Goal: Task Accomplishment & Management: Complete application form

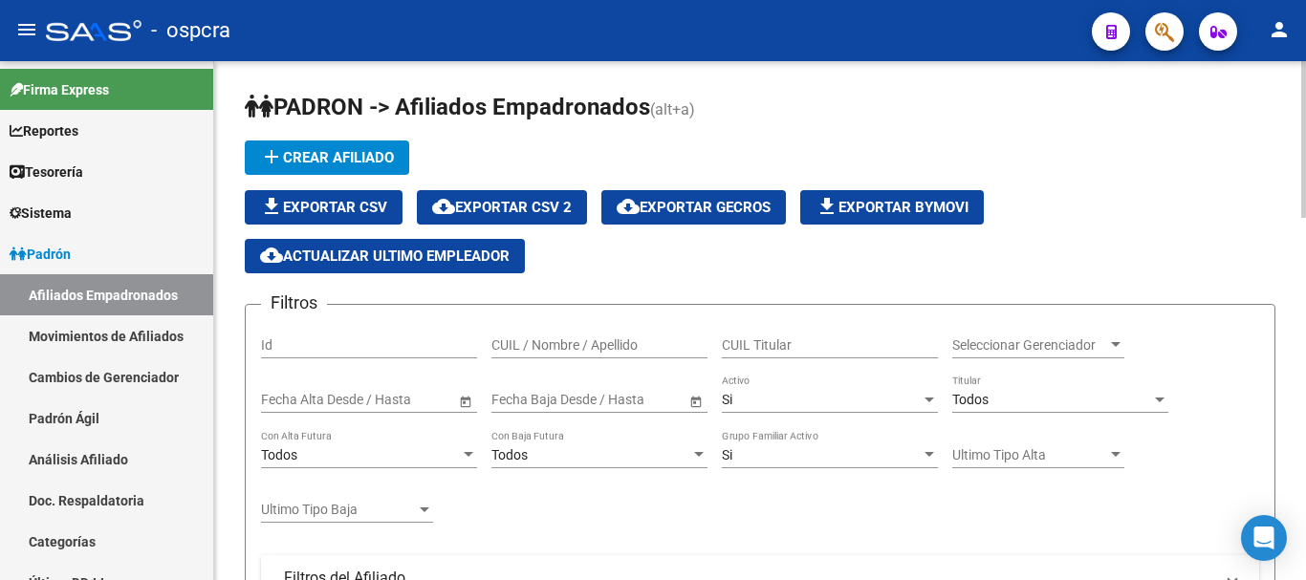
drag, startPoint x: 573, startPoint y: 333, endPoint x: 518, endPoint y: 348, distance: 56.6
click at [518, 348] on input "CUIL / Nombre / Apellido" at bounding box center [599, 345] width 216 height 16
paste input "55791408"
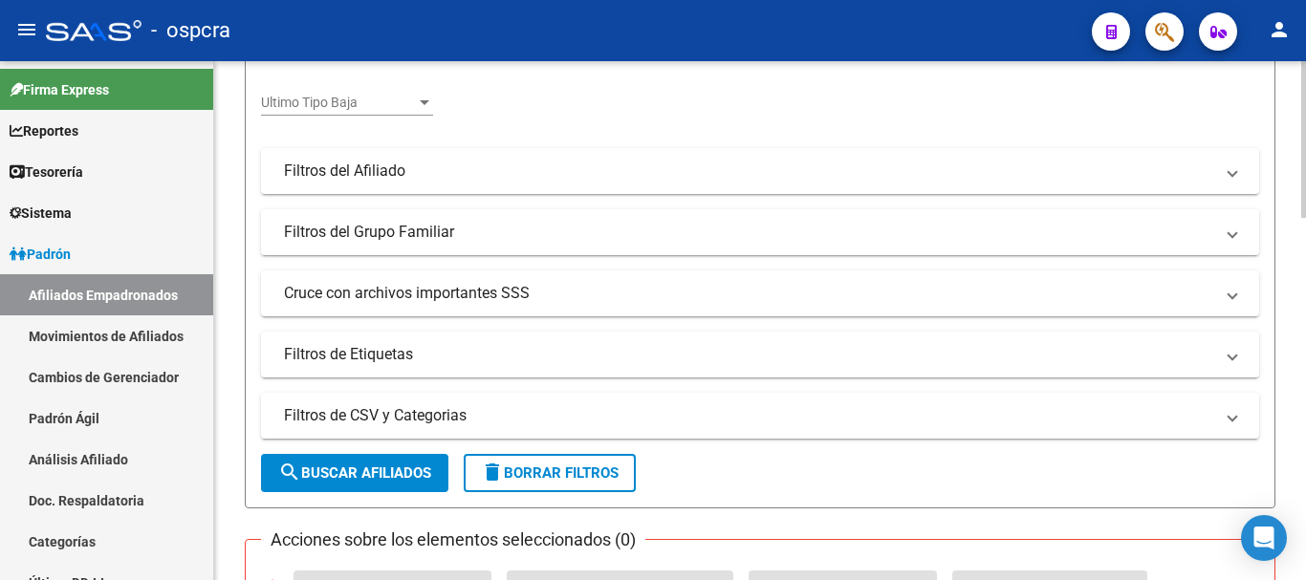
scroll to position [478, 0]
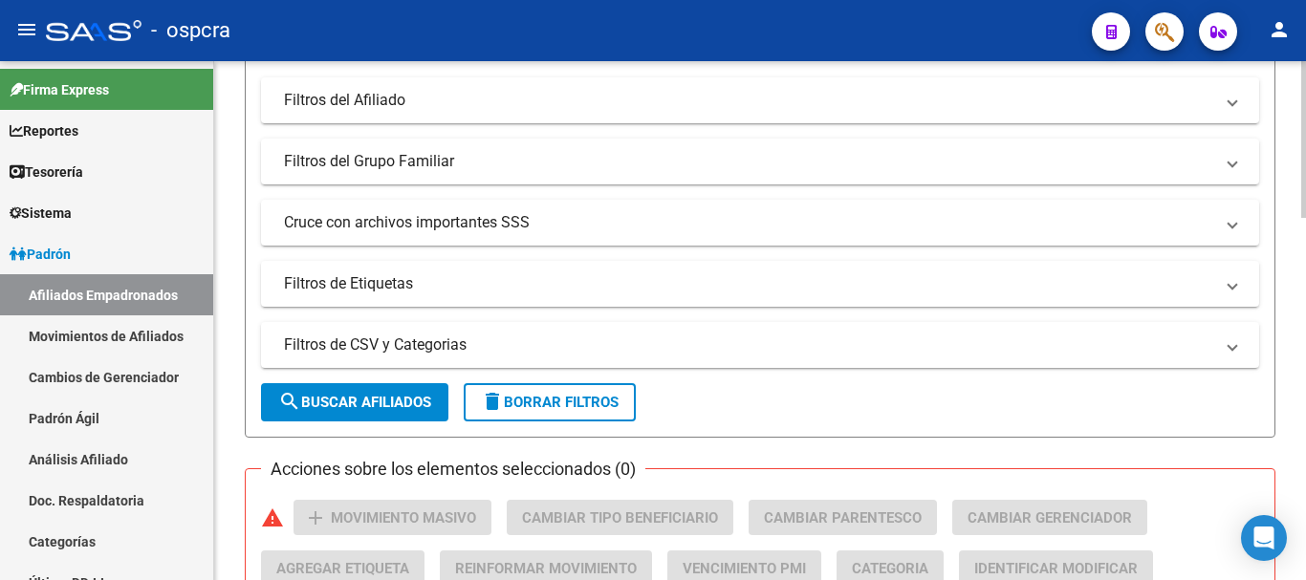
type input "55791408"
click at [395, 403] on span "search Buscar Afiliados" at bounding box center [354, 402] width 153 height 17
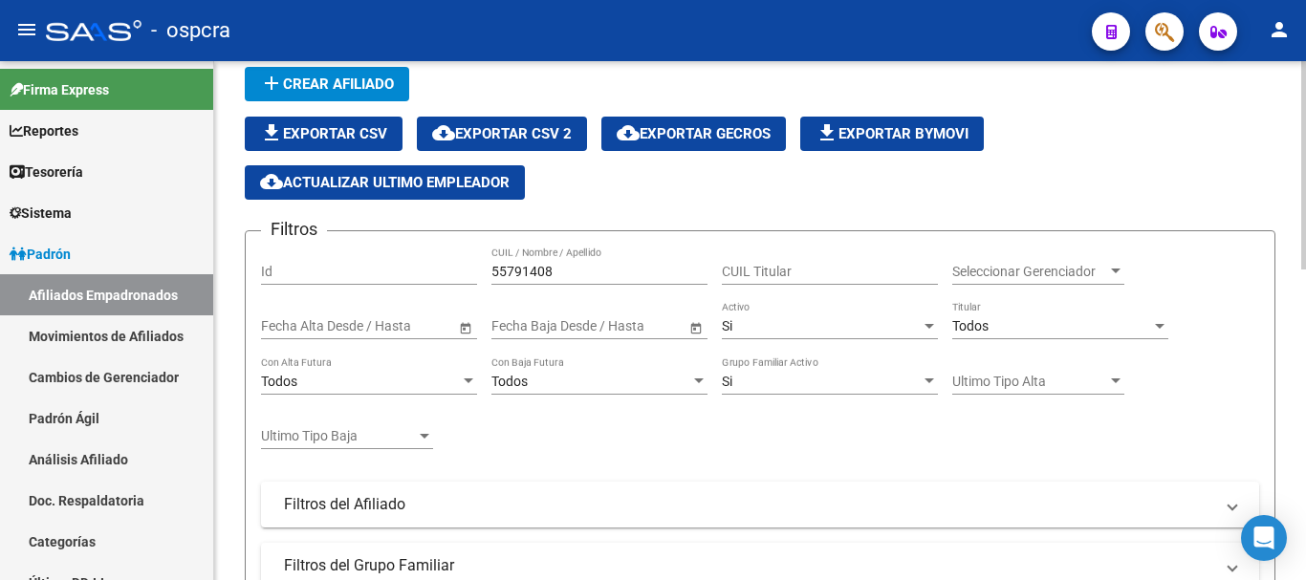
scroll to position [191, 0]
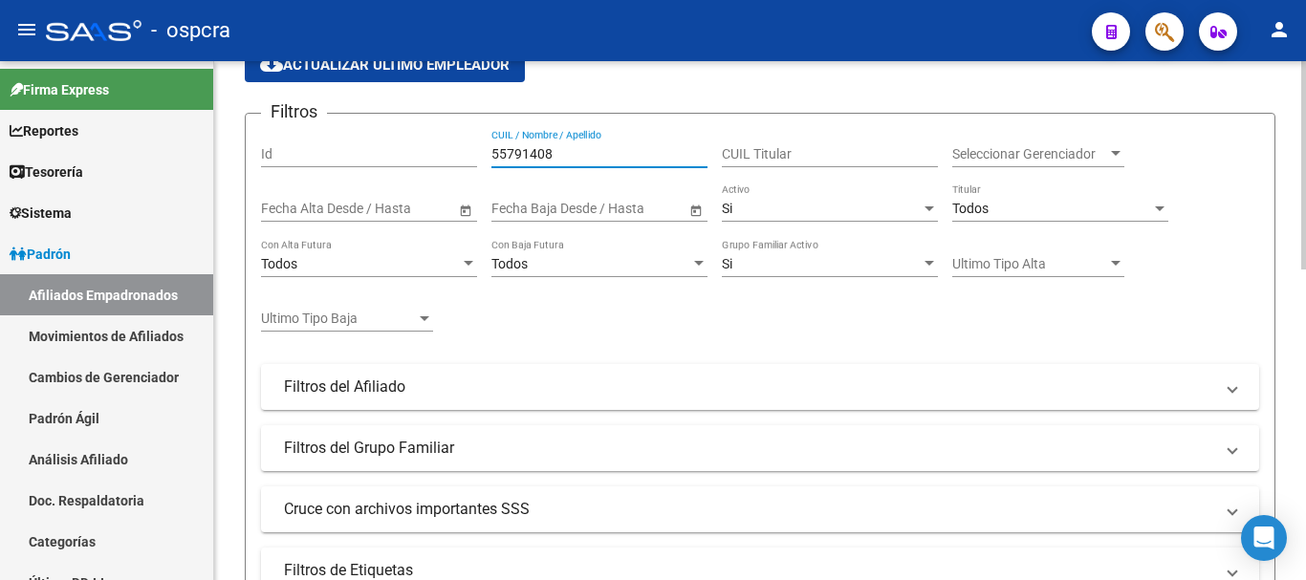
drag, startPoint x: 575, startPoint y: 156, endPoint x: 360, endPoint y: 156, distance: 215.0
click at [371, 156] on div "Filtros Id 55791408 CUIL / Nombre / Apellido CUIL Titular Seleccionar Gerenciad…" at bounding box center [760, 361] width 998 height 464
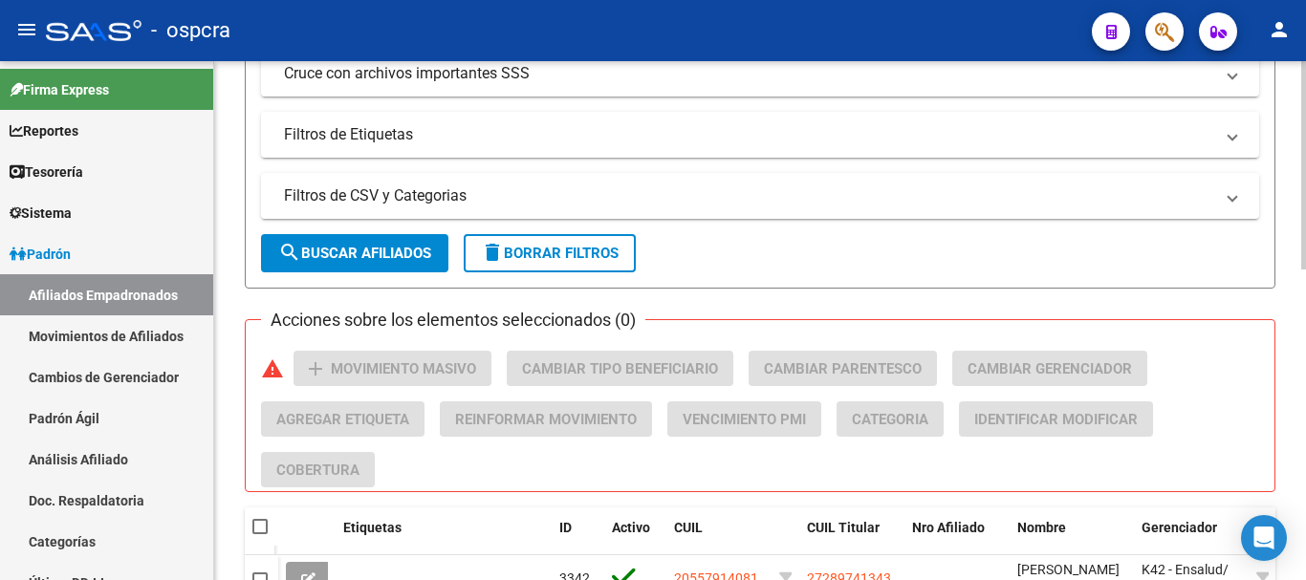
scroll to position [669, 0]
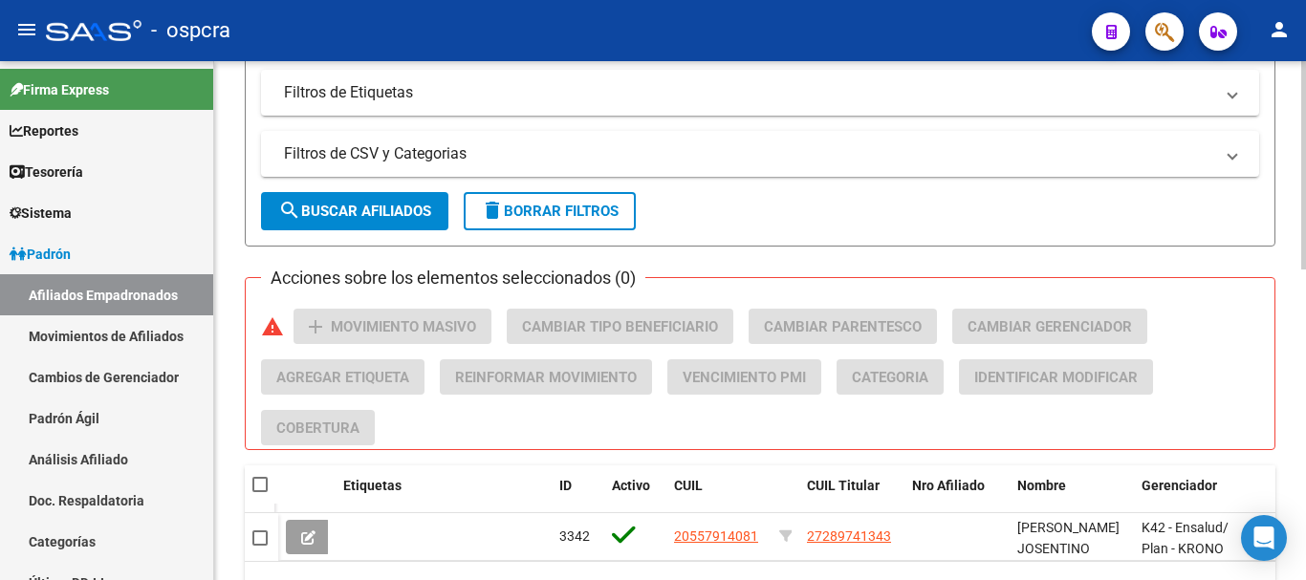
click at [532, 212] on span "delete Borrar Filtros" at bounding box center [550, 211] width 138 height 17
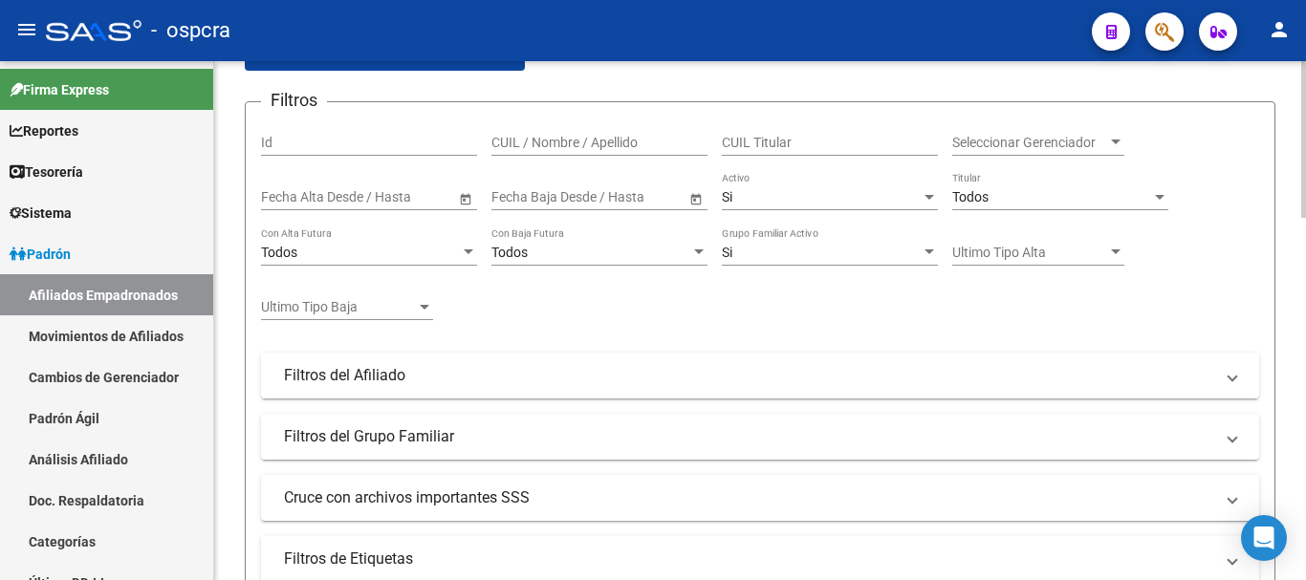
scroll to position [191, 0]
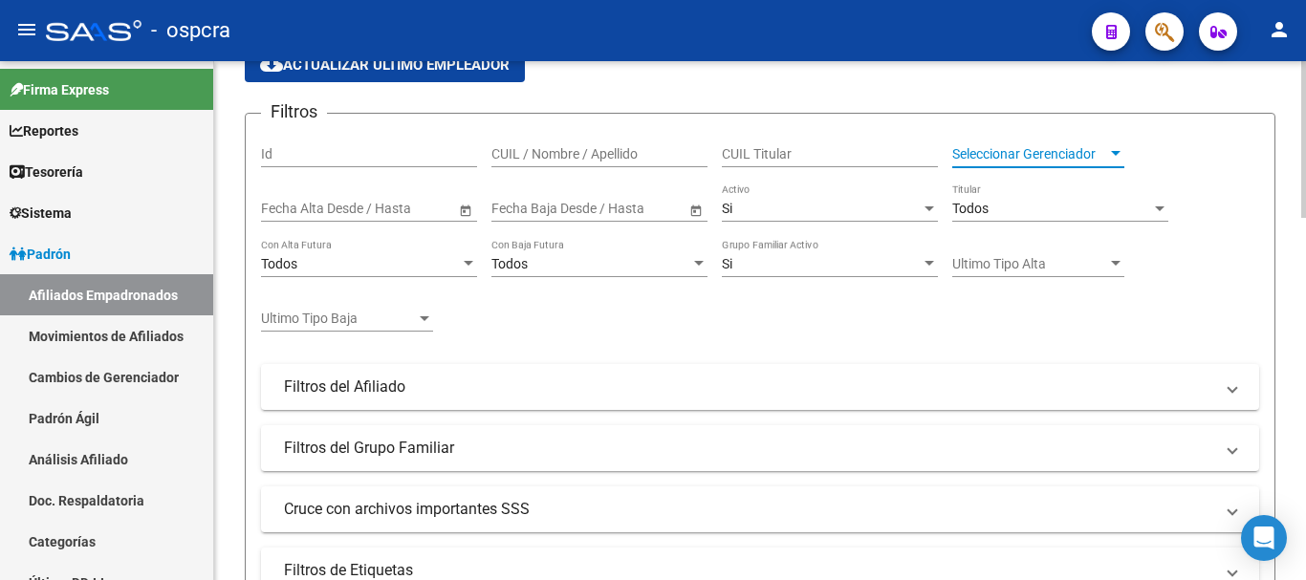
click at [1107, 155] on div at bounding box center [1115, 153] width 17 height 15
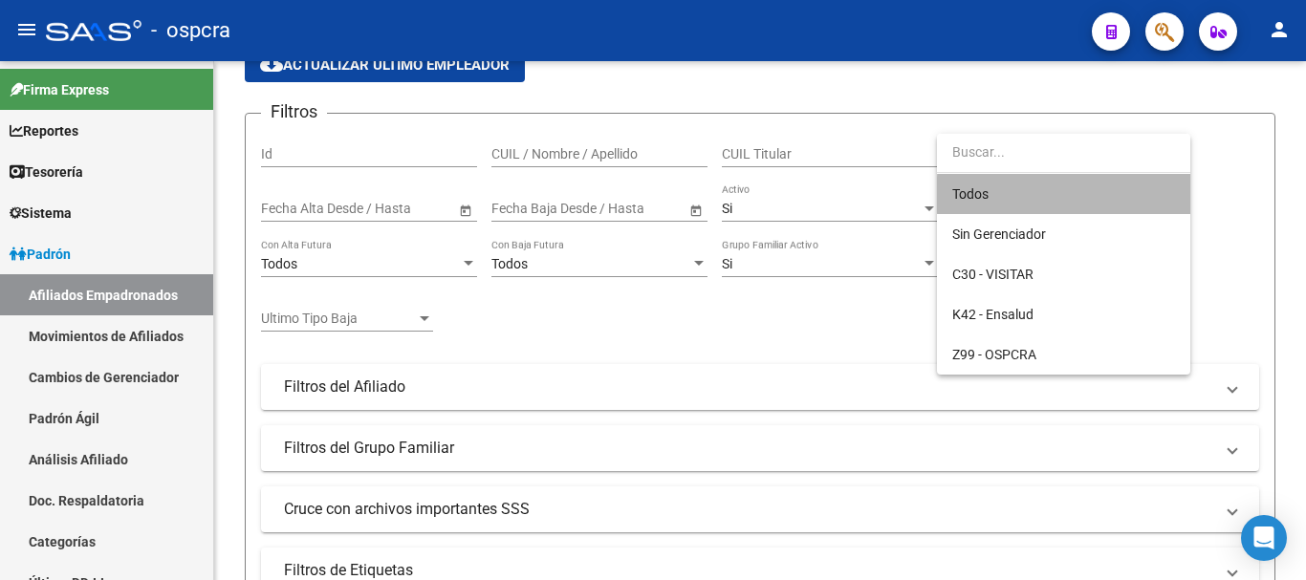
click at [1104, 195] on span "Todos" at bounding box center [1063, 194] width 223 height 40
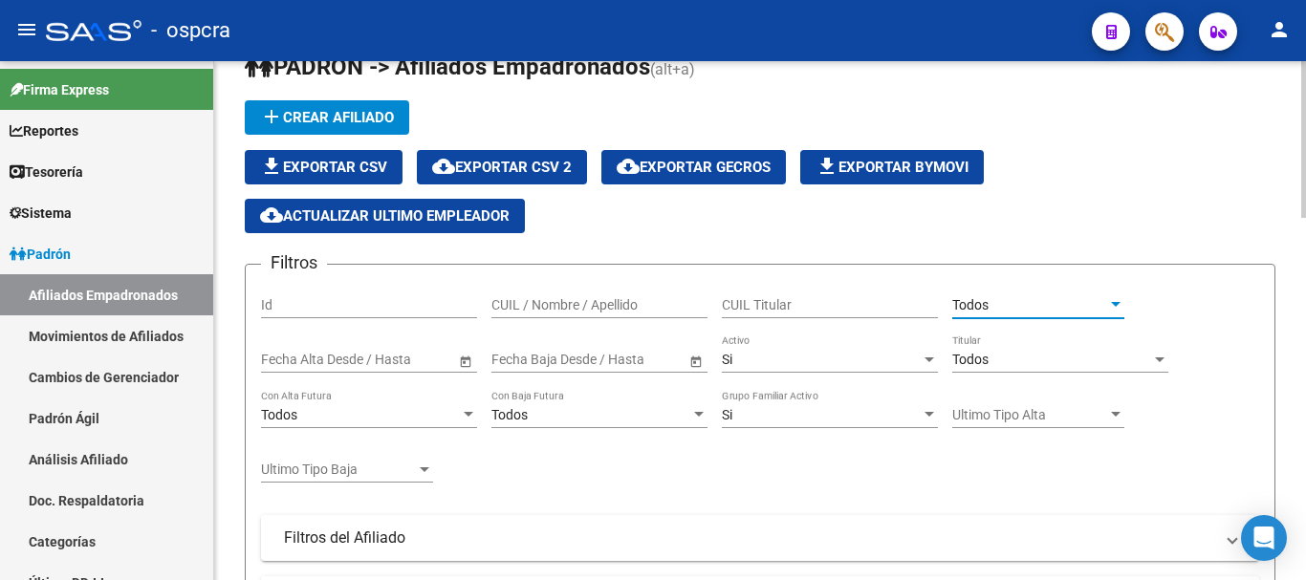
scroll to position [0, 0]
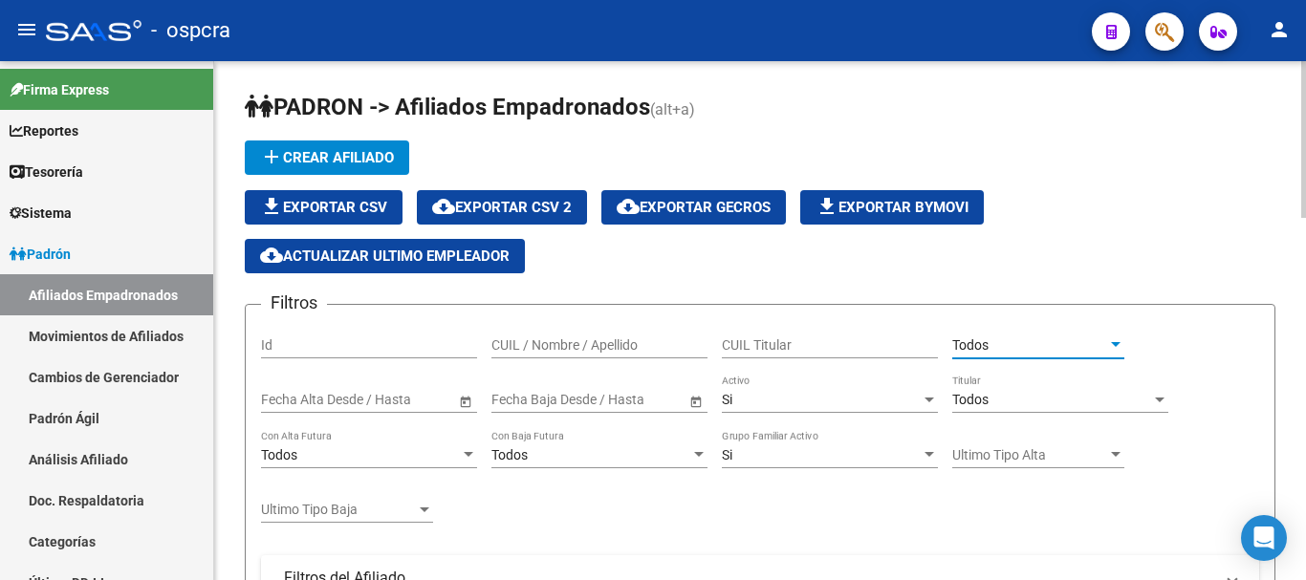
click at [548, 211] on span "cloud_download Exportar CSV 2" at bounding box center [502, 207] width 140 height 17
click at [594, 326] on div "CUIL / Nombre / Apellido" at bounding box center [599, 339] width 216 height 38
click at [594, 338] on input "CUIL / Nombre / Apellido" at bounding box center [599, 345] width 216 height 16
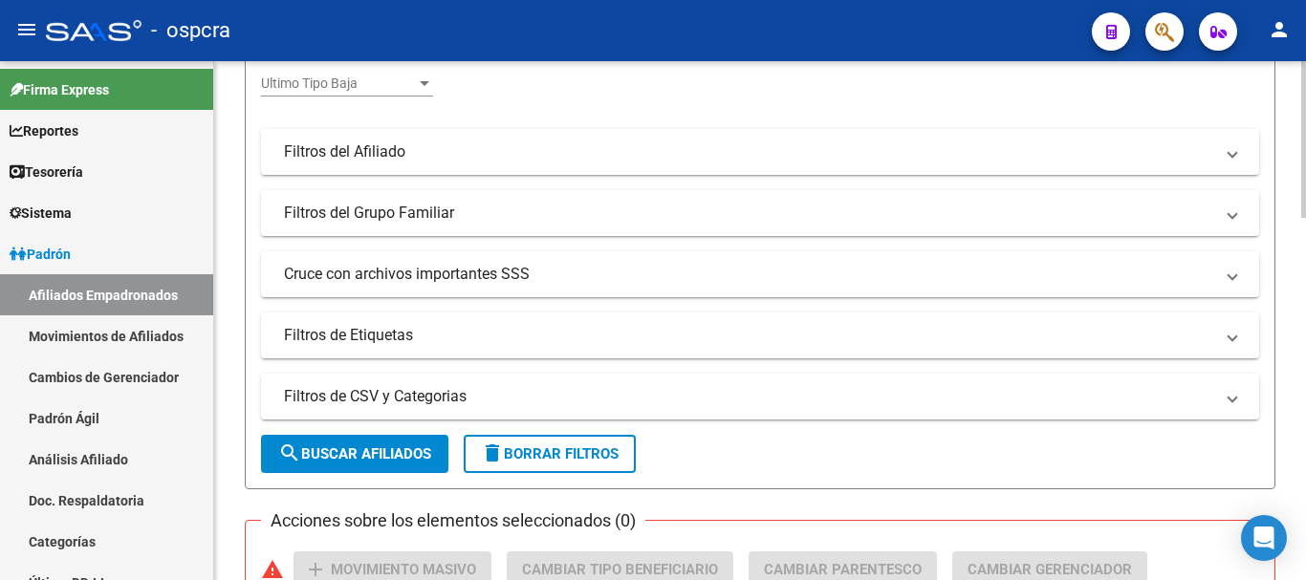
scroll to position [669, 0]
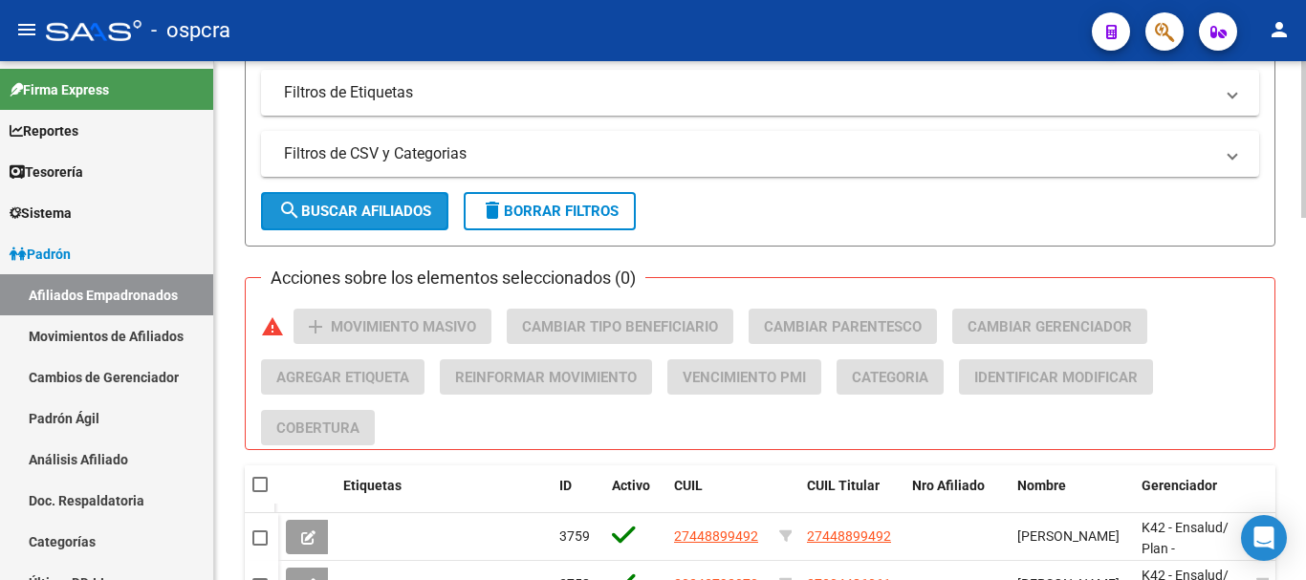
click at [379, 206] on span "search Buscar Afiliados" at bounding box center [354, 211] width 153 height 17
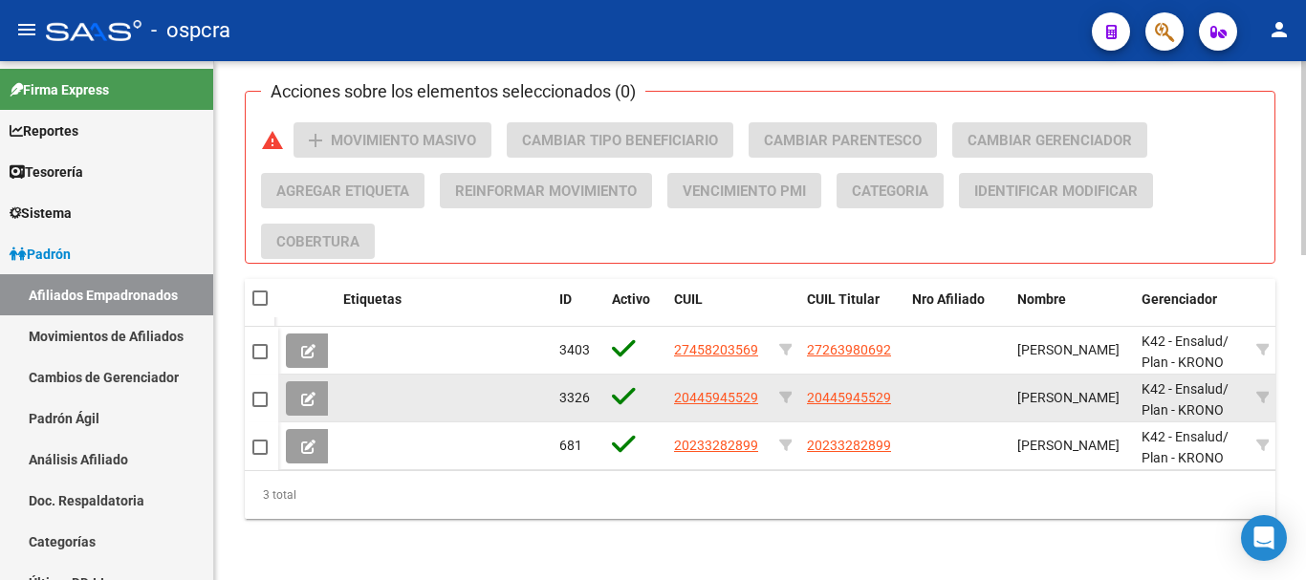
scroll to position [860, 0]
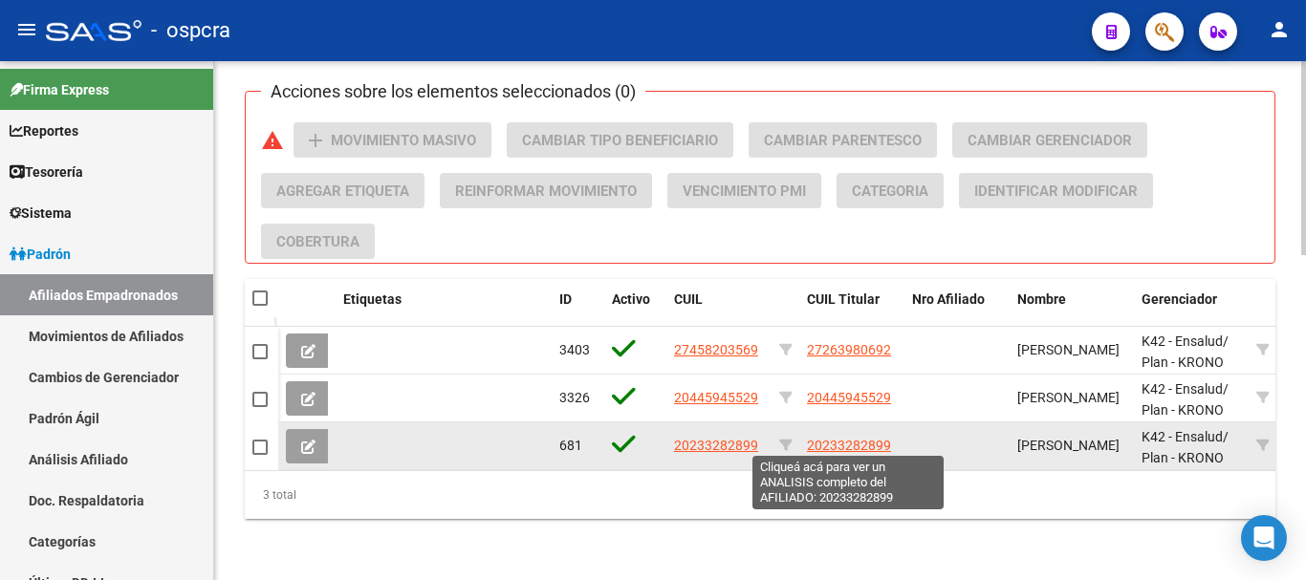
click at [854, 444] on span "20233282899" at bounding box center [849, 445] width 84 height 15
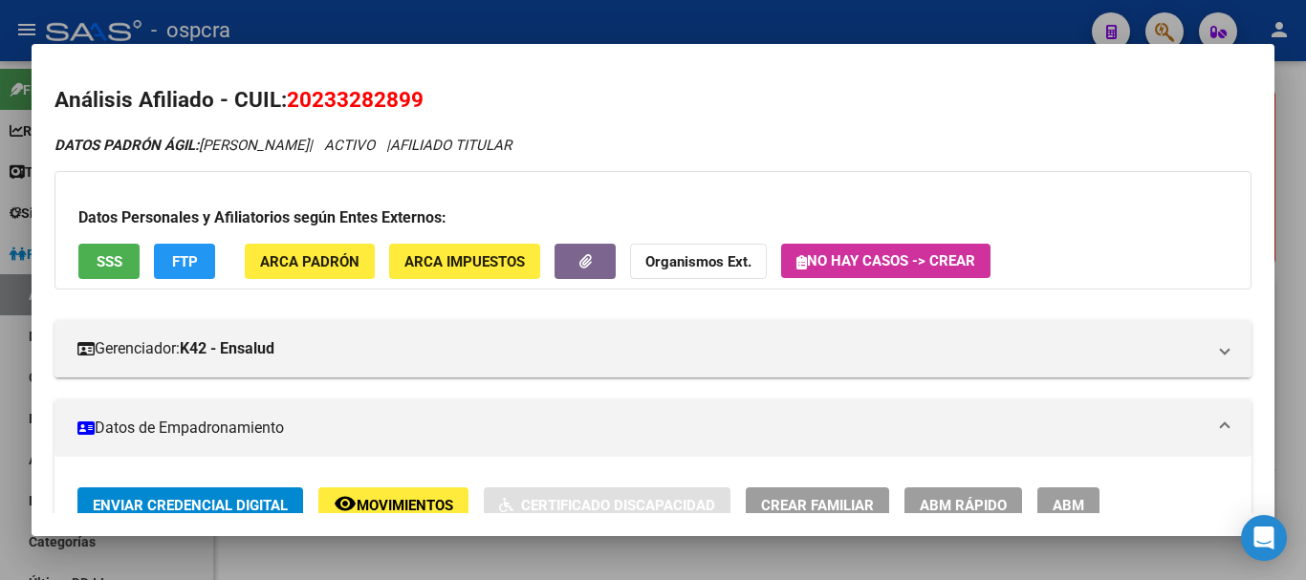
drag, startPoint x: 313, startPoint y: 95, endPoint x: 406, endPoint y: 97, distance: 93.7
click at [406, 97] on span "20233282899" at bounding box center [355, 99] width 137 height 25
copy span "23328289"
click at [0, 380] on div at bounding box center [653, 290] width 1306 height 580
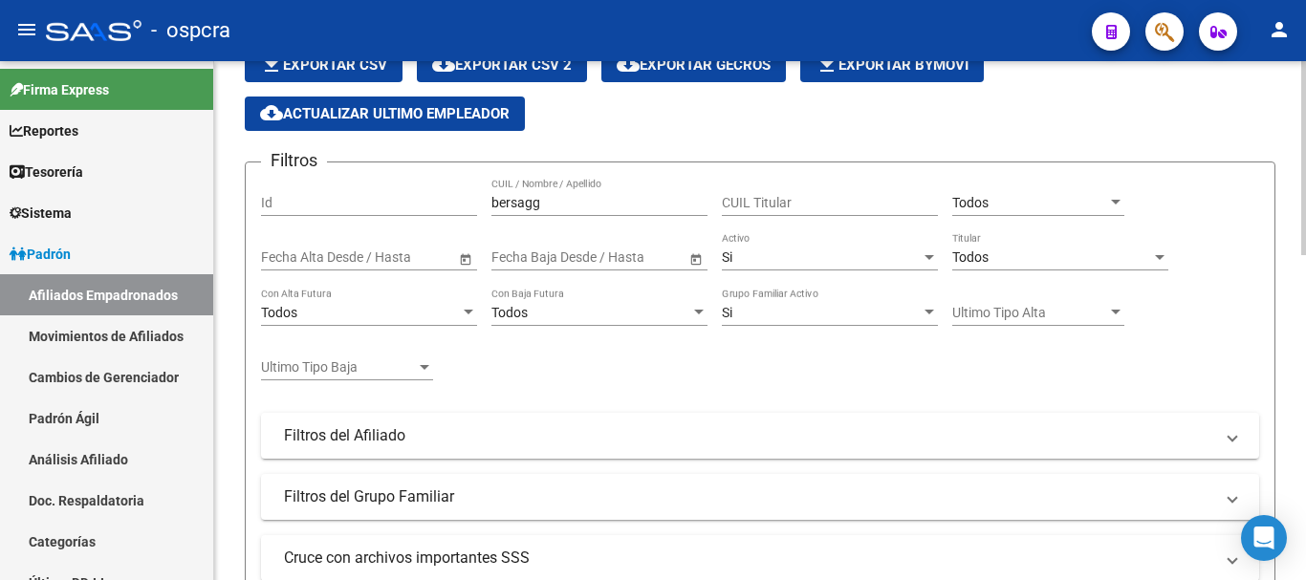
scroll to position [96, 0]
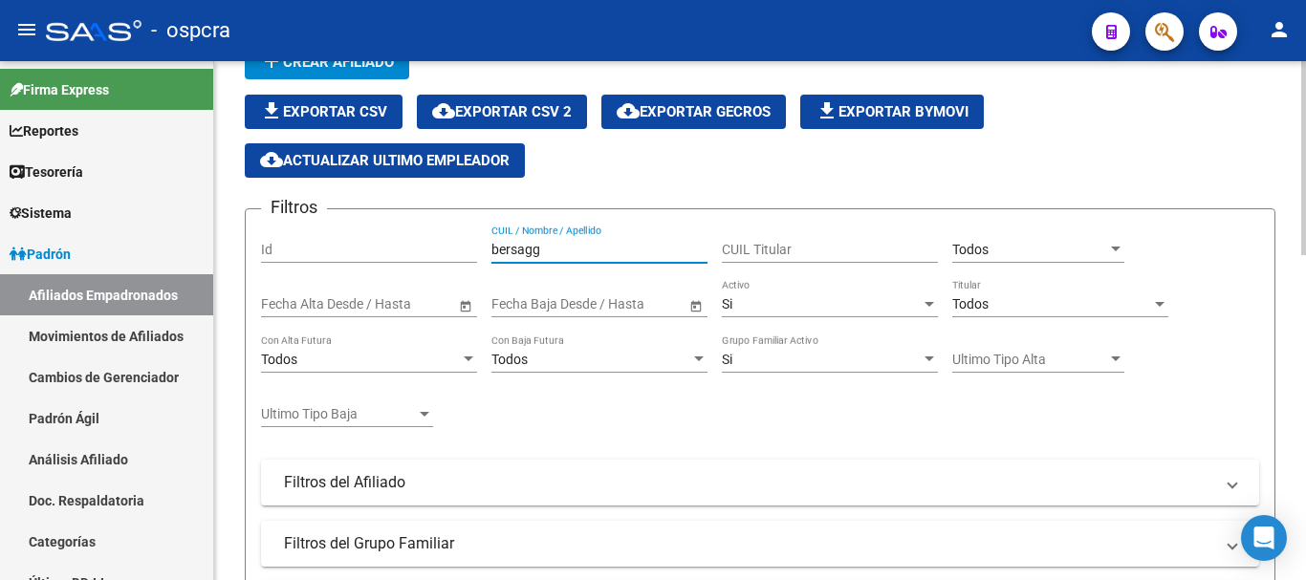
drag, startPoint x: 553, startPoint y: 248, endPoint x: 363, endPoint y: 235, distance: 190.7
click at [381, 247] on div "Filtros Id bersagg CUIL / Nombre / Apellido CUIL Titular Todos Seleccionar Gere…" at bounding box center [760, 457] width 998 height 464
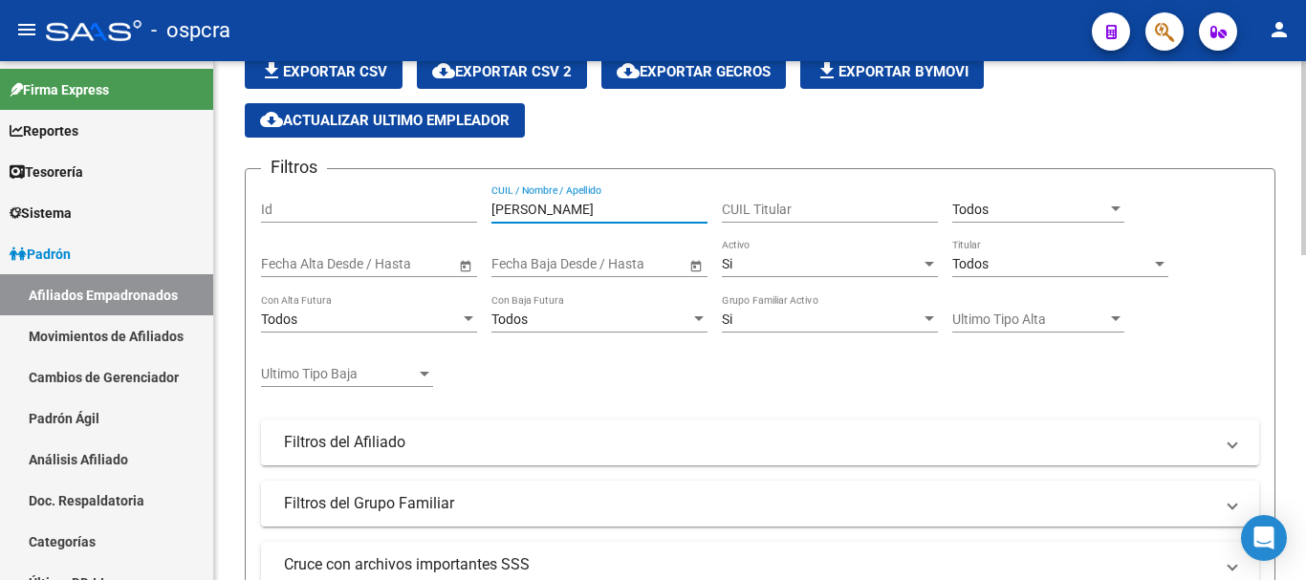
scroll to position [573, 0]
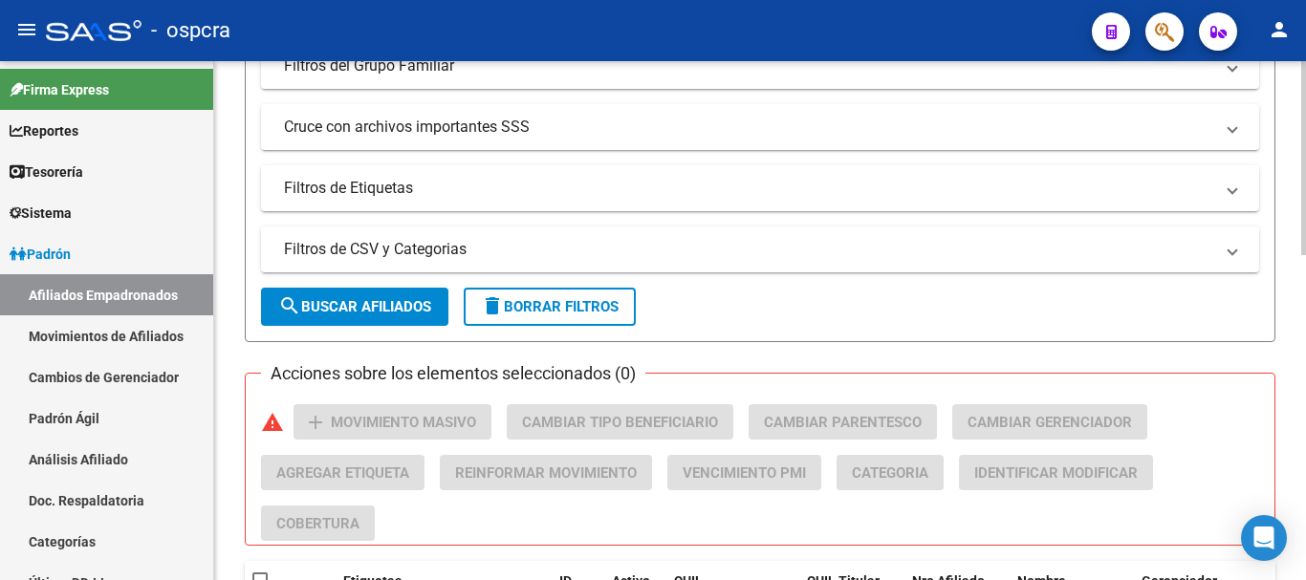
type input "[PERSON_NAME]"
click at [338, 315] on button "search Buscar Afiliados" at bounding box center [354, 307] width 187 height 38
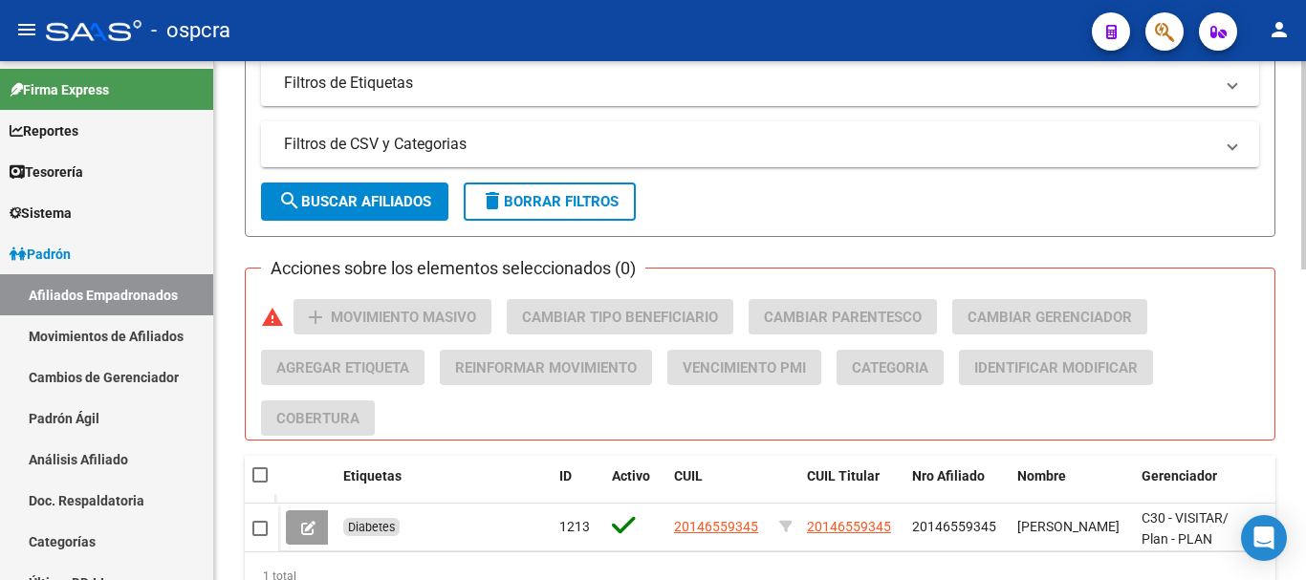
scroll to position [774, 0]
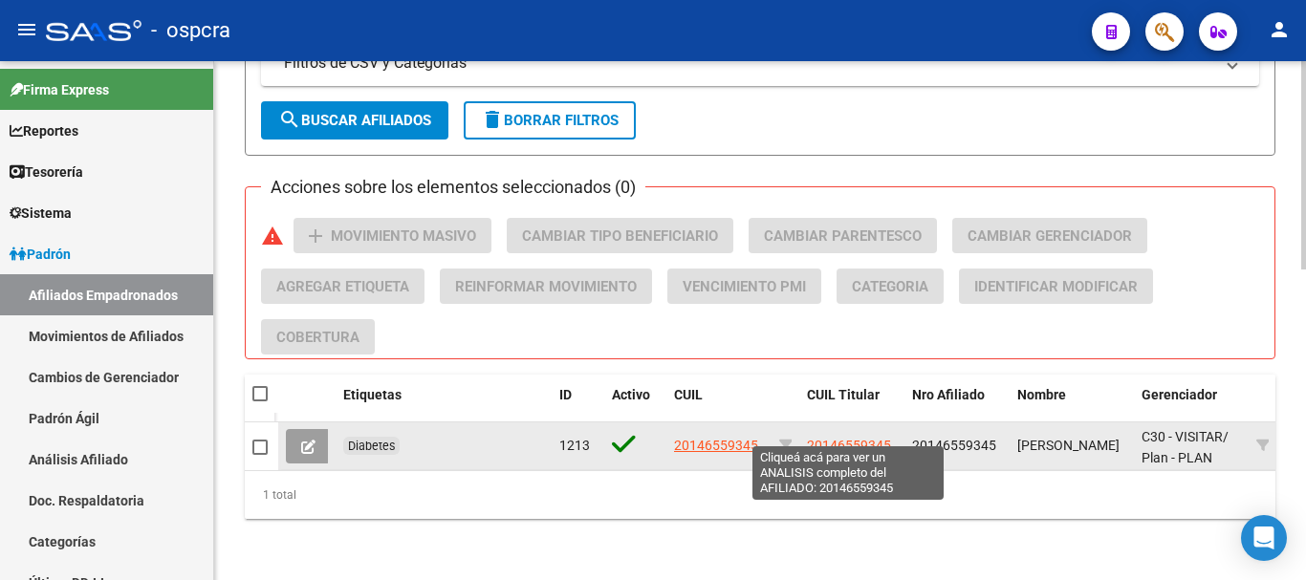
click at [854, 438] on span "20146559345" at bounding box center [849, 445] width 84 height 15
type textarea "20146559345"
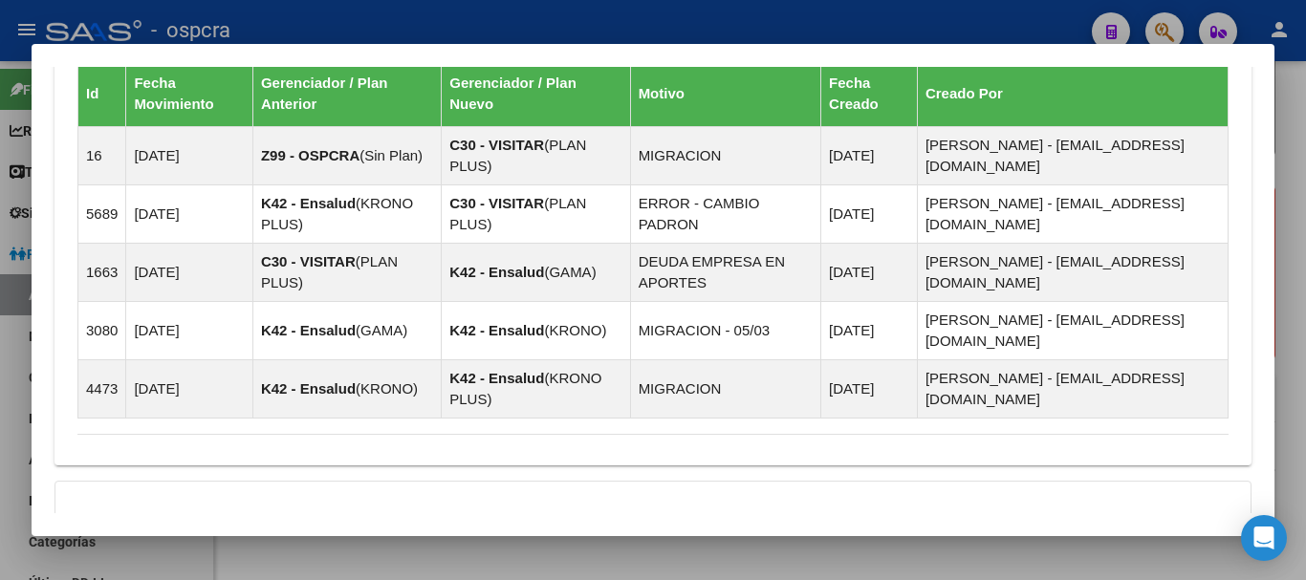
scroll to position [1323, 0]
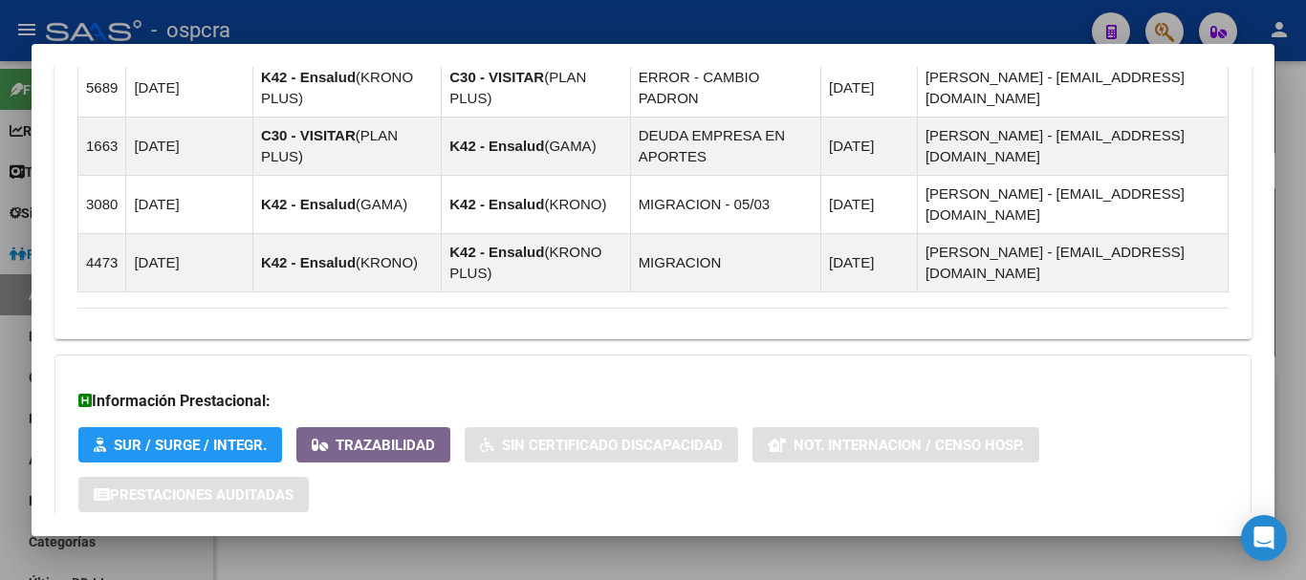
click at [786, 551] on mat-expansion-panel-header "Aportes y Contribuciones del Afiliado: 20146559345" at bounding box center [652, 574] width 1197 height 46
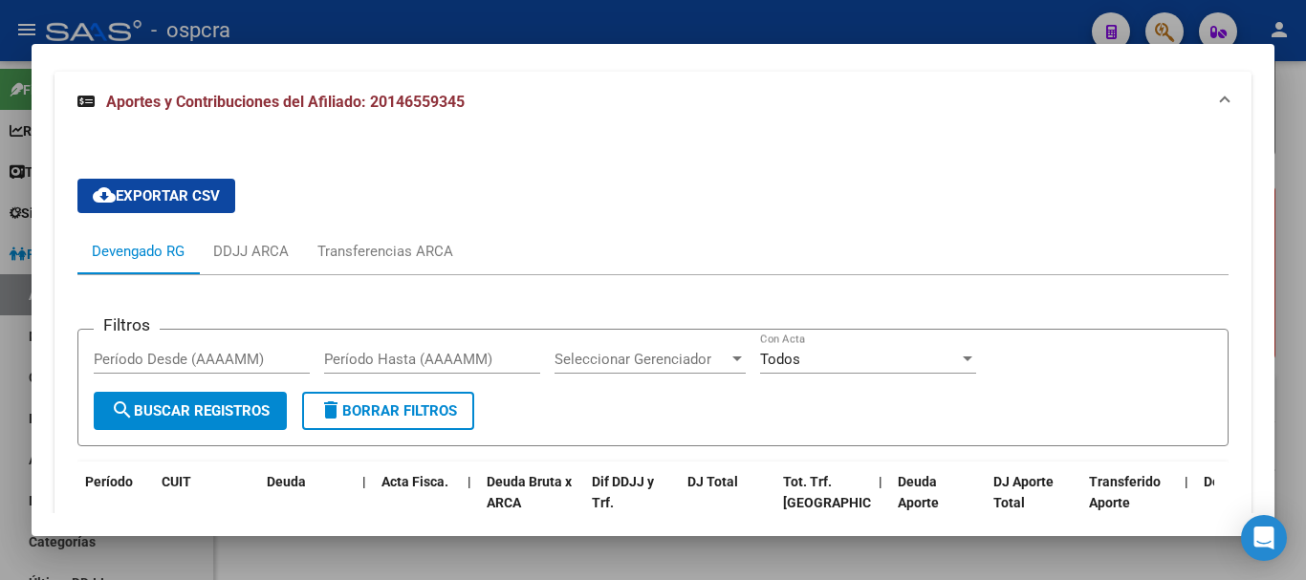
scroll to position [1833, 0]
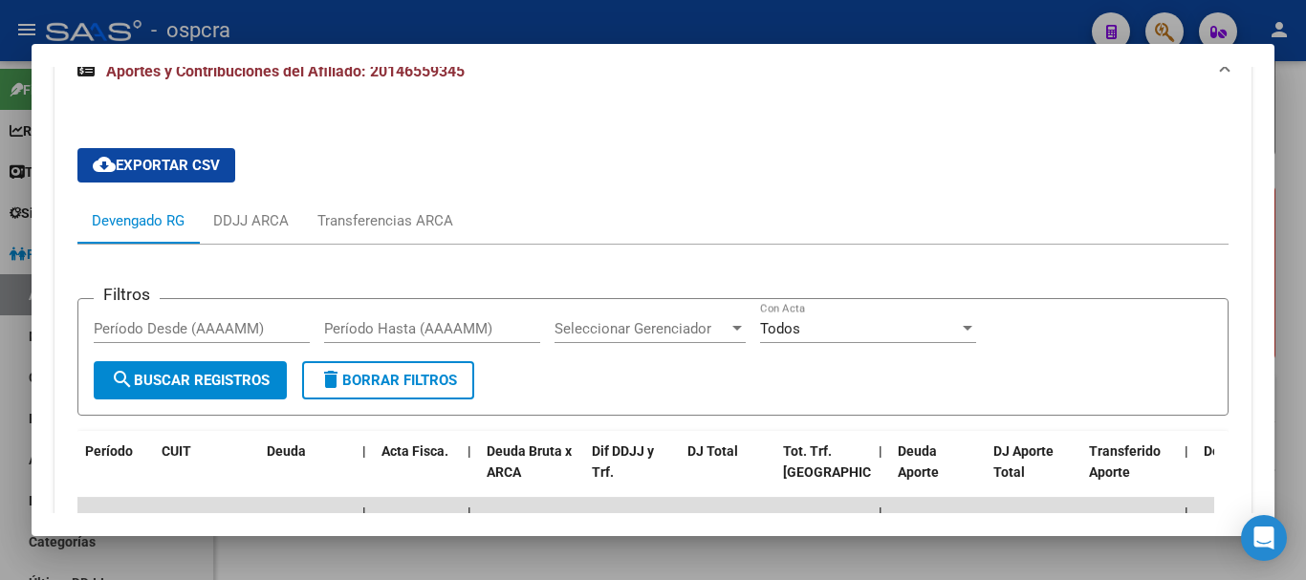
click at [778, 528] on datatable-body-cell "$ 118.073,24" at bounding box center [823, 546] width 96 height 37
click at [0, 350] on div at bounding box center [653, 290] width 1306 height 580
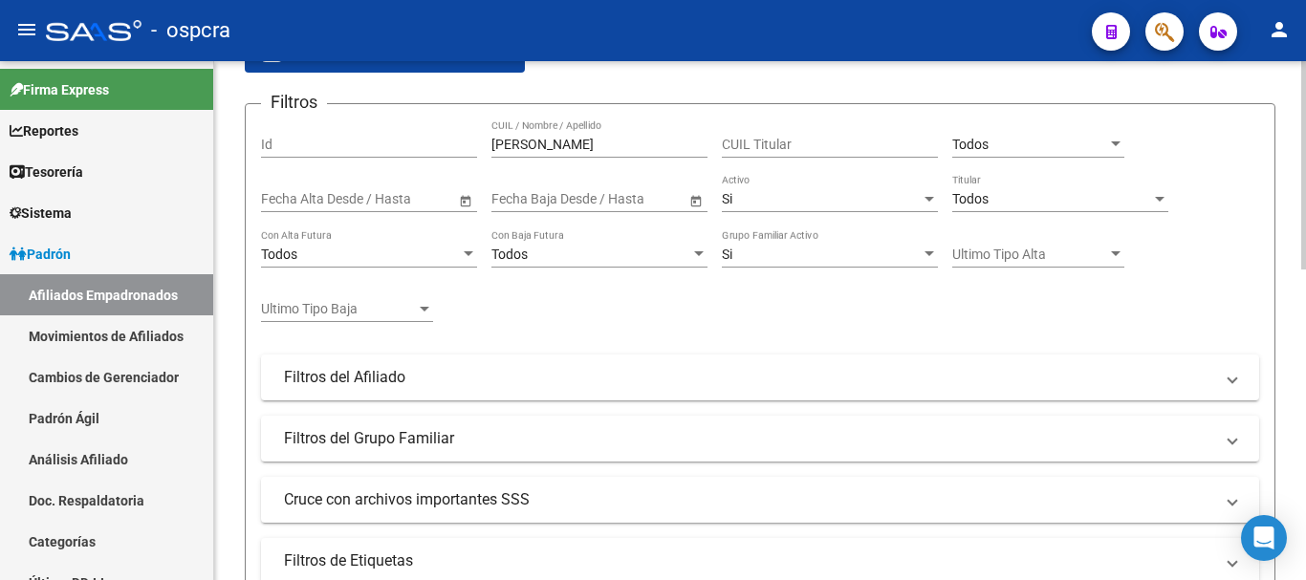
scroll to position [0, 0]
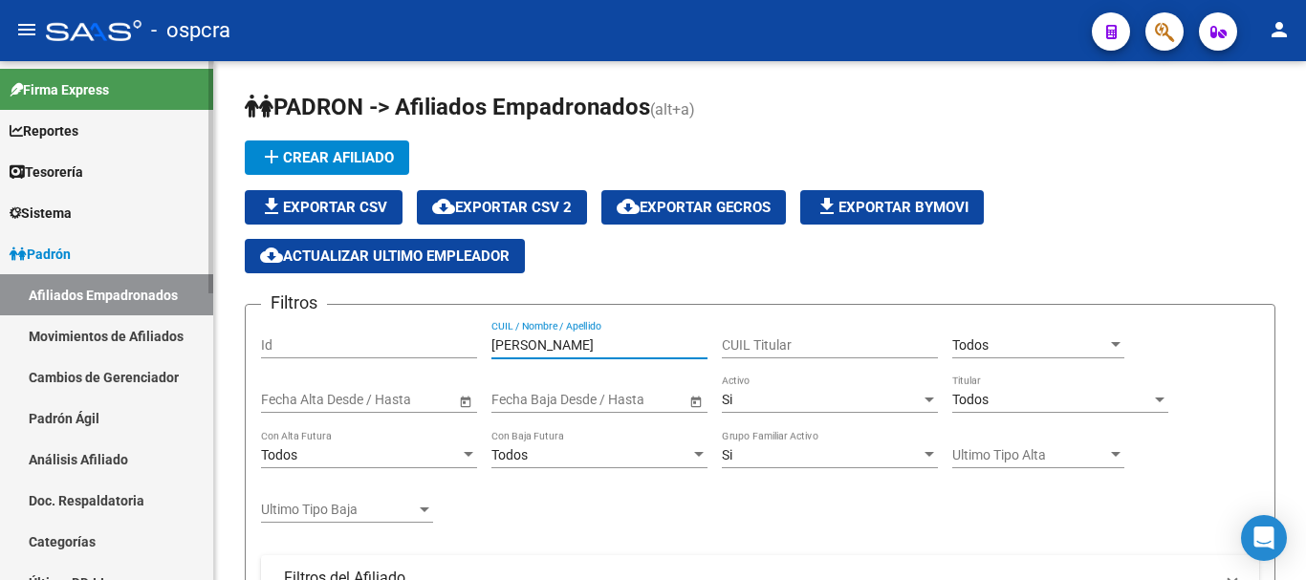
drag, startPoint x: 538, startPoint y: 347, endPoint x: 72, endPoint y: 307, distance: 468.1
click at [210, 347] on mat-sidenav-container "Firma Express Reportes Ingresos Devengados Análisis Histórico Detalles Transfer…" at bounding box center [653, 320] width 1306 height 519
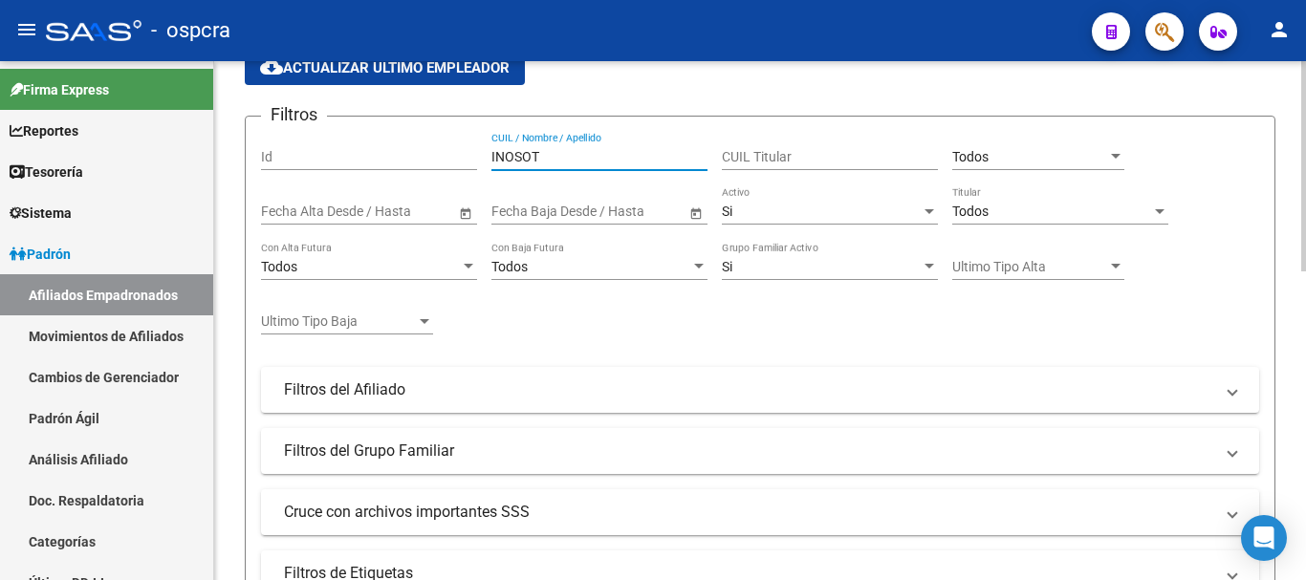
scroll to position [186, 0]
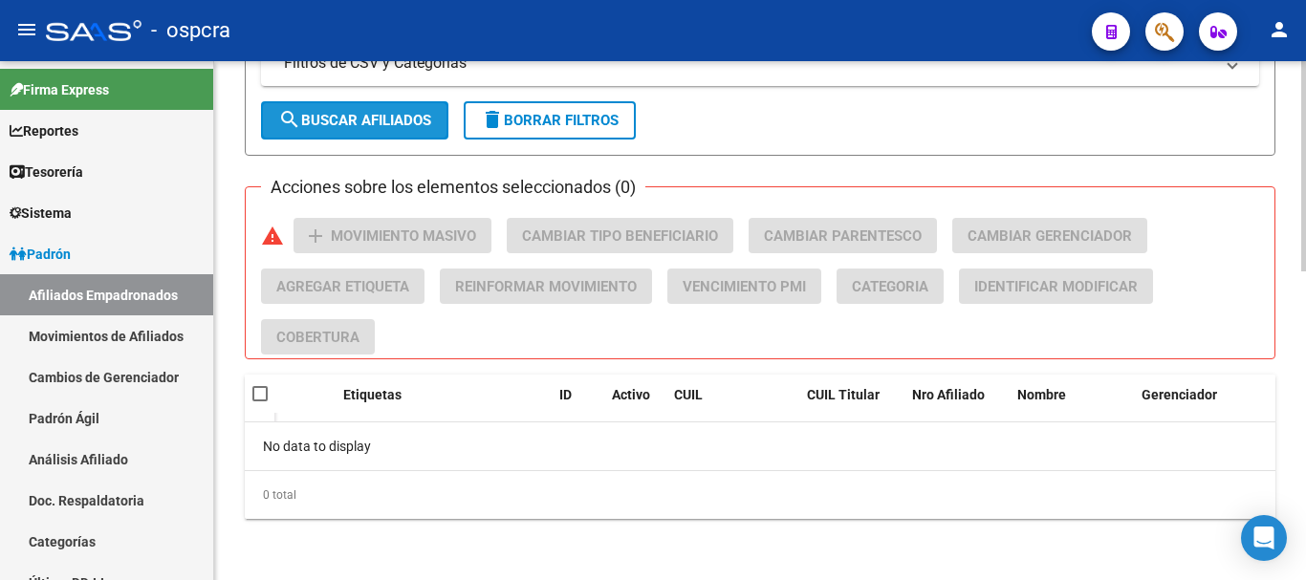
click at [381, 124] on span "search Buscar Afiliados" at bounding box center [354, 120] width 153 height 17
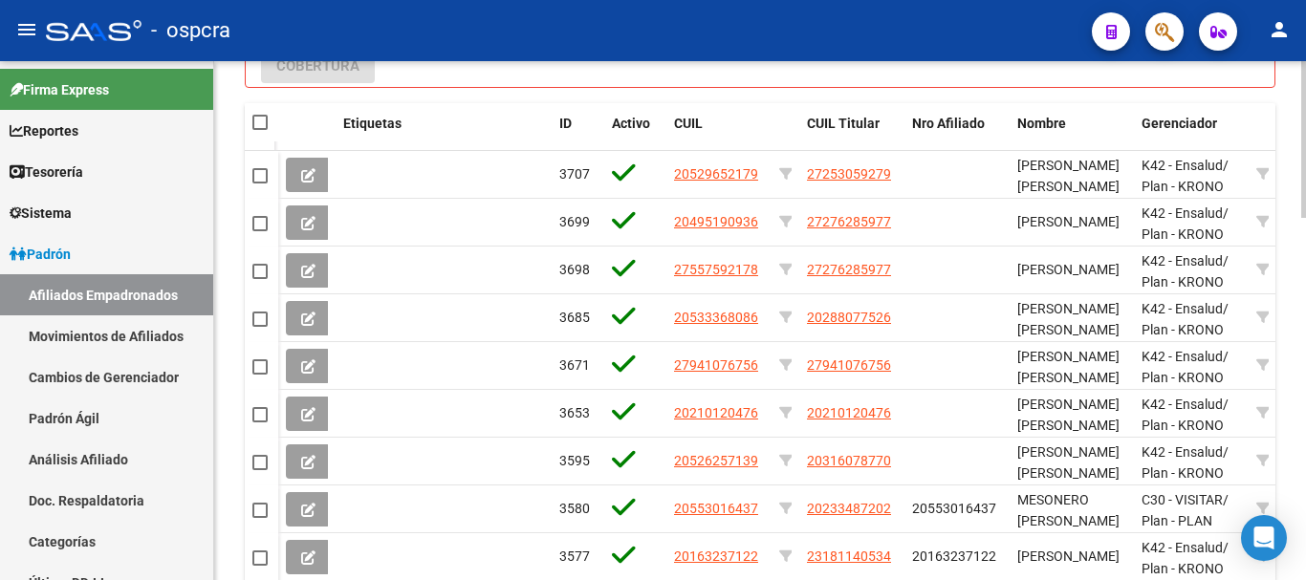
scroll to position [1047, 0]
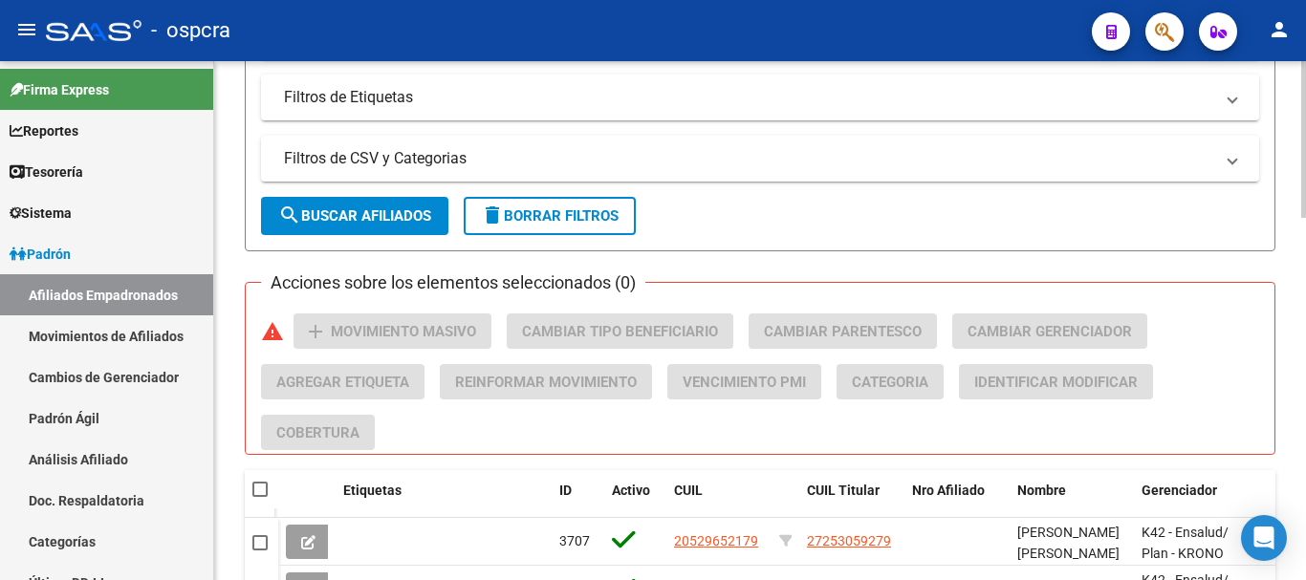
drag, startPoint x: 1156, startPoint y: 221, endPoint x: 1147, endPoint y: 215, distance: 11.1
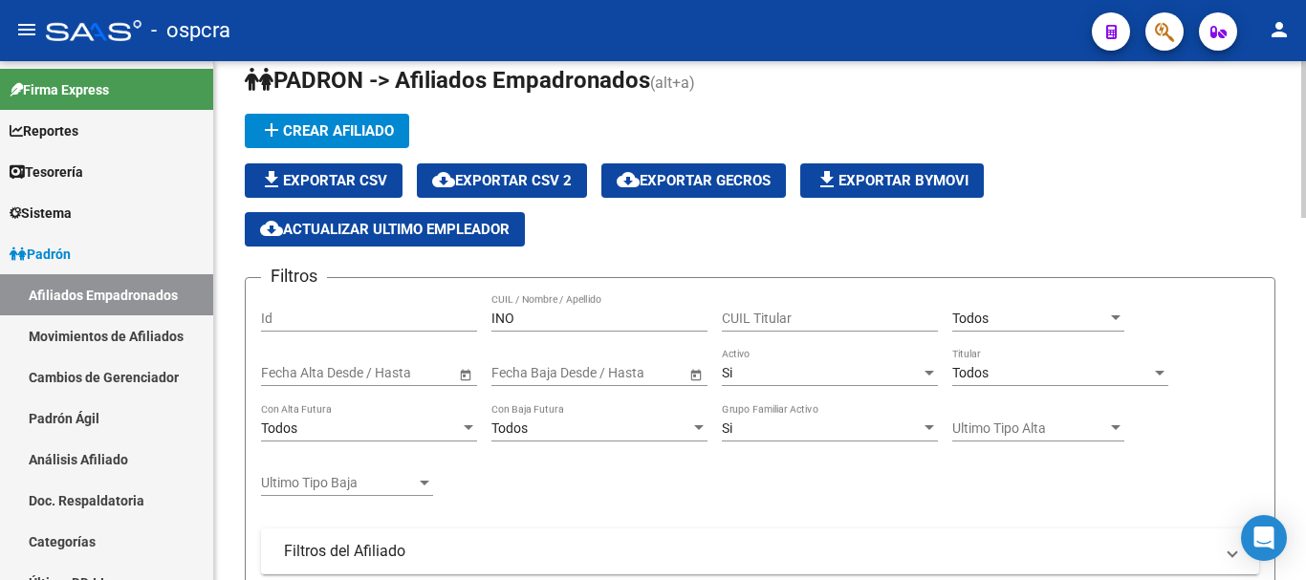
scroll to position [0, 0]
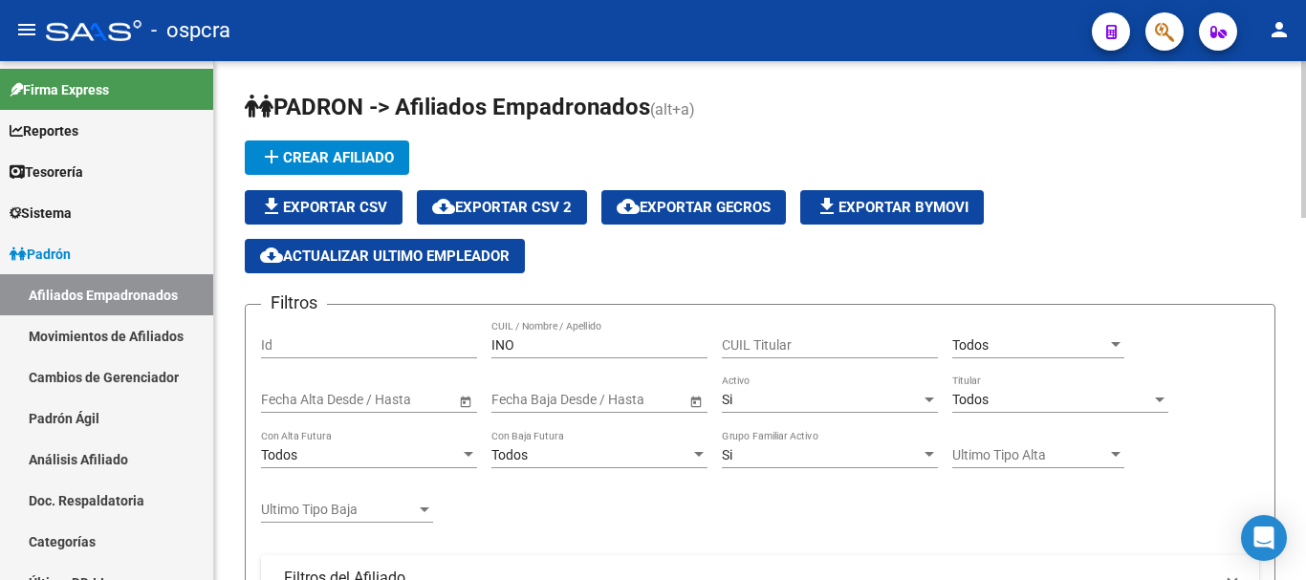
click at [607, 340] on input "INO" at bounding box center [599, 345] width 216 height 16
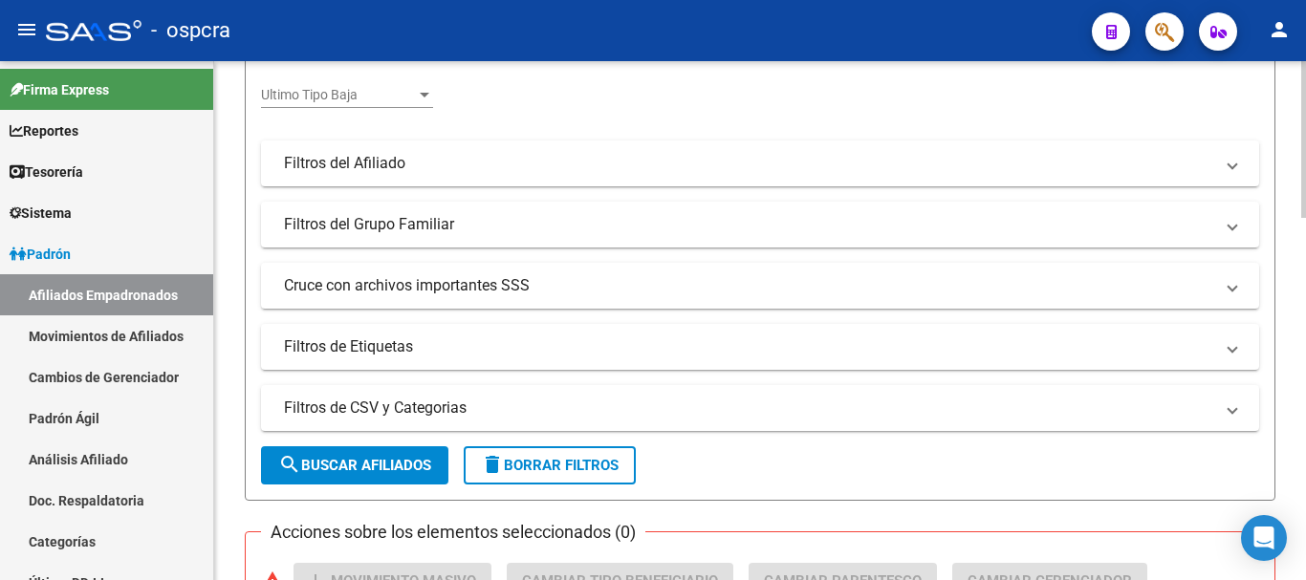
scroll to position [573, 0]
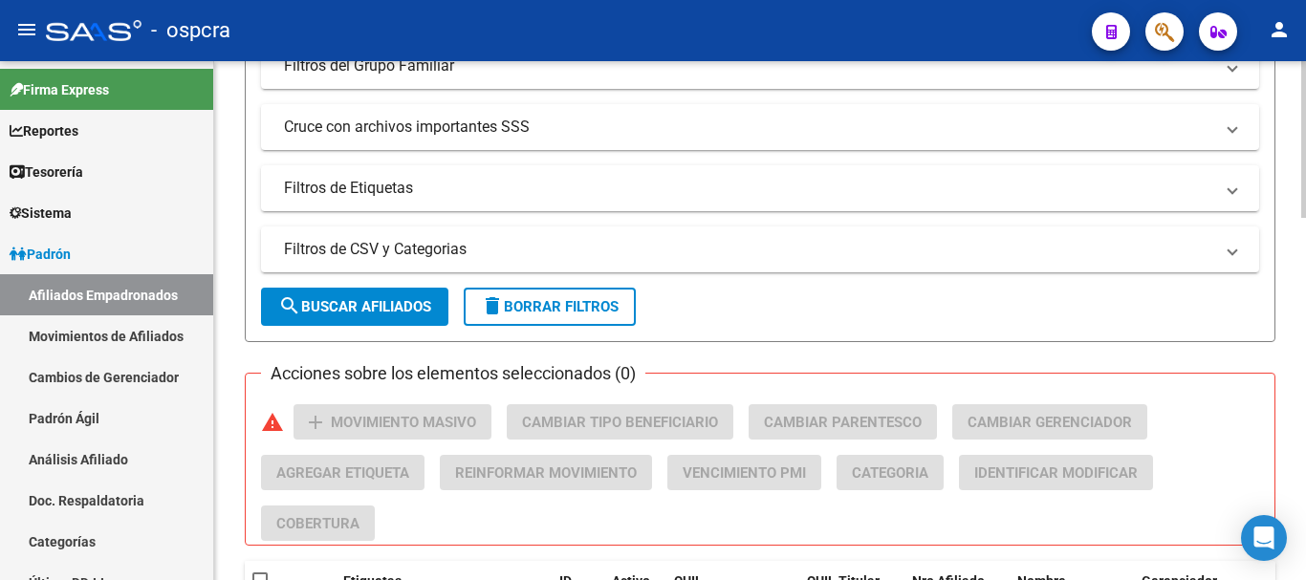
type input "INOS"
click at [384, 303] on span "search Buscar Afiliados" at bounding box center [354, 306] width 153 height 17
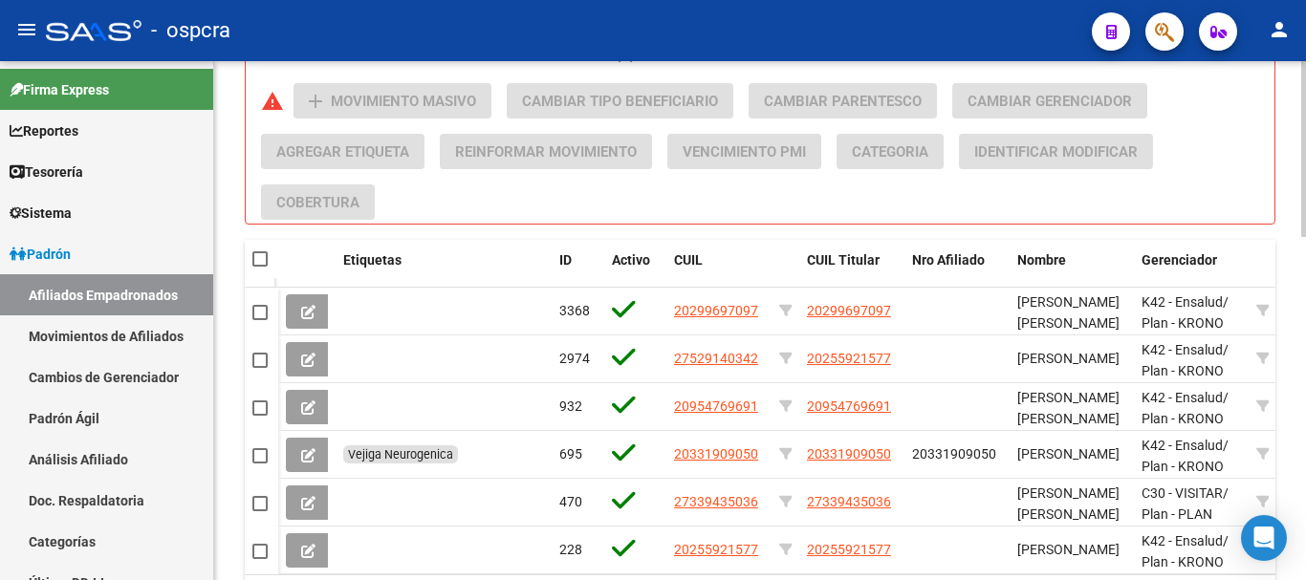
scroll to position [1013, 0]
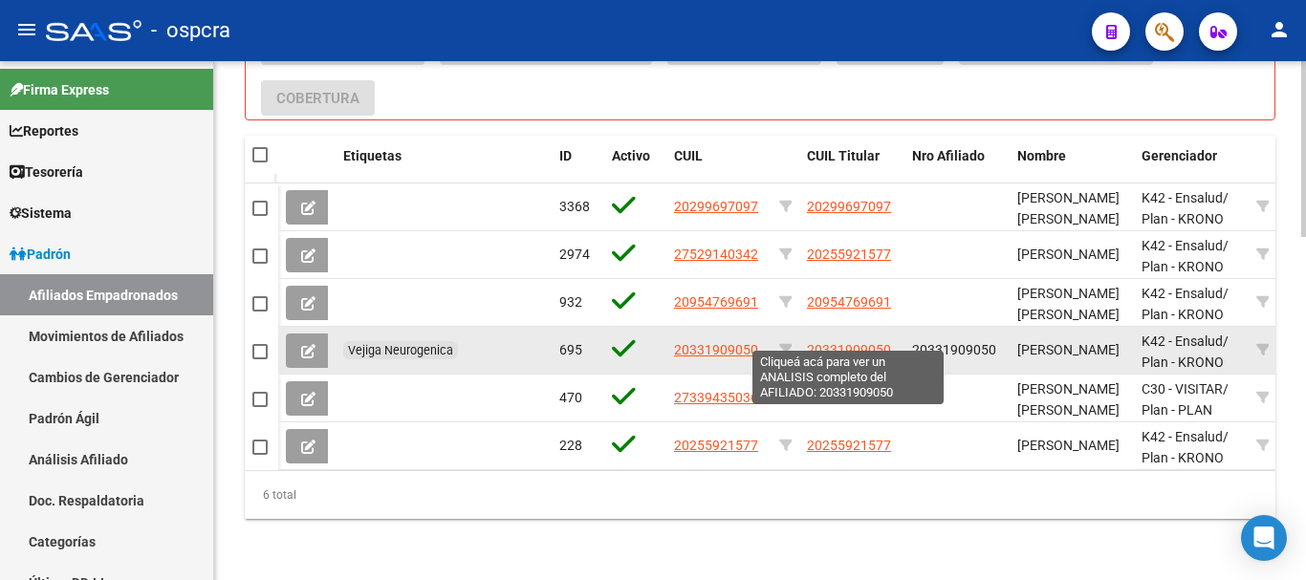
click at [826, 342] on span "20331909050" at bounding box center [849, 349] width 84 height 15
type textarea "20331909050"
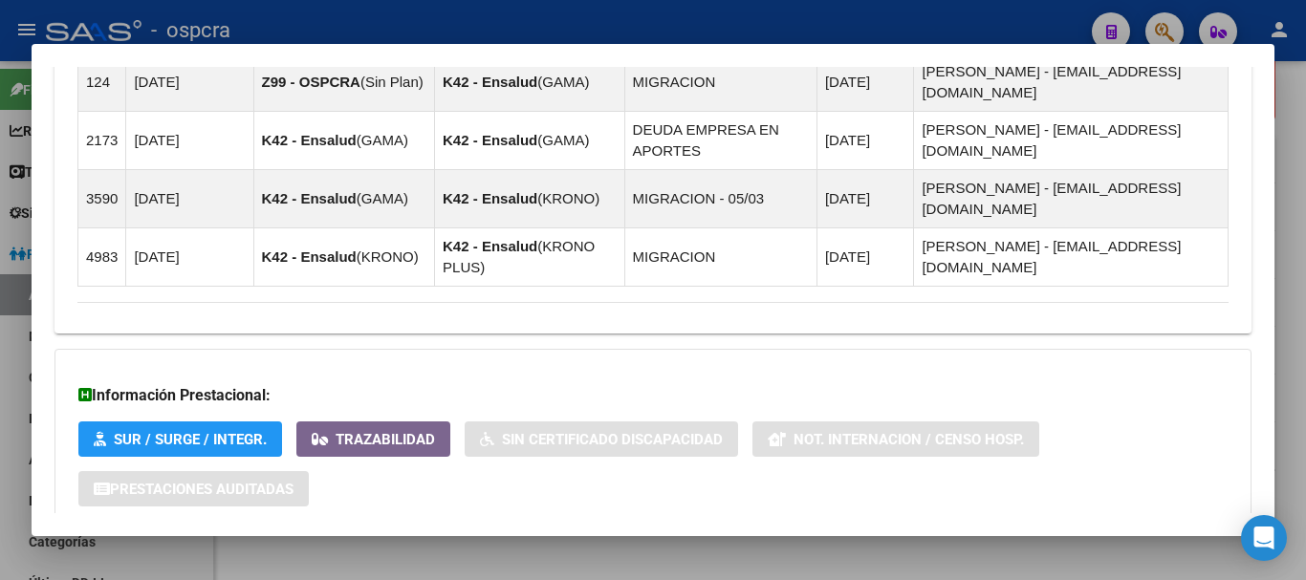
scroll to position [1285, 0]
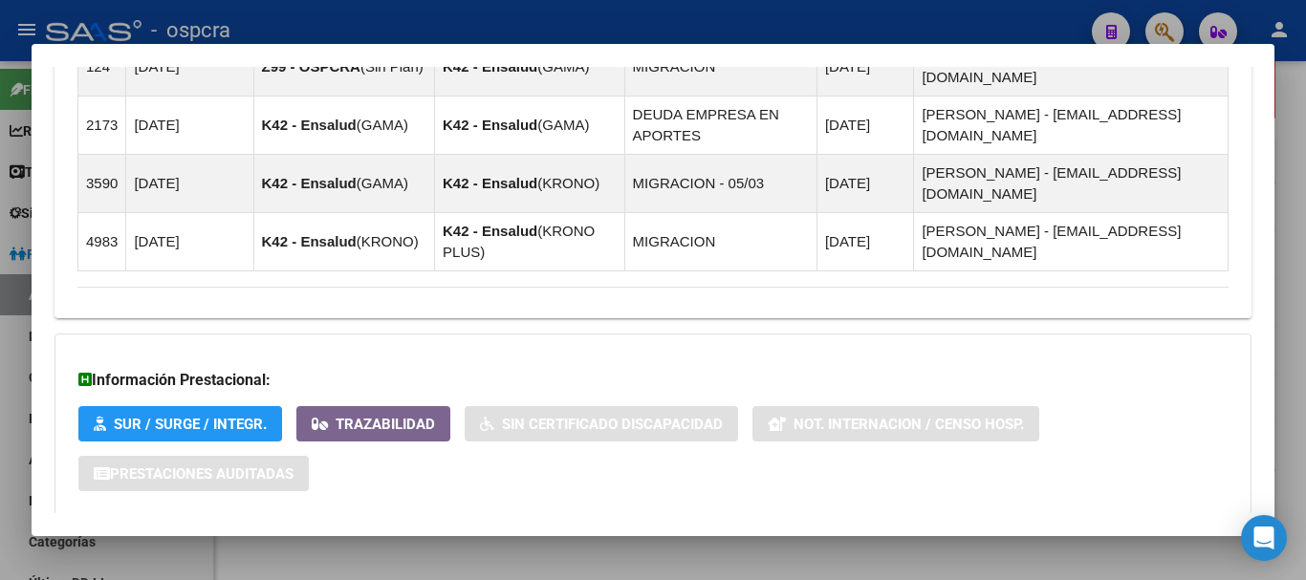
click at [832, 542] on mat-panel-title "Aportes y Contribuciones del Afiliado: 20331909050" at bounding box center [641, 553] width 1128 height 23
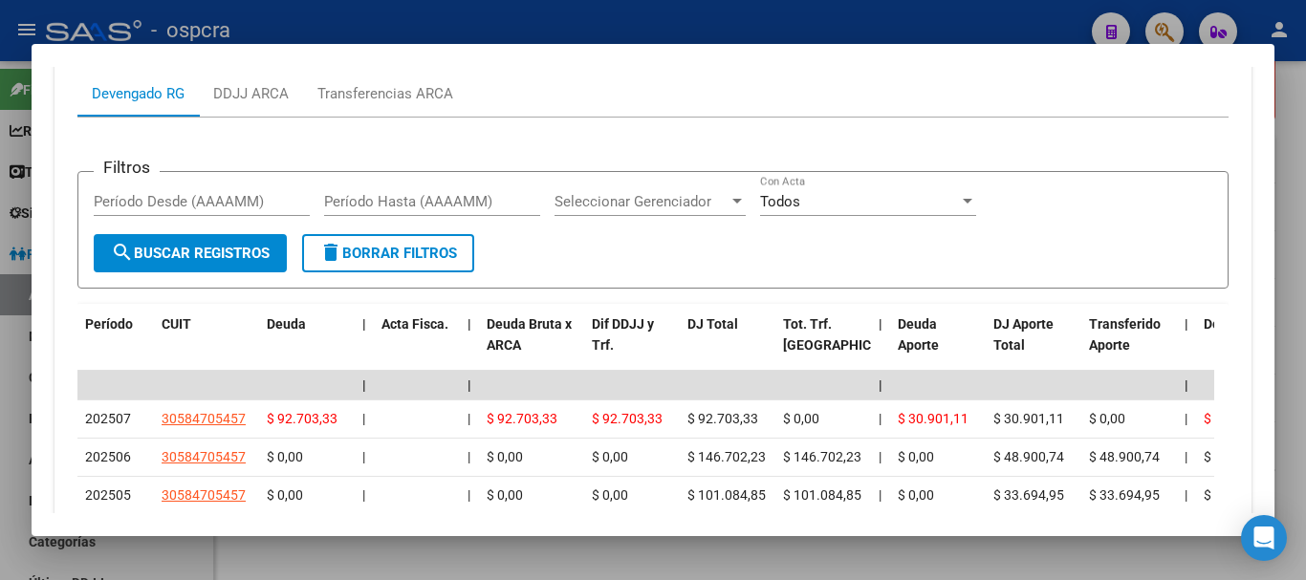
scroll to position [1971, 0]
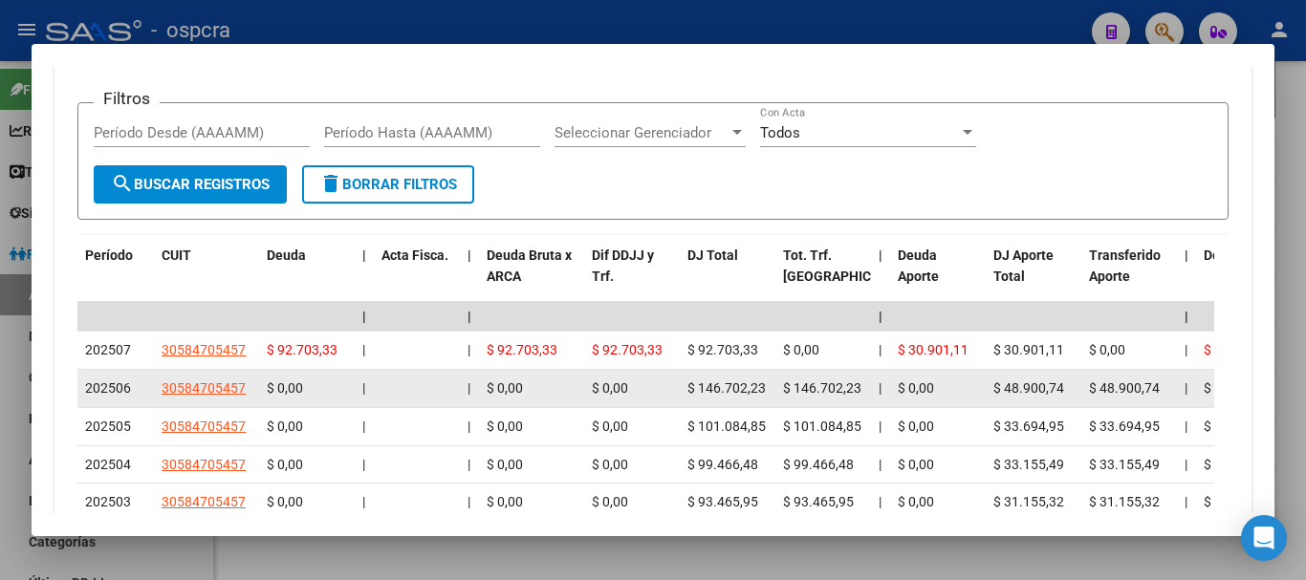
click at [695, 370] on datatable-body-cell "$ 146.702,23" at bounding box center [728, 388] width 96 height 37
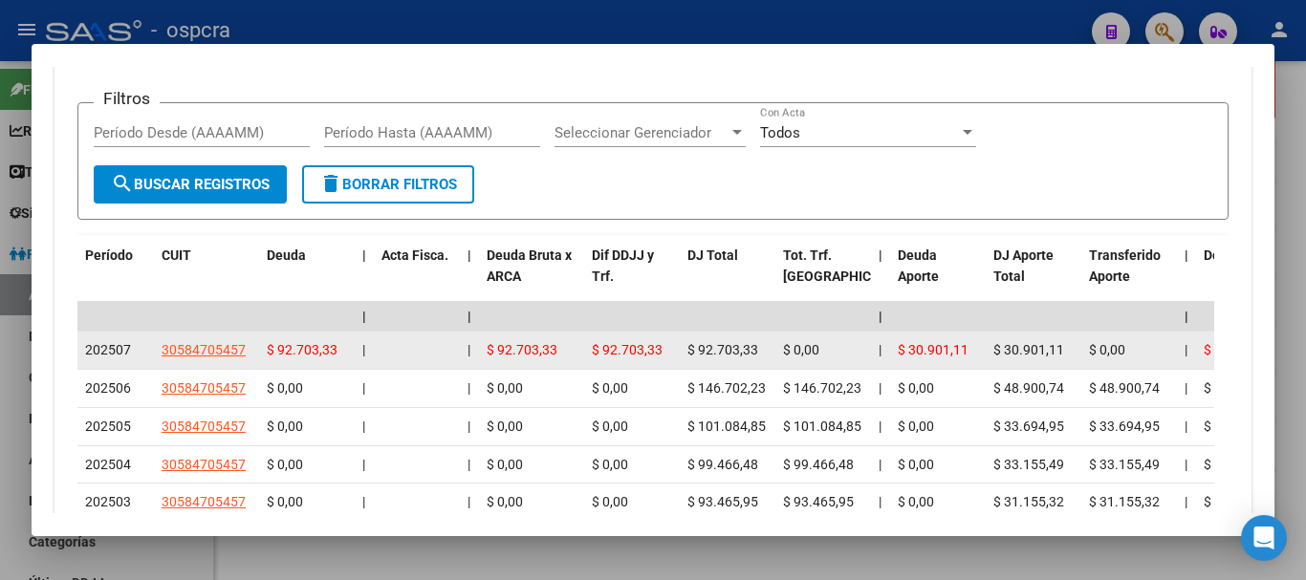
click at [694, 342] on span "$ 92.703,33" at bounding box center [722, 349] width 71 height 15
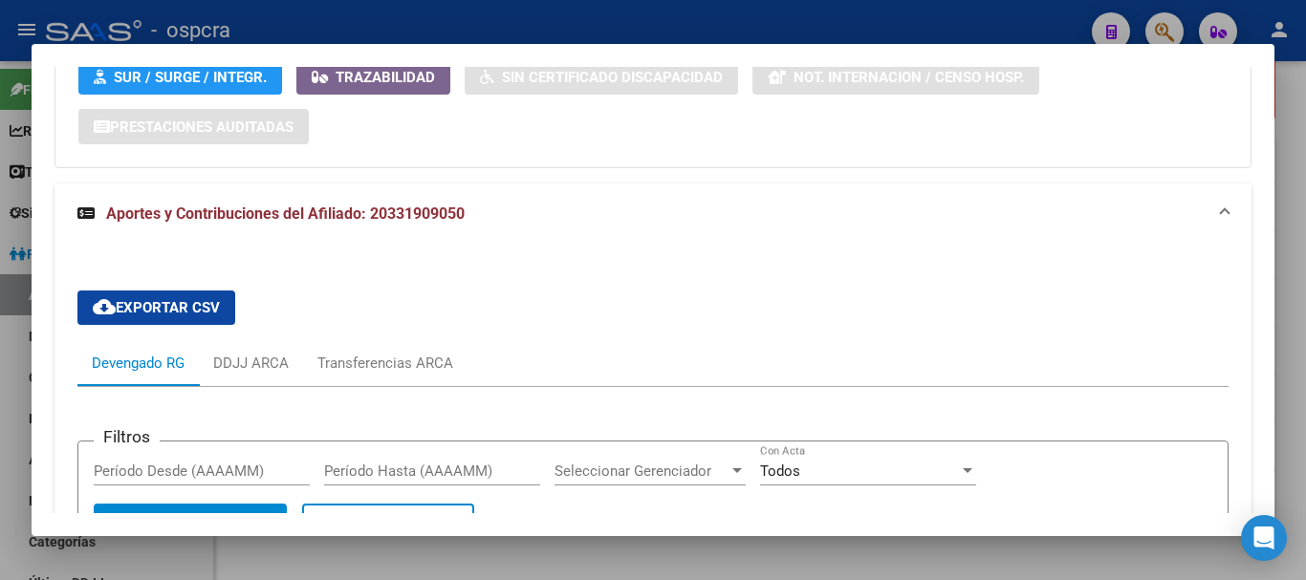
scroll to position [1493, 0]
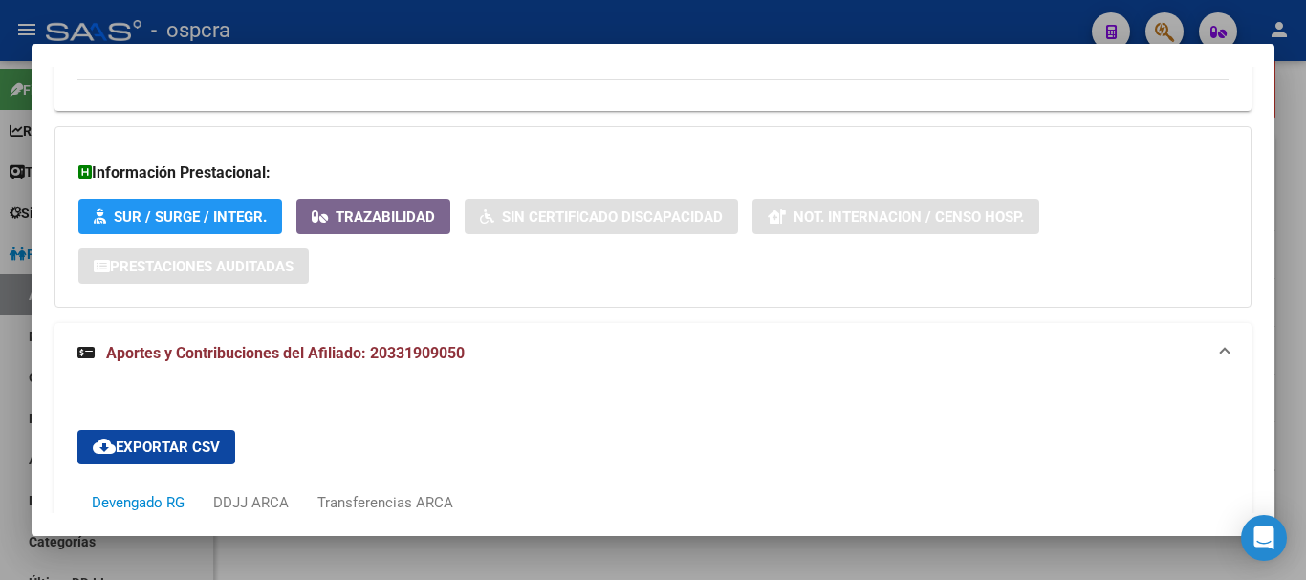
click at [0, 280] on div at bounding box center [653, 290] width 1306 height 580
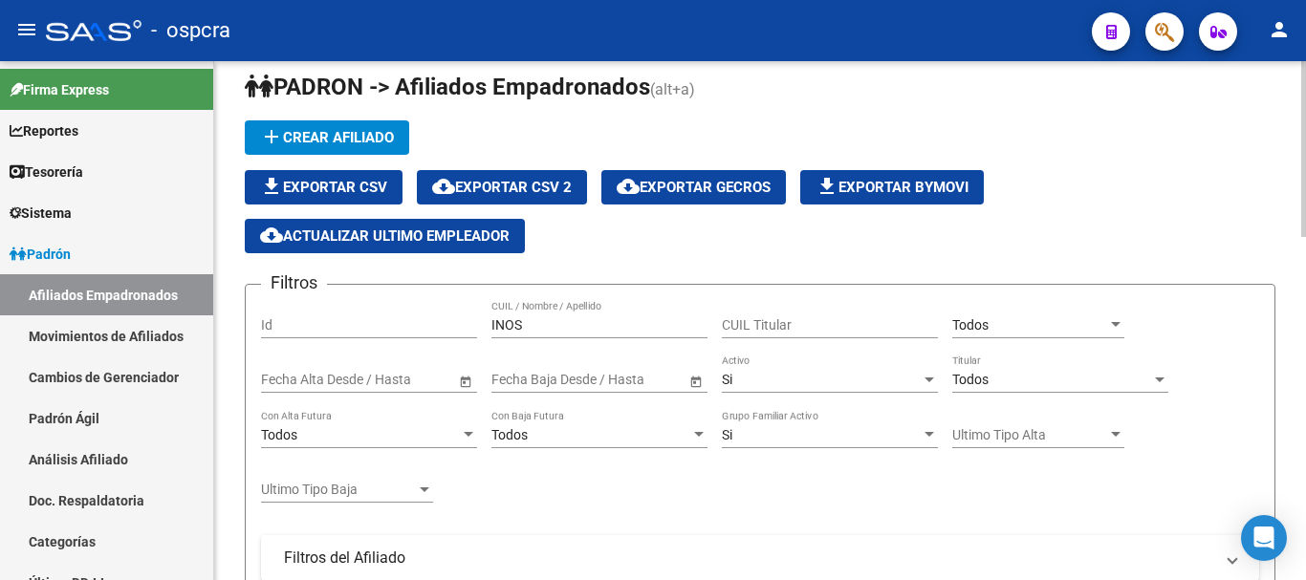
scroll to position [0, 0]
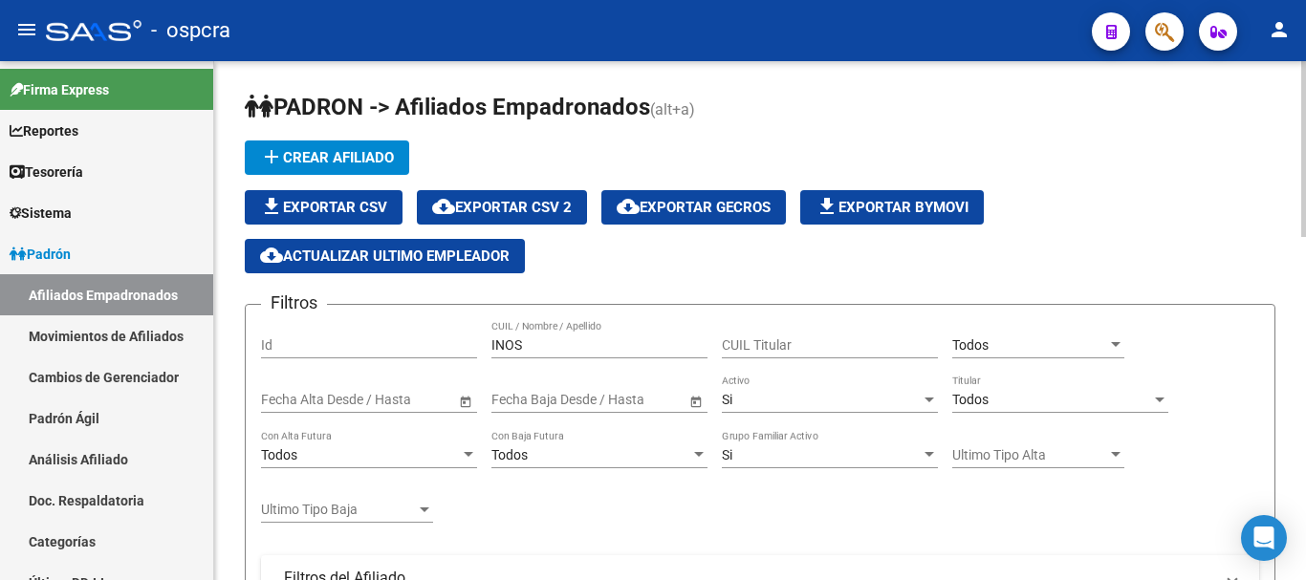
drag, startPoint x: 570, startPoint y: 354, endPoint x: 475, endPoint y: 346, distance: 94.9
click at [461, 344] on div "Filtros Id INOS CUIL / Nombre / Apellido CUIL Titular Todos Seleccionar Gerenci…" at bounding box center [760, 552] width 998 height 464
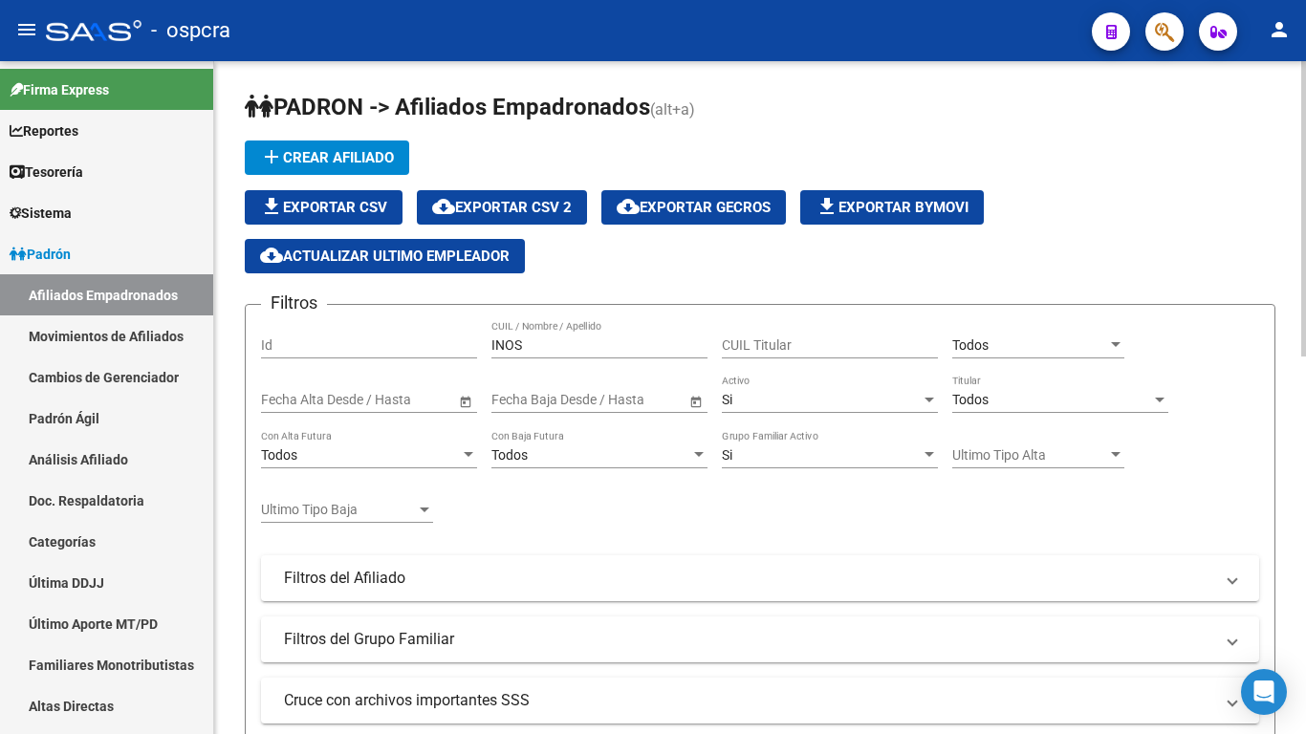
click at [804, 137] on app-list-header "PADRON -> Afiliados Empadronados (alt+a) add Crear Afiliado file_download Expor…" at bounding box center [760, 504] width 1030 height 824
click at [747, 352] on input "CUIL Titular" at bounding box center [830, 345] width 216 height 16
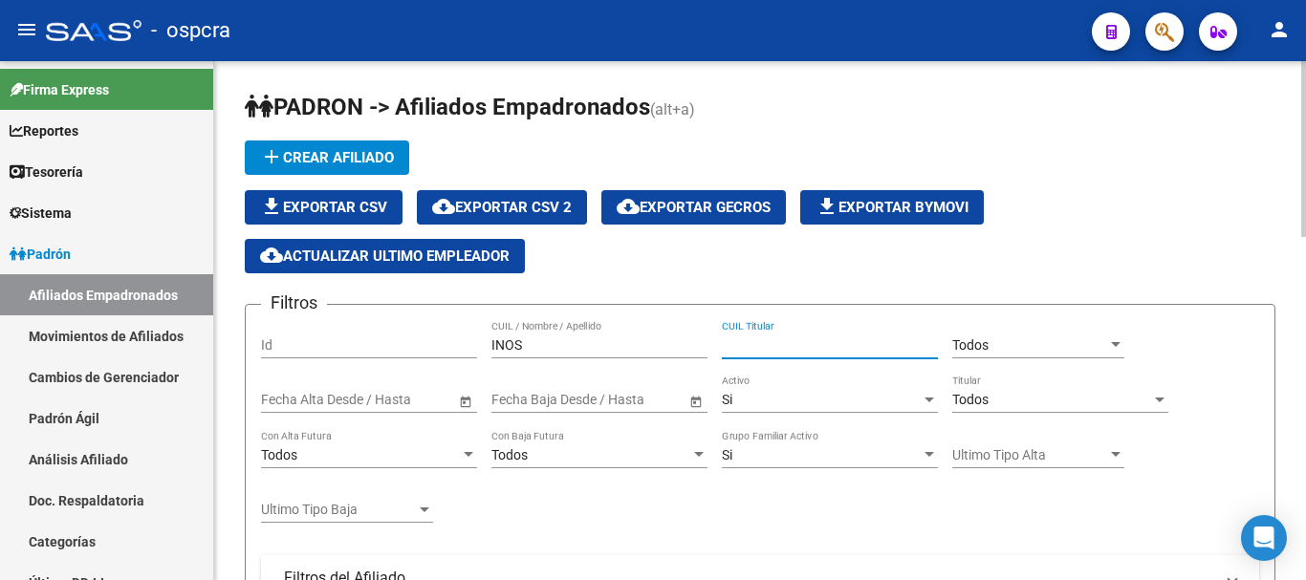
drag, startPoint x: 672, startPoint y: 335, endPoint x: 658, endPoint y: 341, distance: 15.8
click at [671, 335] on div "INOS CUIL / Nombre / Apellido" at bounding box center [599, 339] width 216 height 38
drag, startPoint x: 647, startPoint y: 348, endPoint x: 222, endPoint y: 334, distance: 425.6
click at [375, 348] on div "Filtros Id INOS CUIL / Nombre / Apellido CUIL Titular Todos Seleccionar Gerenci…" at bounding box center [760, 552] width 998 height 464
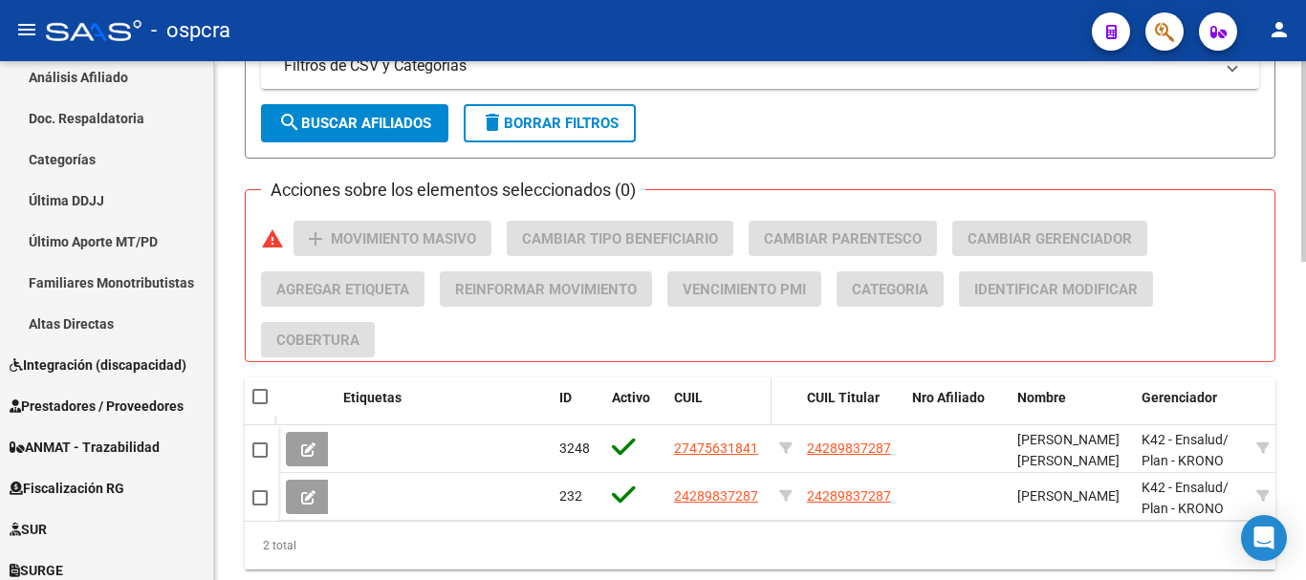
scroll to position [765, 0]
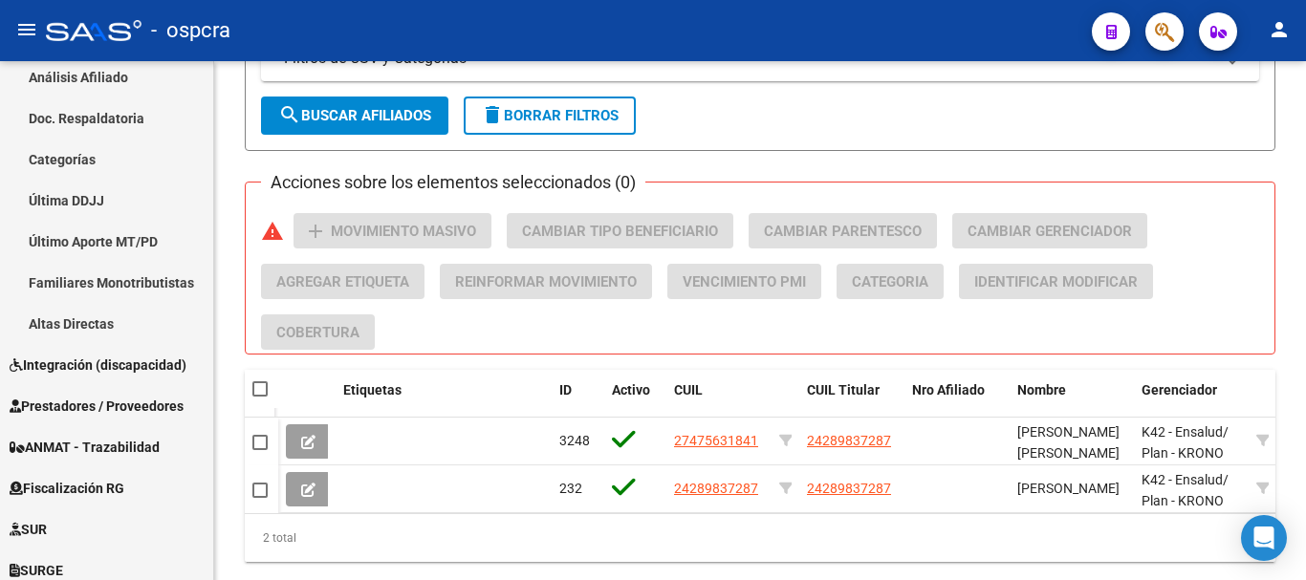
type input "barrien"
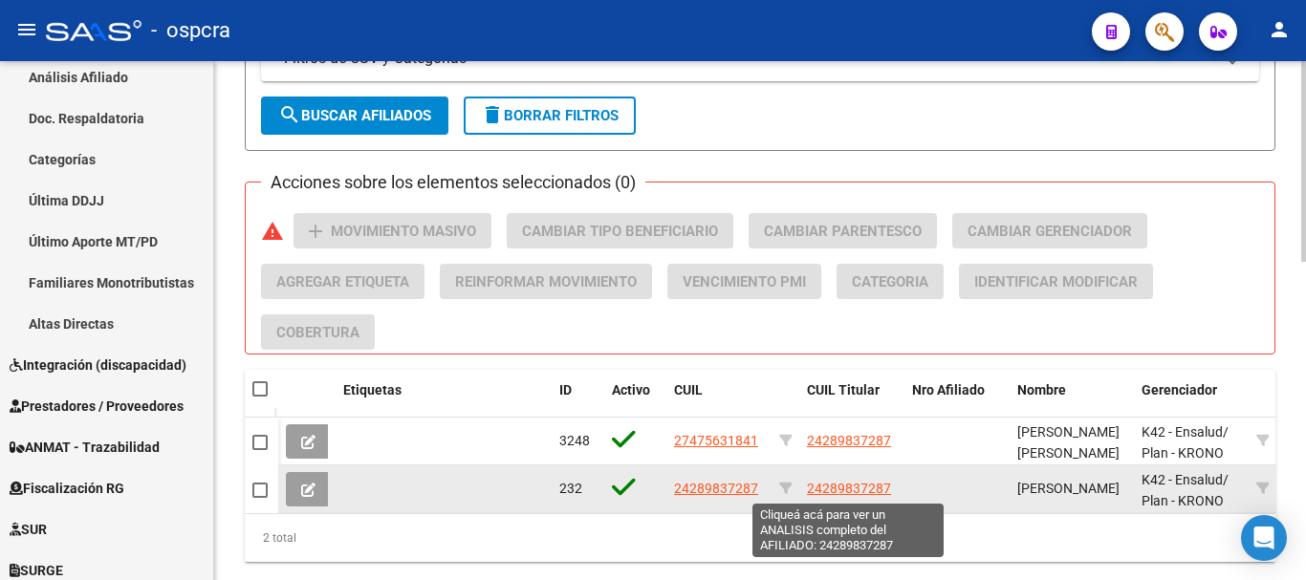
click at [839, 491] on span "24289837287" at bounding box center [849, 488] width 84 height 15
type textarea "24289837287"
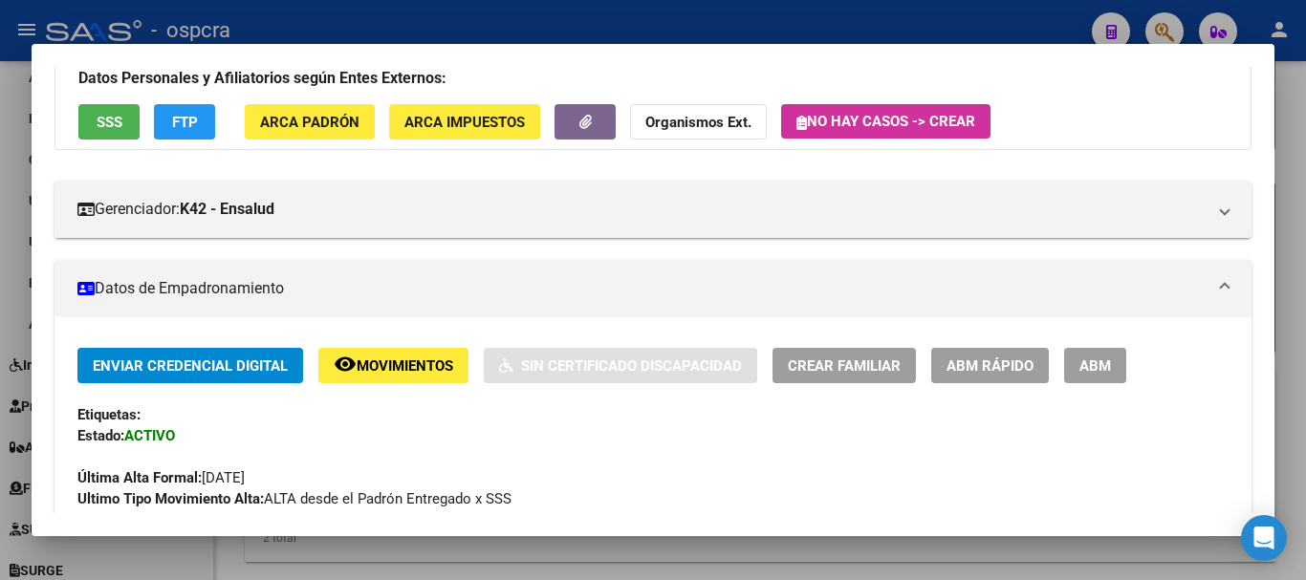
scroll to position [191, 0]
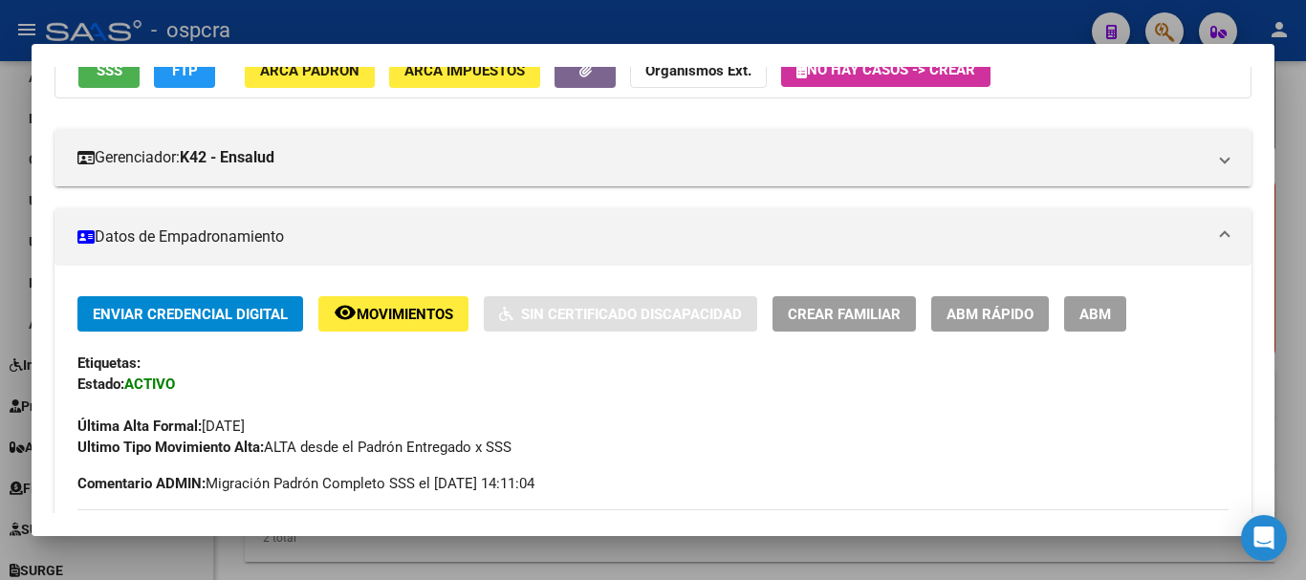
click at [818, 321] on span "Crear Familiar" at bounding box center [844, 314] width 113 height 17
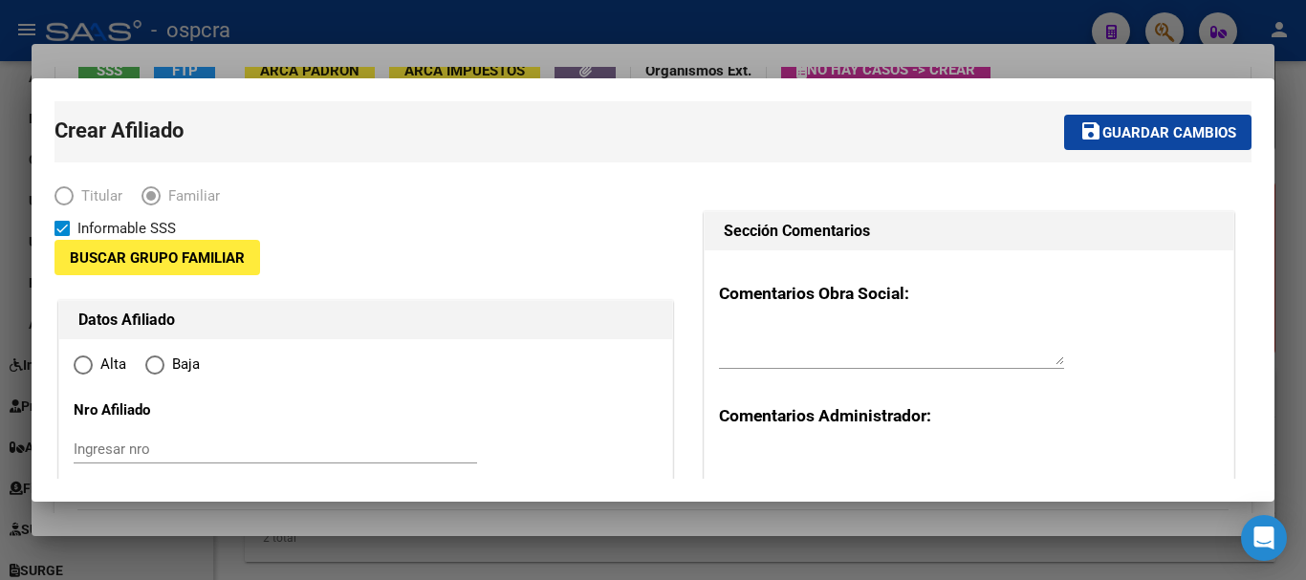
type input "30-62864772-7"
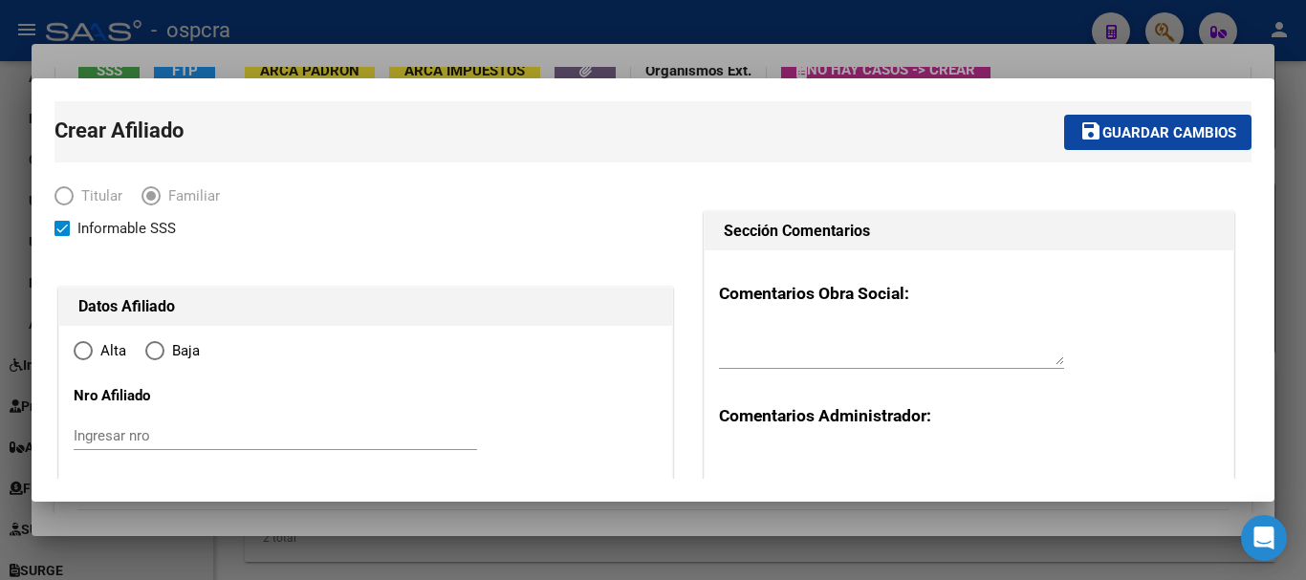
type input "[PERSON_NAME] DE ESCOBA"
type input "1625"
type input "[PERSON_NAME] 48"
radio input "true"
type input "30-62864772-7"
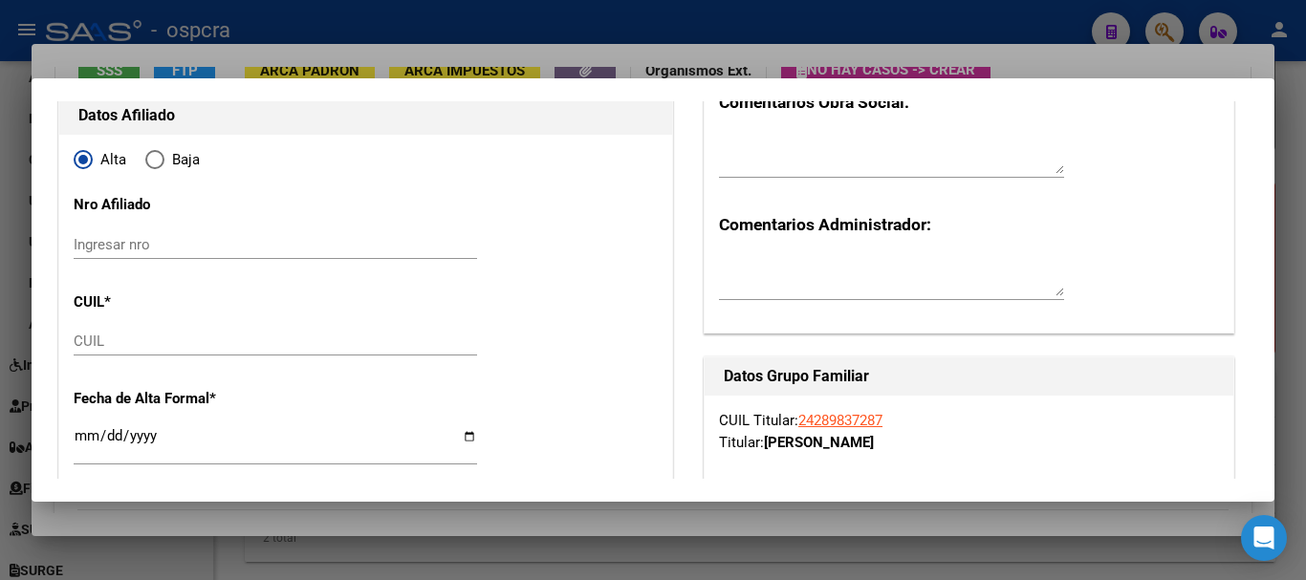
click at [280, 248] on input "Ingresar nro" at bounding box center [275, 244] width 403 height 17
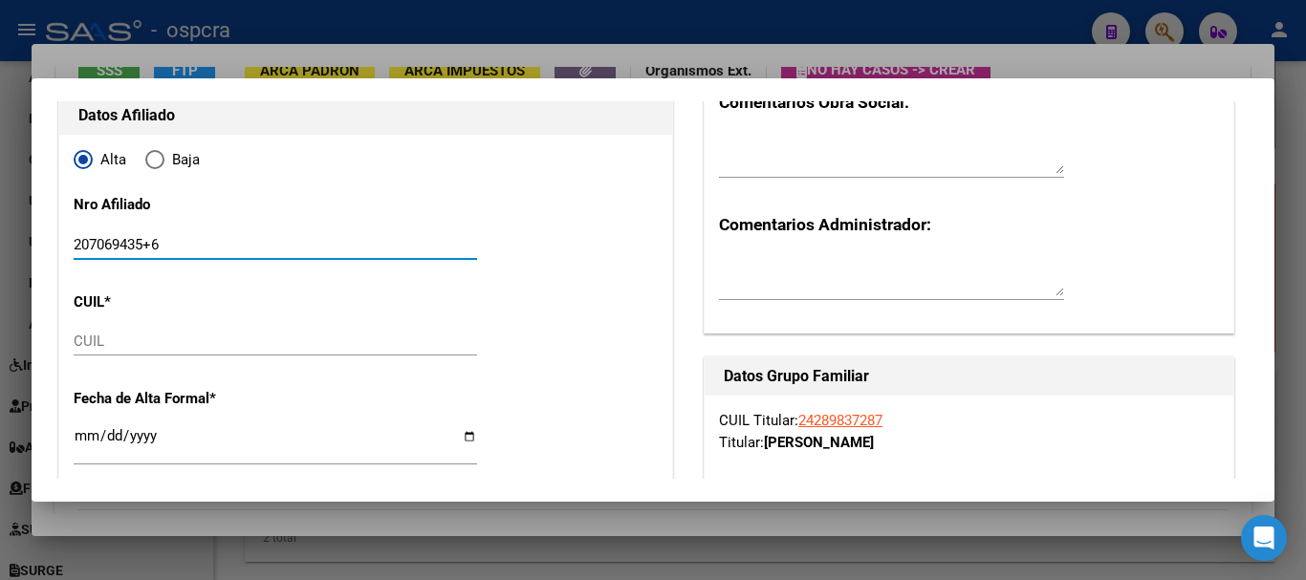
click at [162, 247] on input "207069435+6" at bounding box center [275, 244] width 403 height 17
click at [156, 245] on input "207069435+6" at bounding box center [275, 244] width 403 height 17
drag, startPoint x: 147, startPoint y: 239, endPoint x: 0, endPoint y: 239, distance: 147.2
click at [0, 239] on div "Análisis Afiliado - CUIL: 24289837287 DATOS PADRÓN ÁGIL: [PERSON_NAME] | ACTIVO…" at bounding box center [653, 290] width 1306 height 580
type input "20706943596"
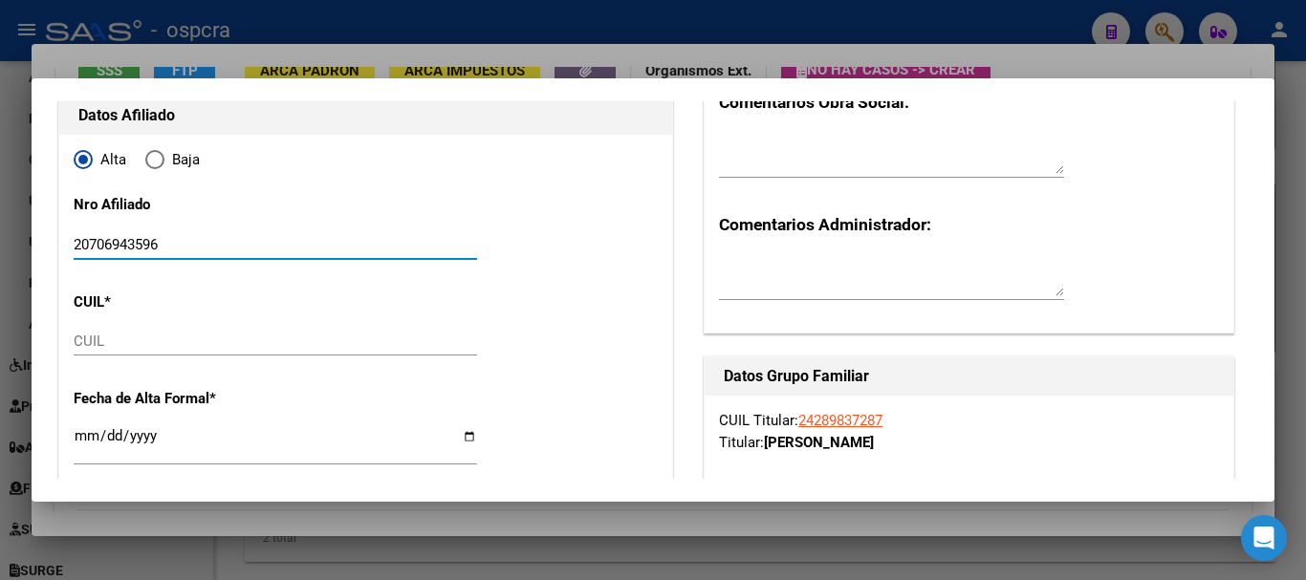
click at [129, 346] on input "CUIL" at bounding box center [275, 341] width 403 height 17
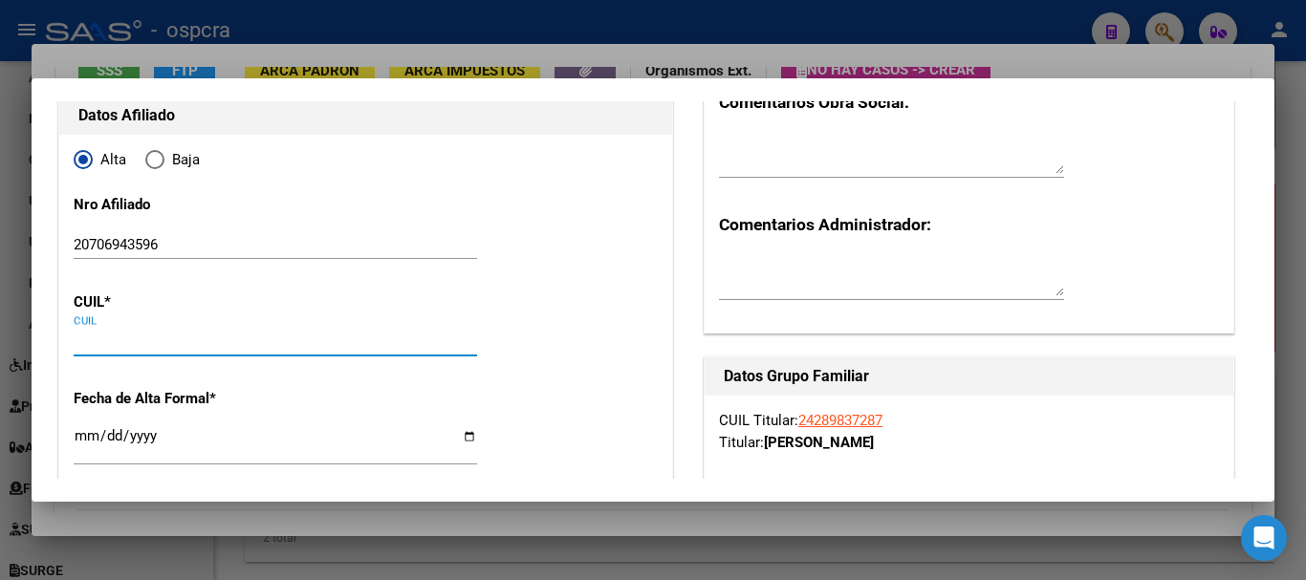
paste input "20-70694359-6"
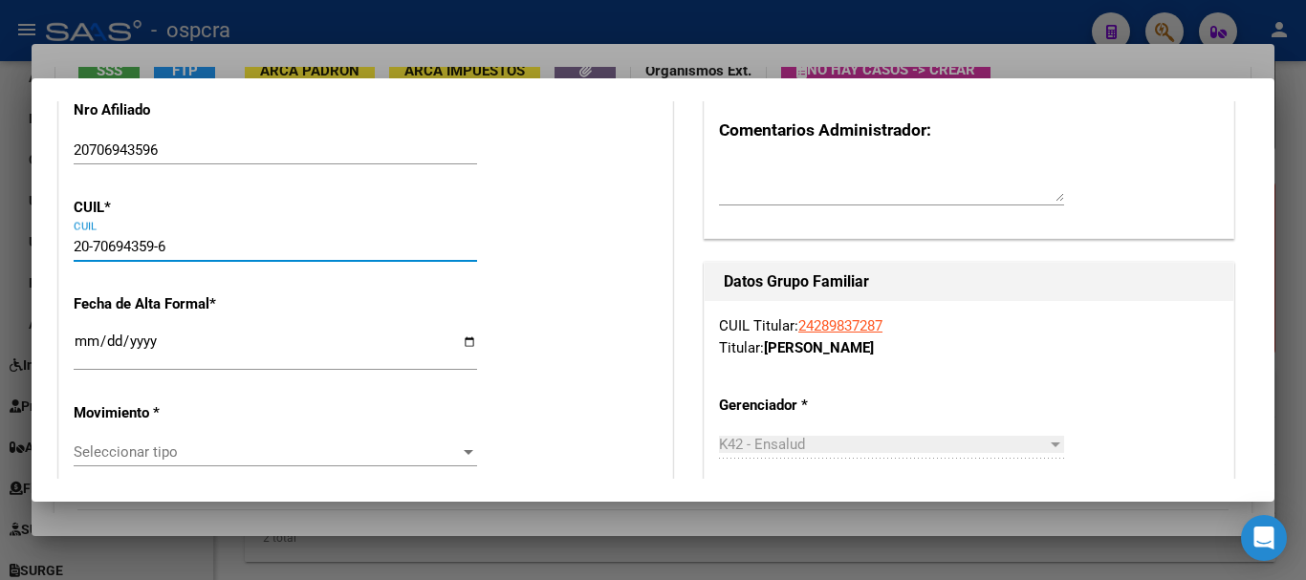
scroll to position [287, 0]
type input "20-70694359-6"
click at [128, 345] on input "Ingresar fecha" at bounding box center [275, 348] width 403 height 31
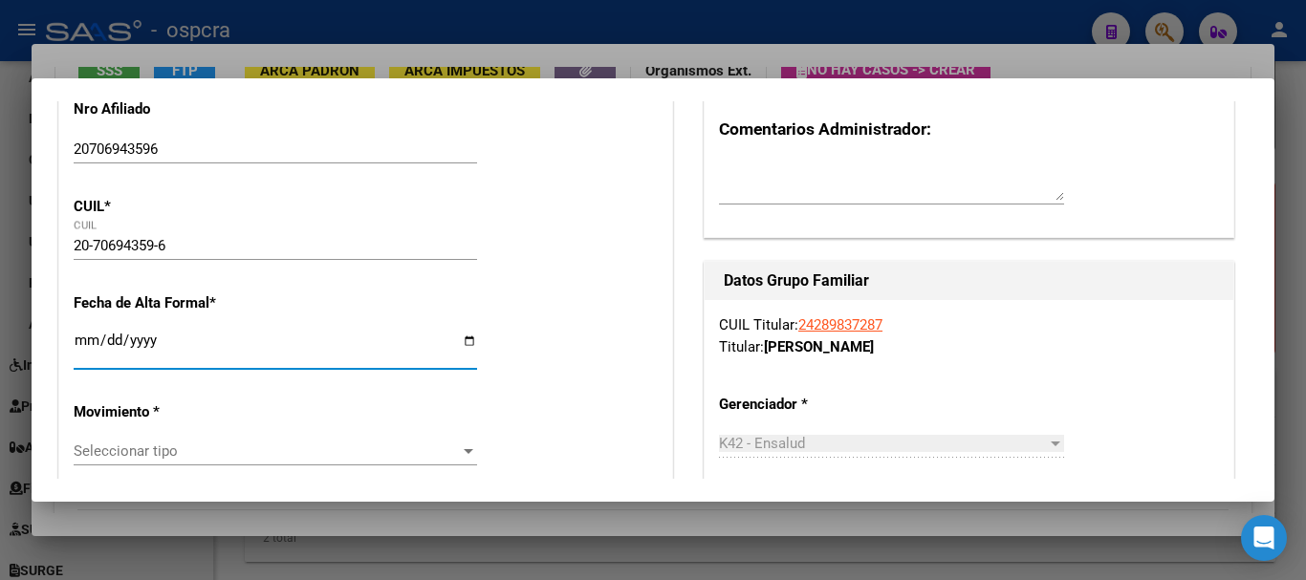
type input "70694359"
type input "[PERSON_NAME]"
type input "[DATE]"
type input "[PERSON_NAME]"
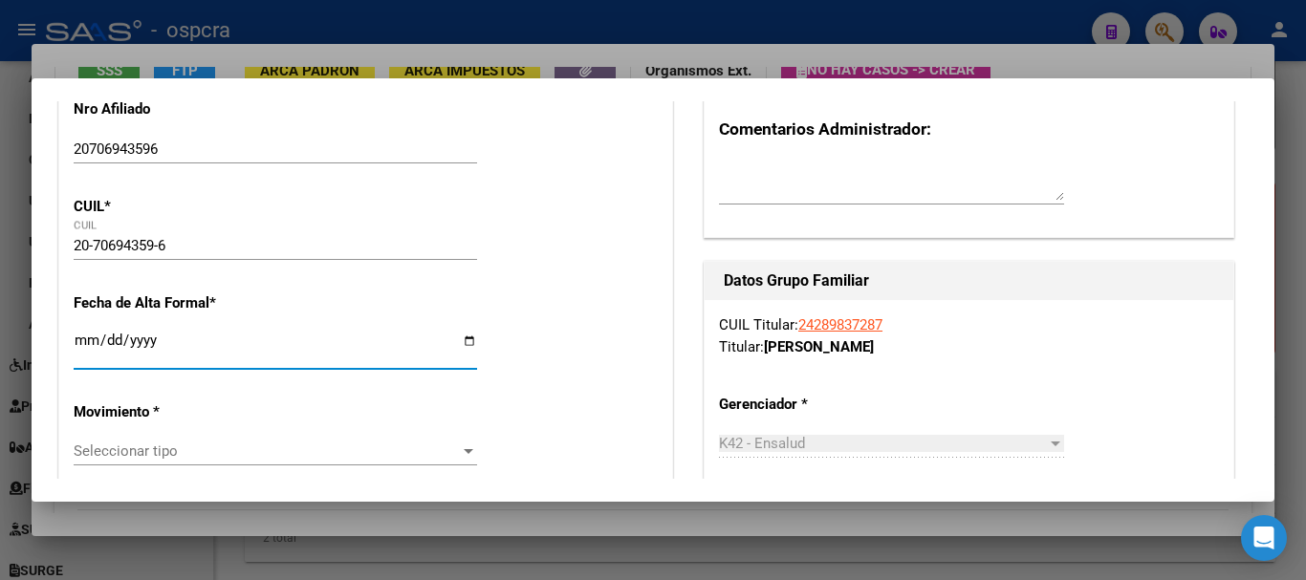
type input "1627"
type input "[PERSON_NAME]"
type input "48"
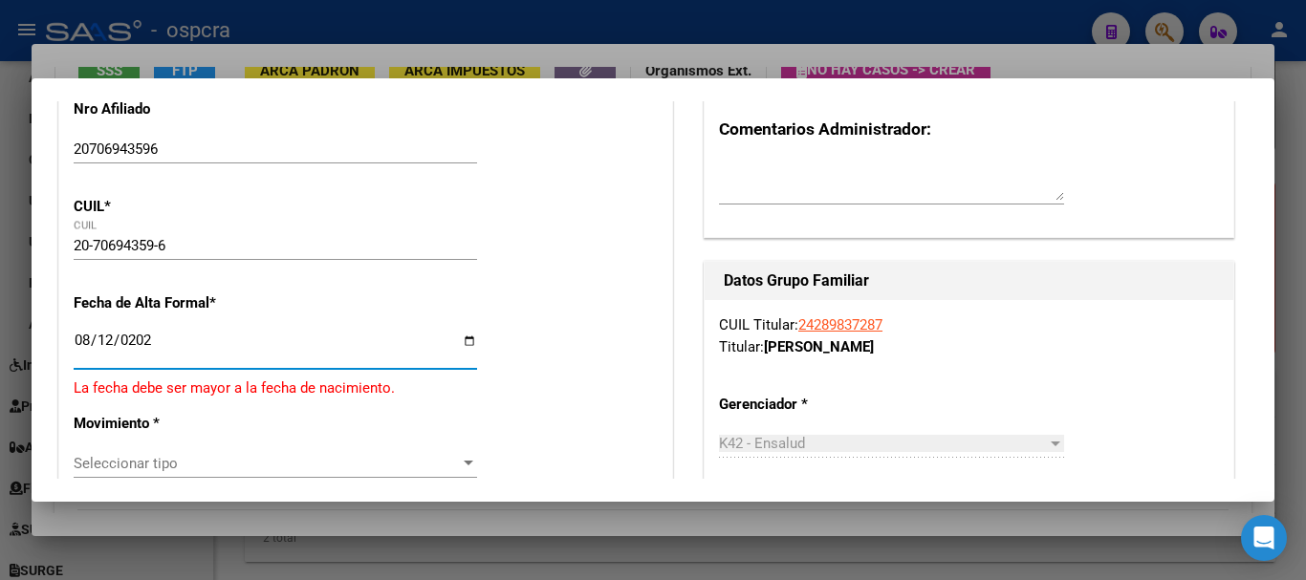
type input "[DATE]"
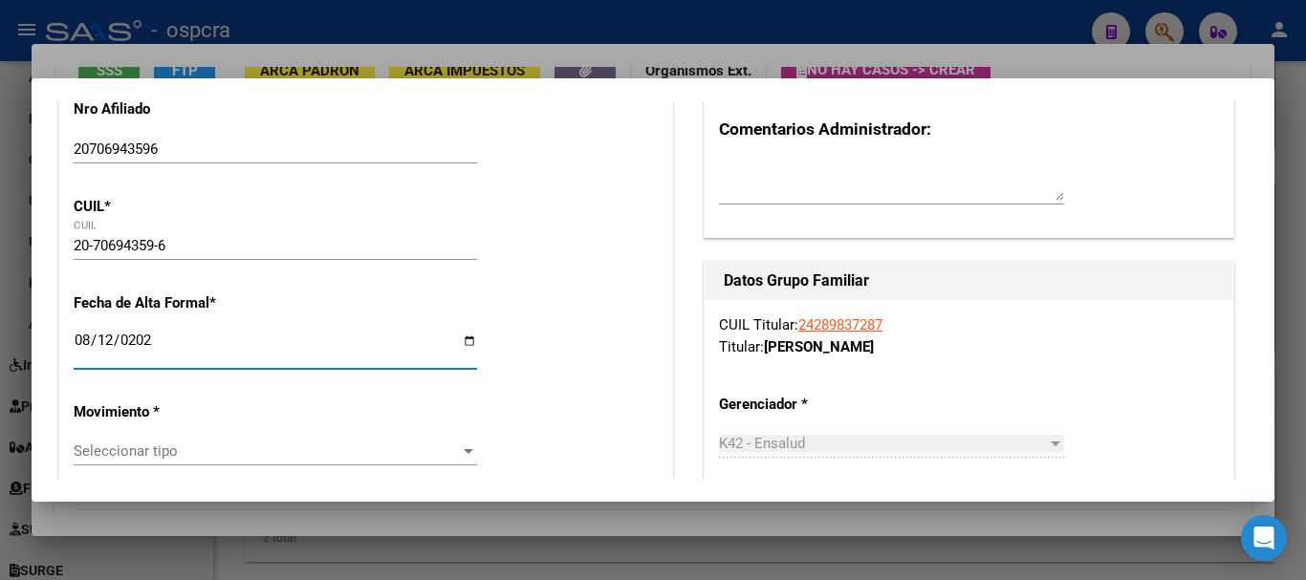
click at [169, 443] on span "Seleccionar tipo" at bounding box center [267, 451] width 386 height 17
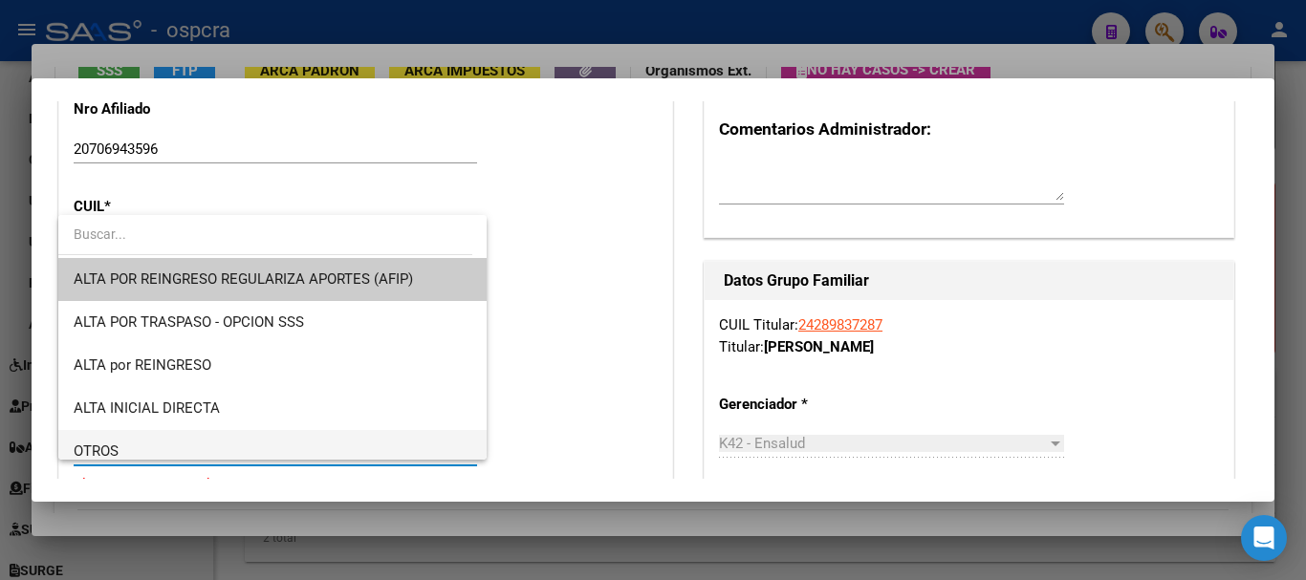
click at [305, 456] on span "OTROS" at bounding box center [273, 451] width 398 height 43
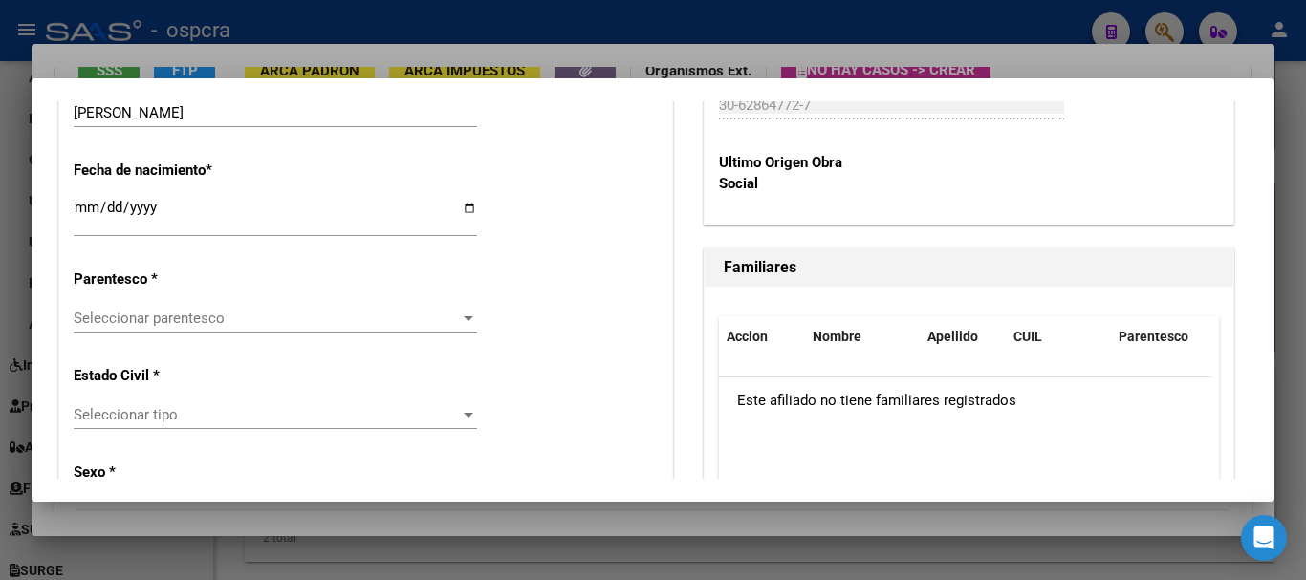
scroll to position [1051, 0]
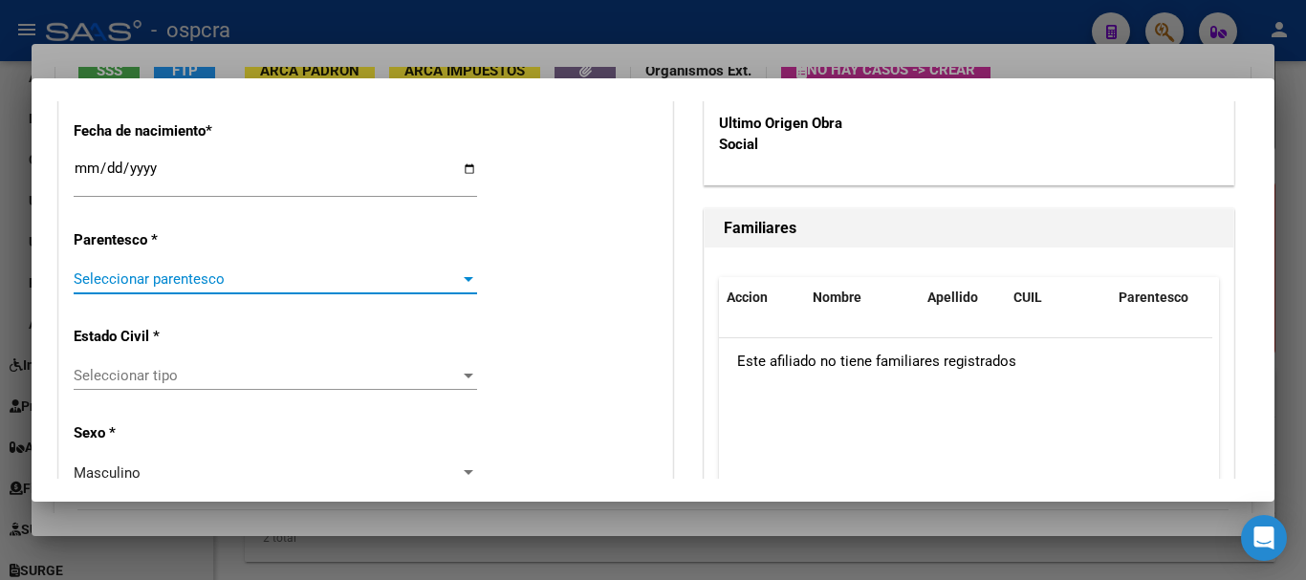
click at [237, 282] on span "Seleccionar parentesco" at bounding box center [267, 278] width 386 height 17
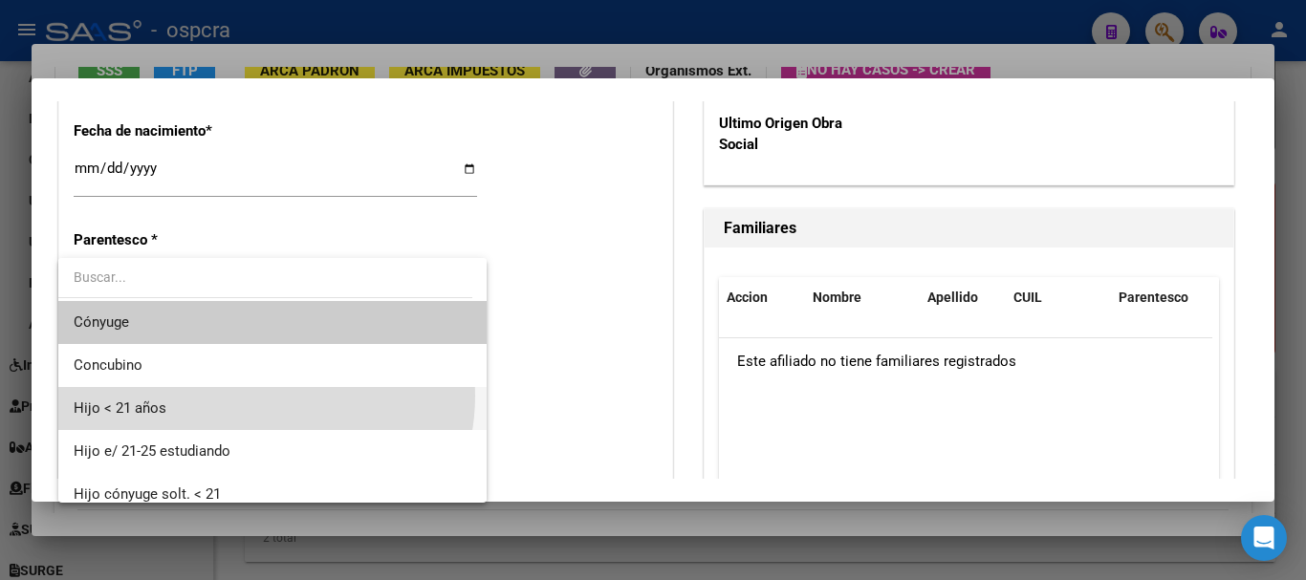
click at [259, 396] on span "Hijo < 21 años" at bounding box center [273, 408] width 398 height 43
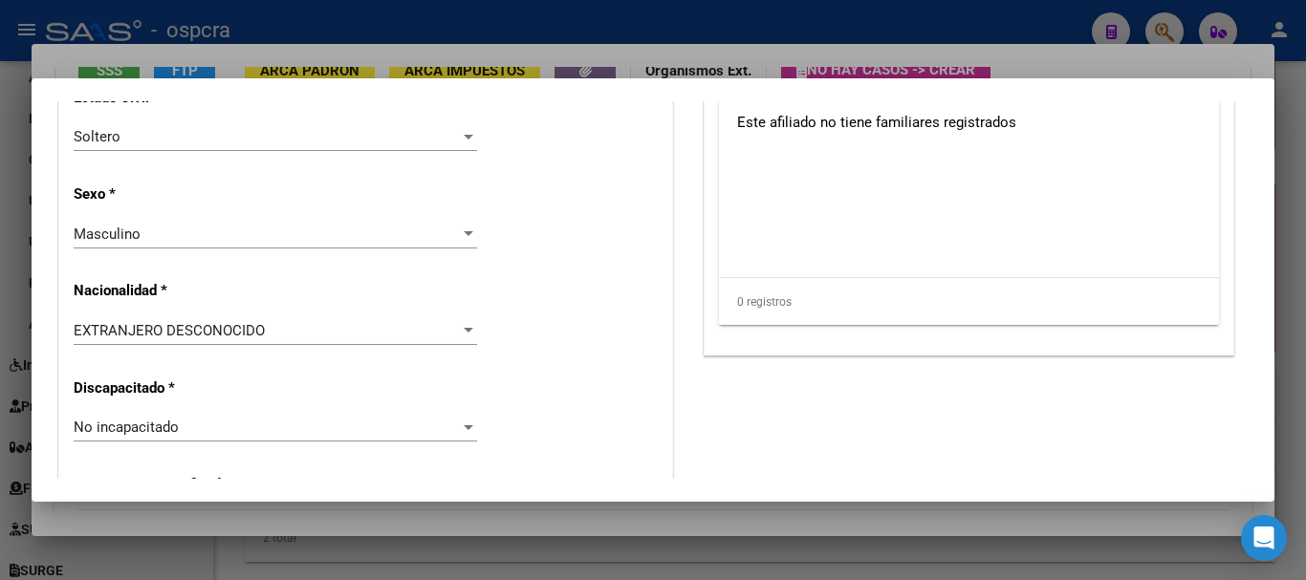
scroll to position [1338, 0]
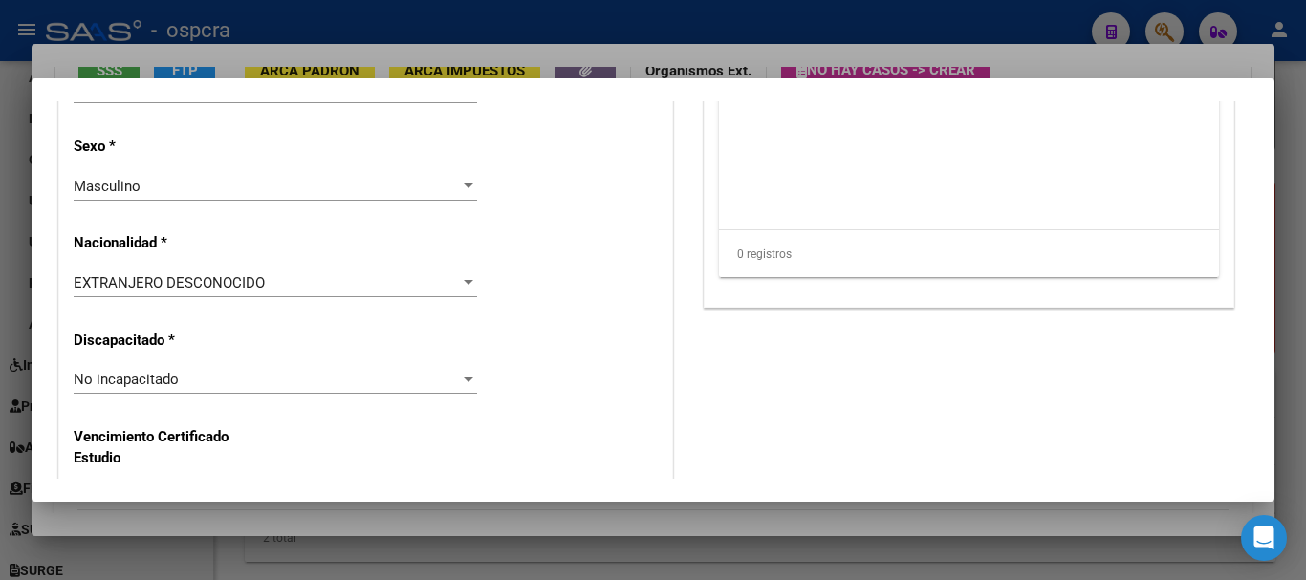
click at [345, 281] on div "EXTRANJERO DESCONOCIDO" at bounding box center [267, 282] width 386 height 17
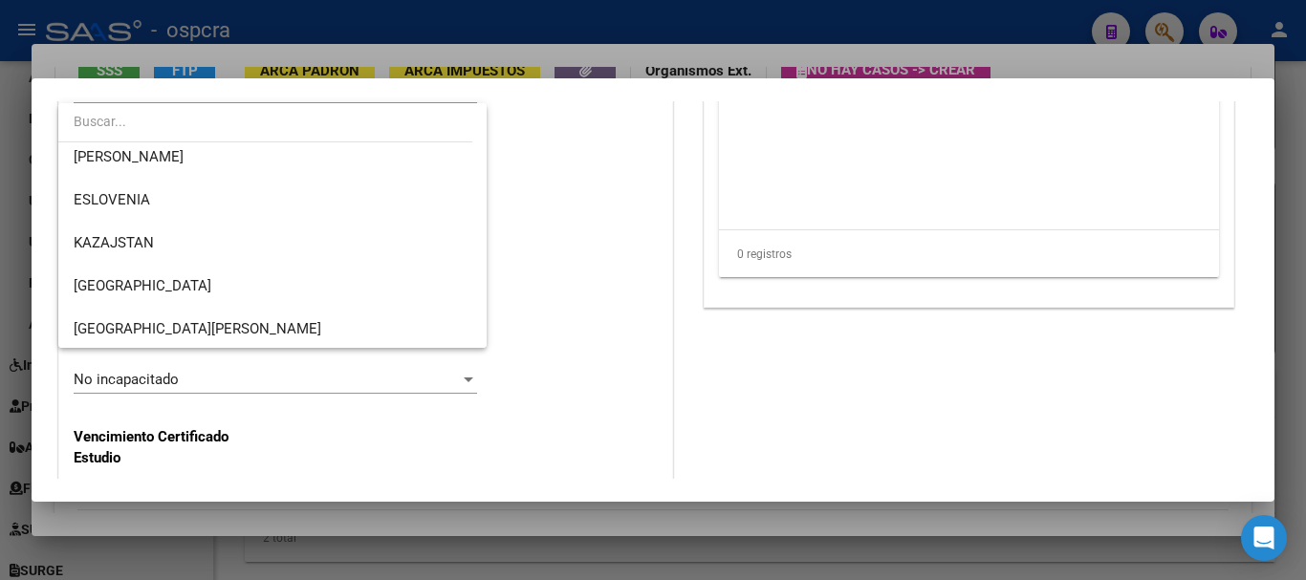
scroll to position [7239, 0]
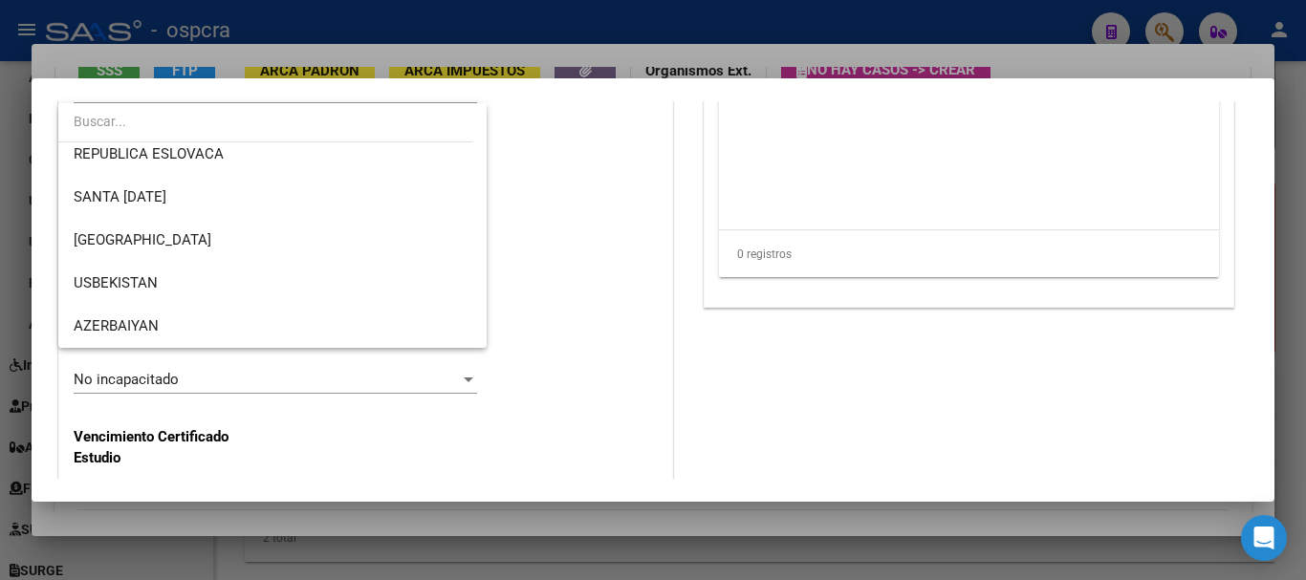
click at [120, 127] on input "dropdown search" at bounding box center [265, 121] width 414 height 40
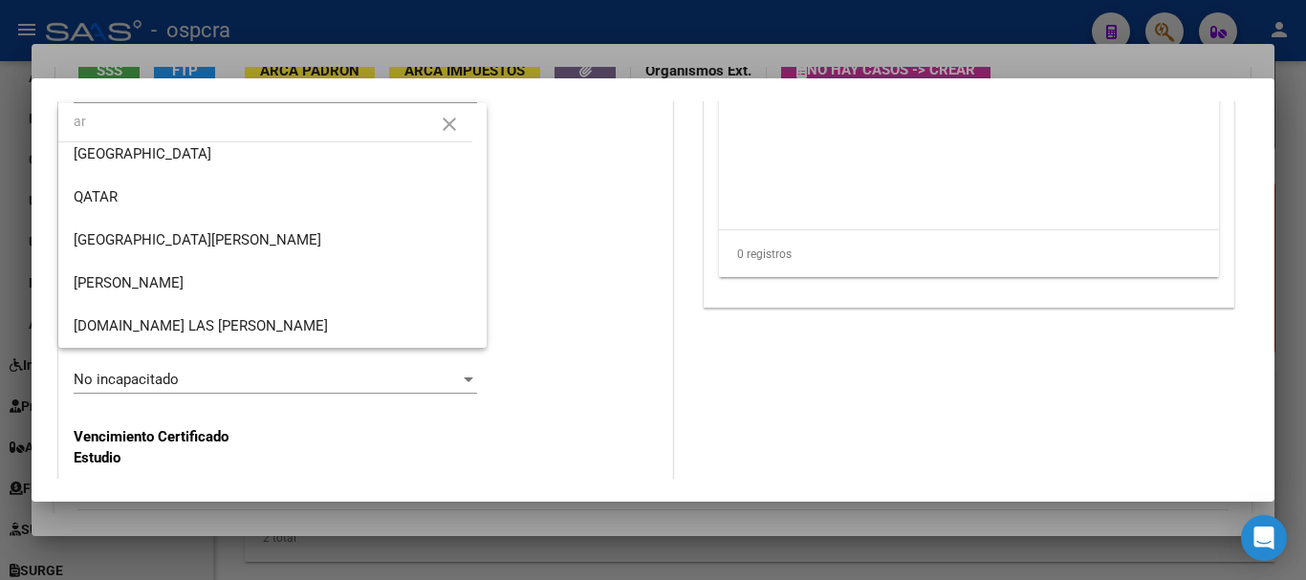
scroll to position [0, 0]
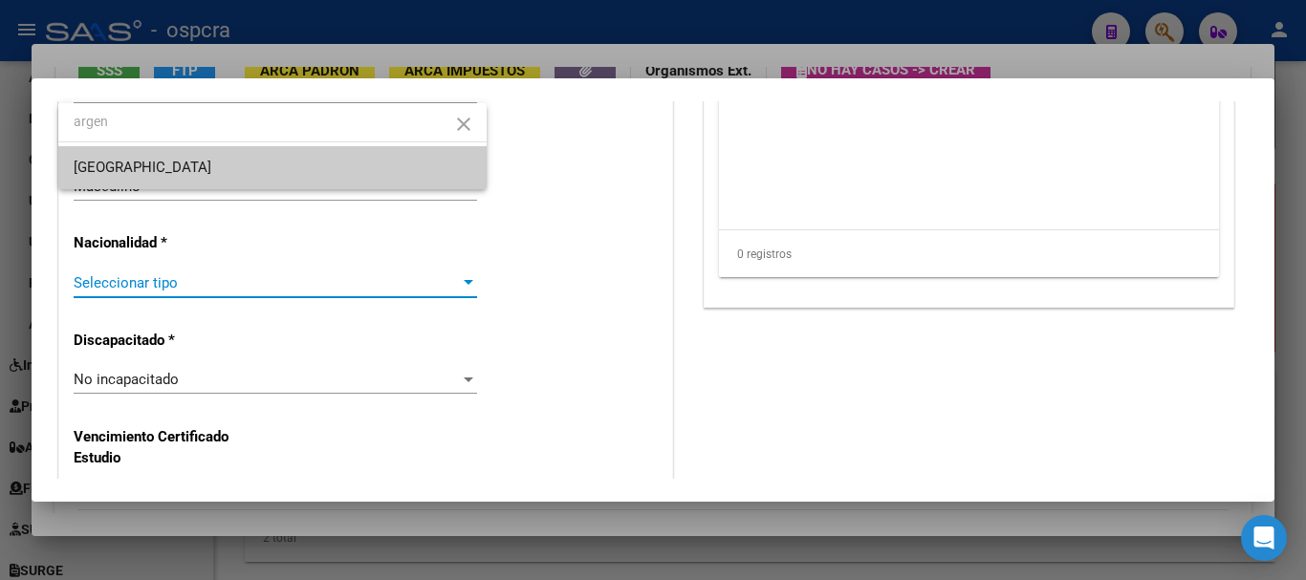
type input "argen"
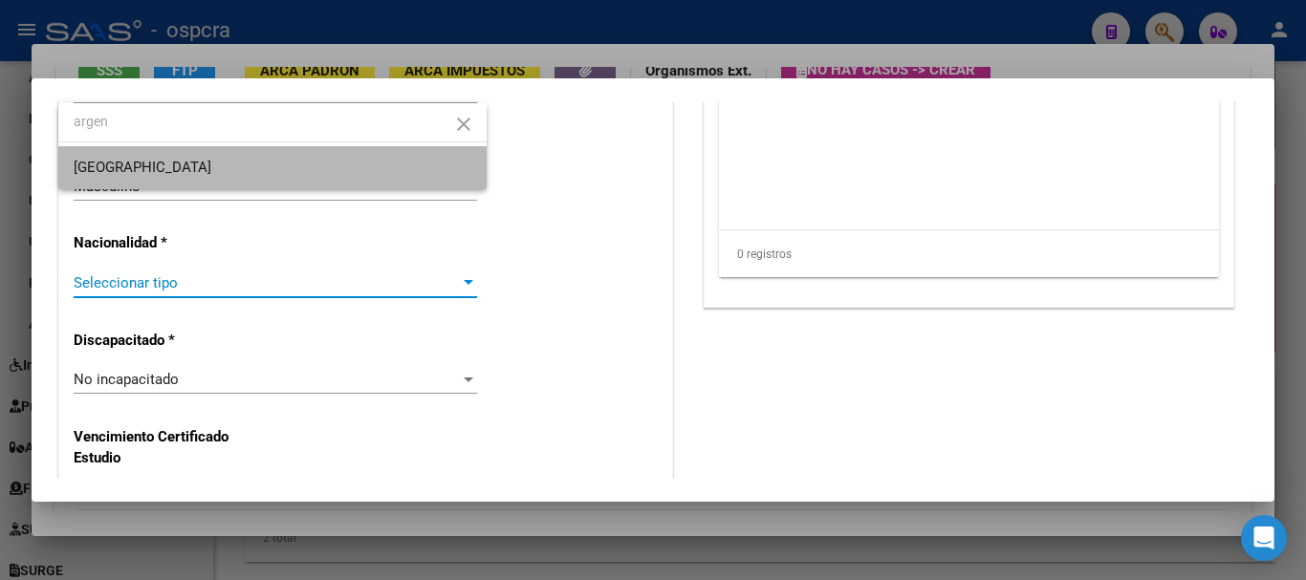
click at [133, 157] on span "[GEOGRAPHIC_DATA]" at bounding box center [273, 167] width 398 height 43
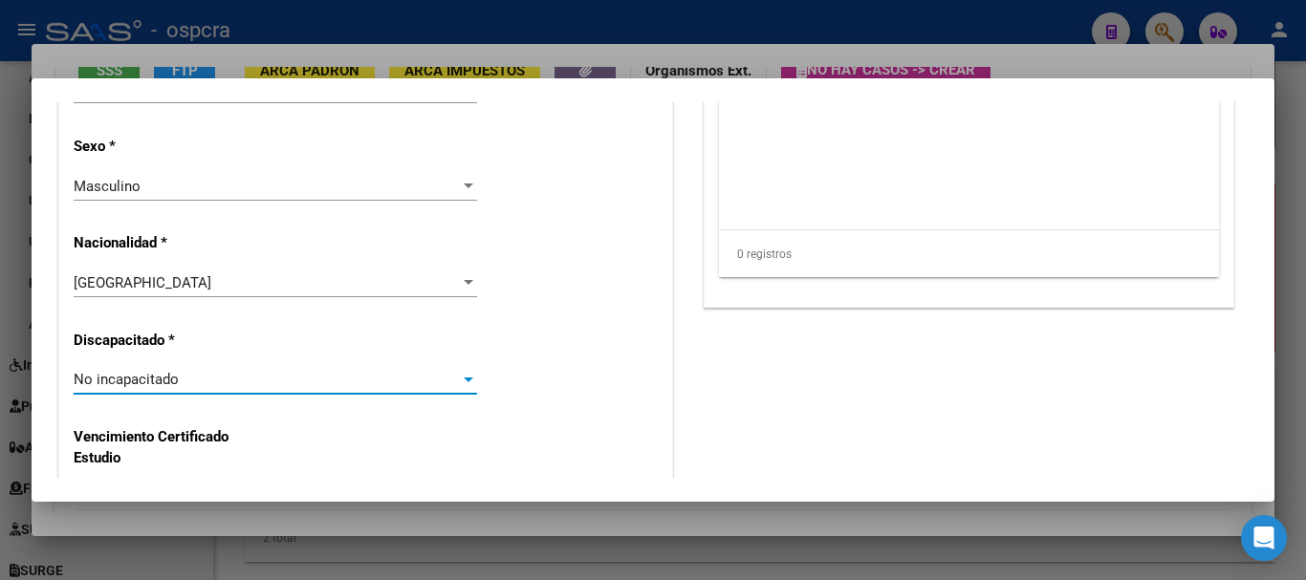
click at [220, 383] on div "No incapacitado" at bounding box center [267, 379] width 386 height 17
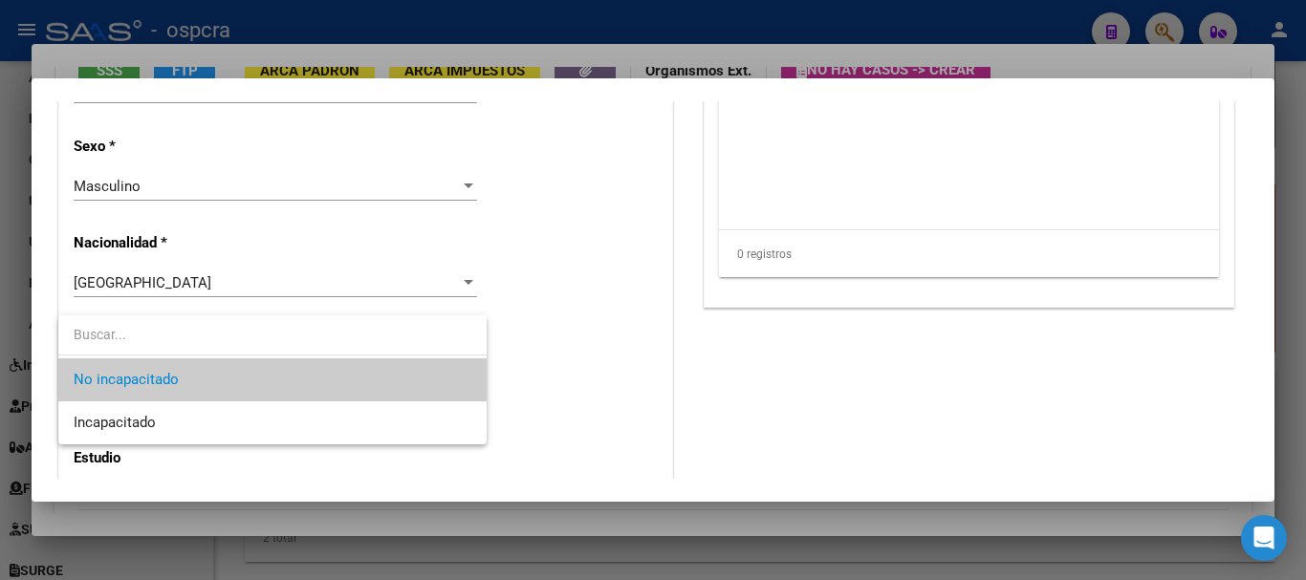
click at [548, 358] on div at bounding box center [653, 290] width 1306 height 580
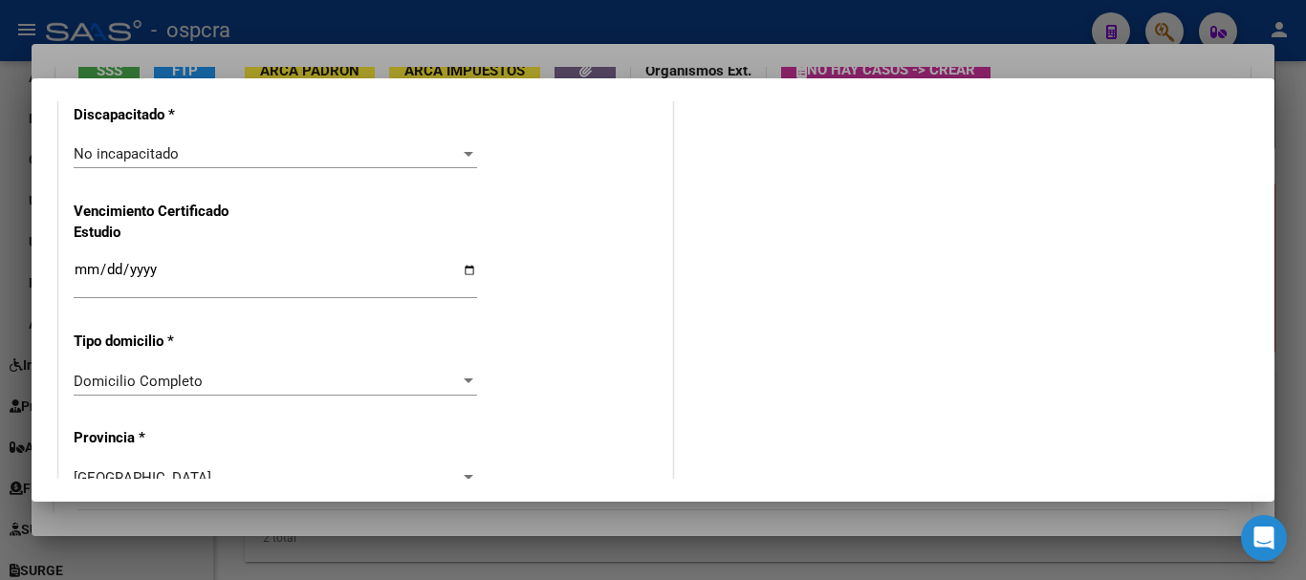
scroll to position [1625, 0]
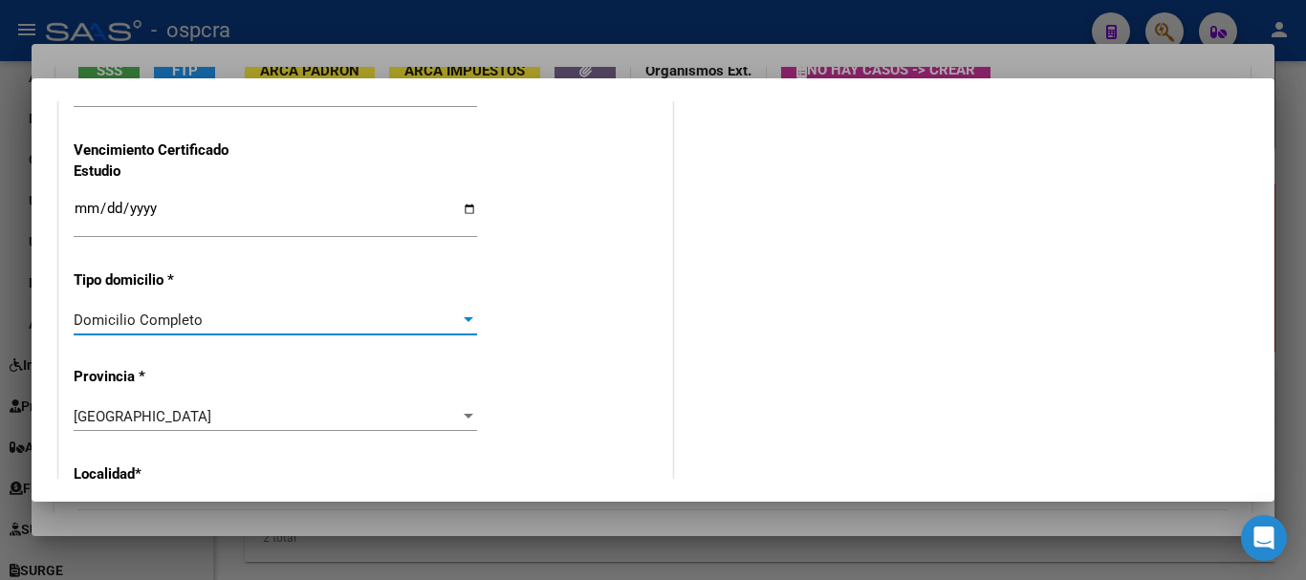
click at [103, 316] on span "Domicilio Completo" at bounding box center [138, 320] width 129 height 17
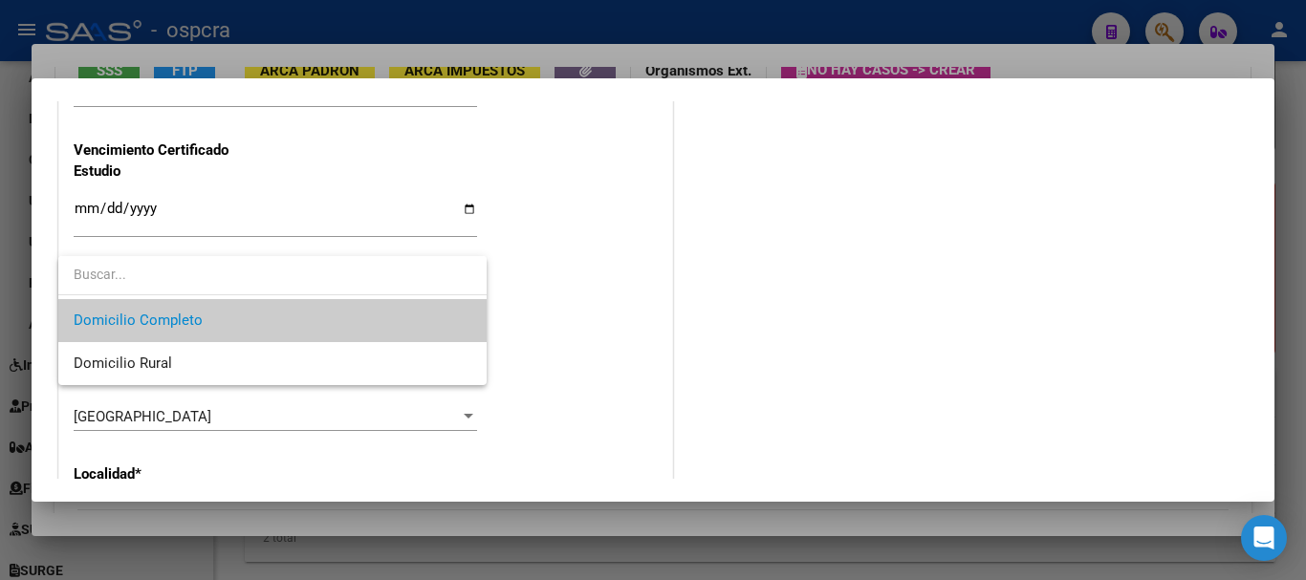
click at [649, 316] on div at bounding box center [653, 290] width 1306 height 580
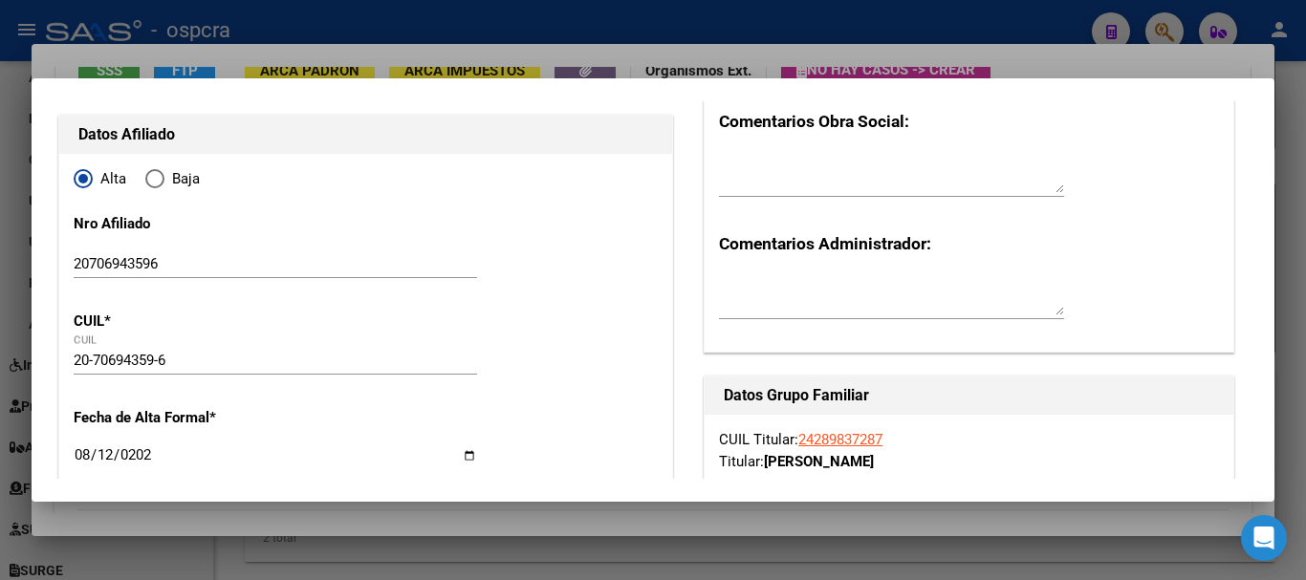
scroll to position [0, 0]
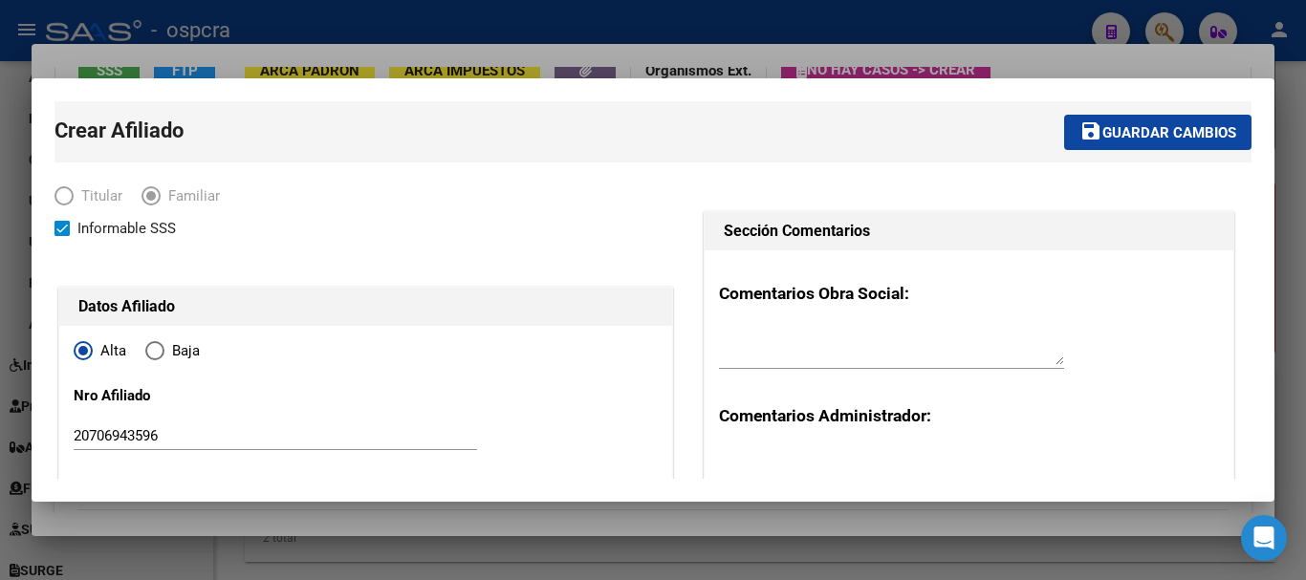
click at [1116, 135] on span "Guardar cambios" at bounding box center [1169, 132] width 134 height 17
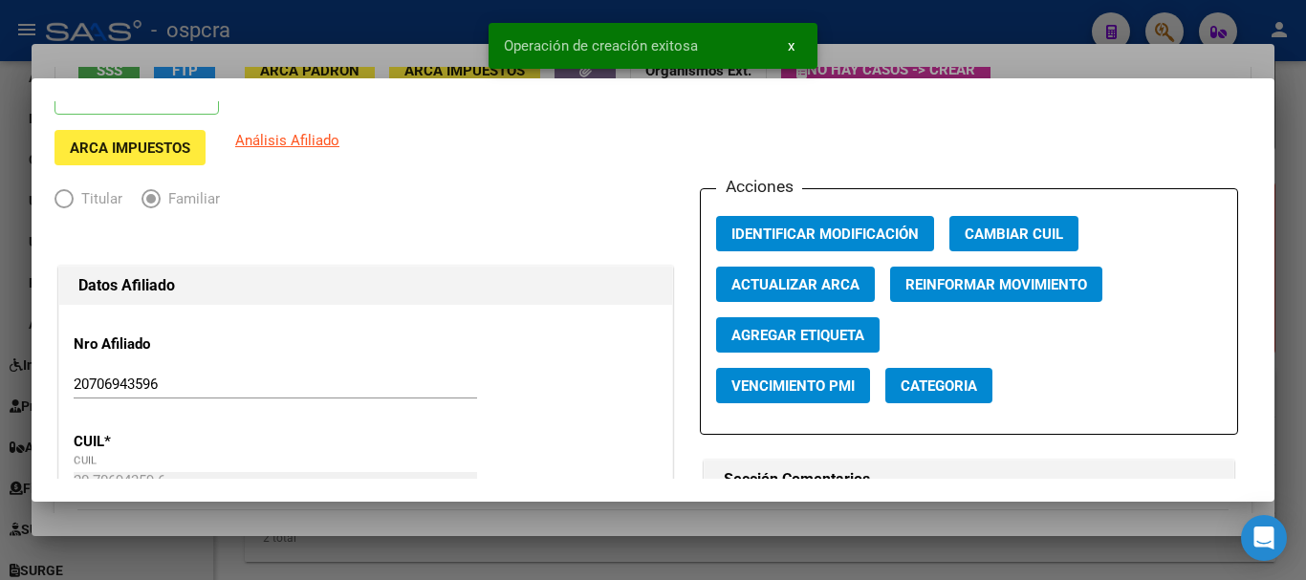
scroll to position [191, 0]
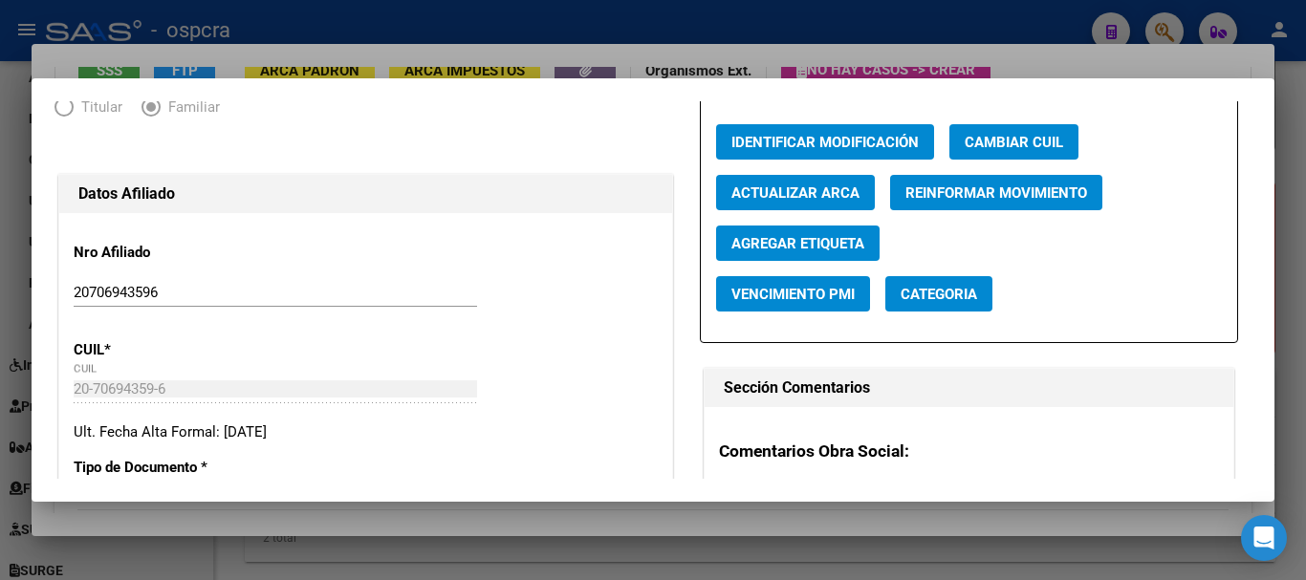
click at [800, 236] on span "Agregar Etiqueta" at bounding box center [797, 243] width 133 height 17
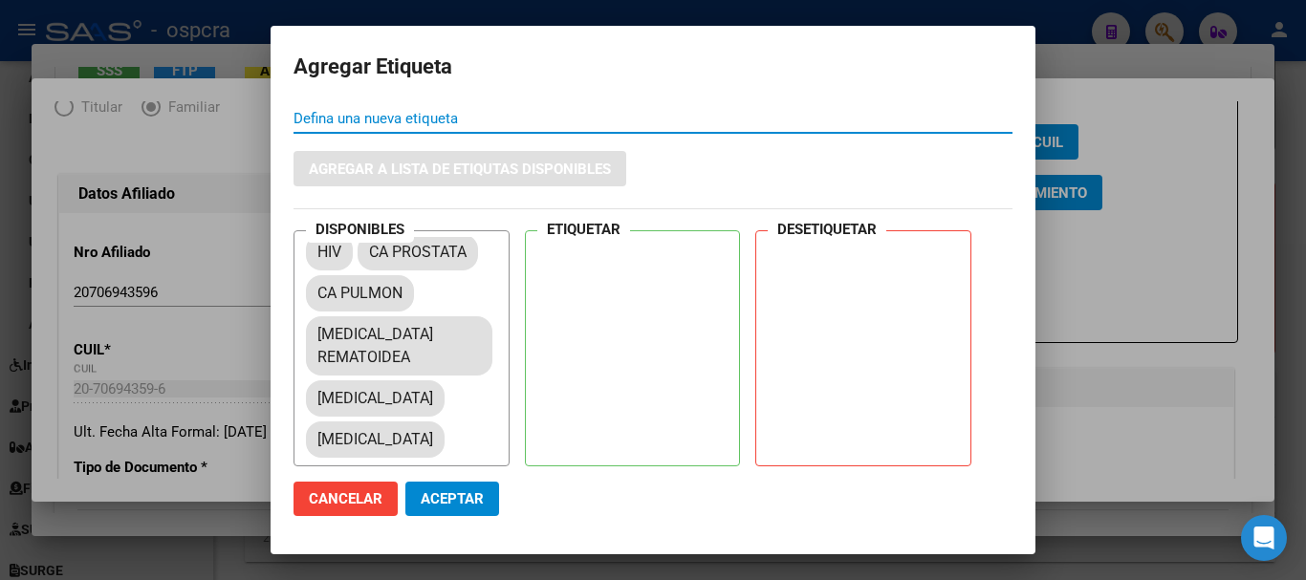
scroll to position [319, 0]
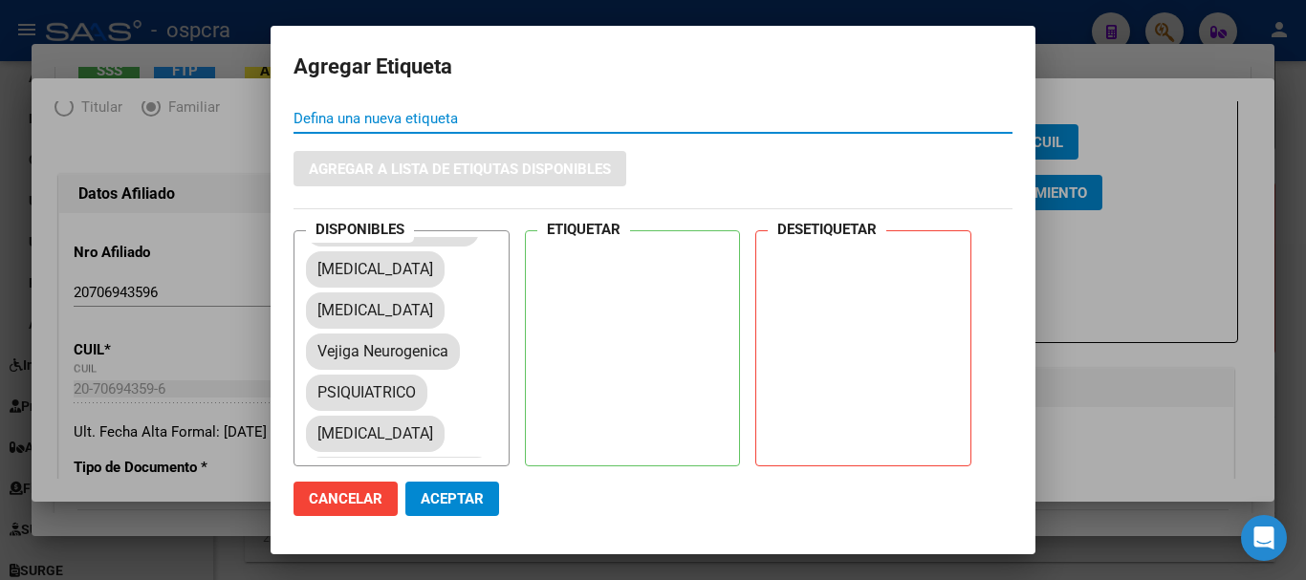
click at [551, 121] on input "Defina una nueva etiqueta" at bounding box center [652, 118] width 719 height 17
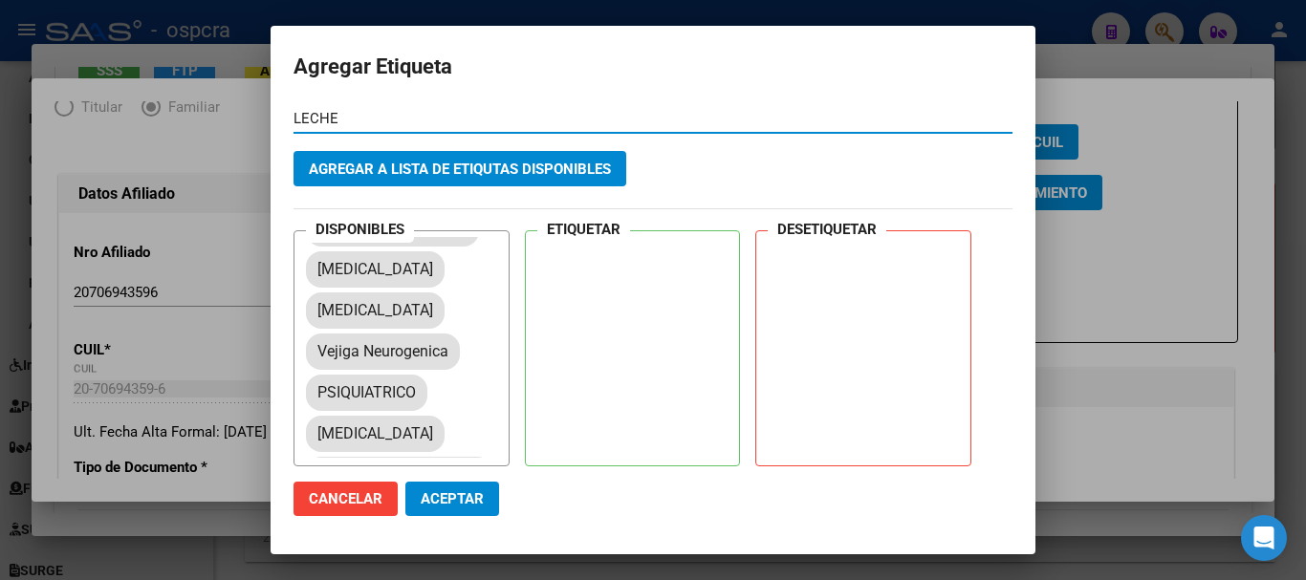
type input "LECHE"
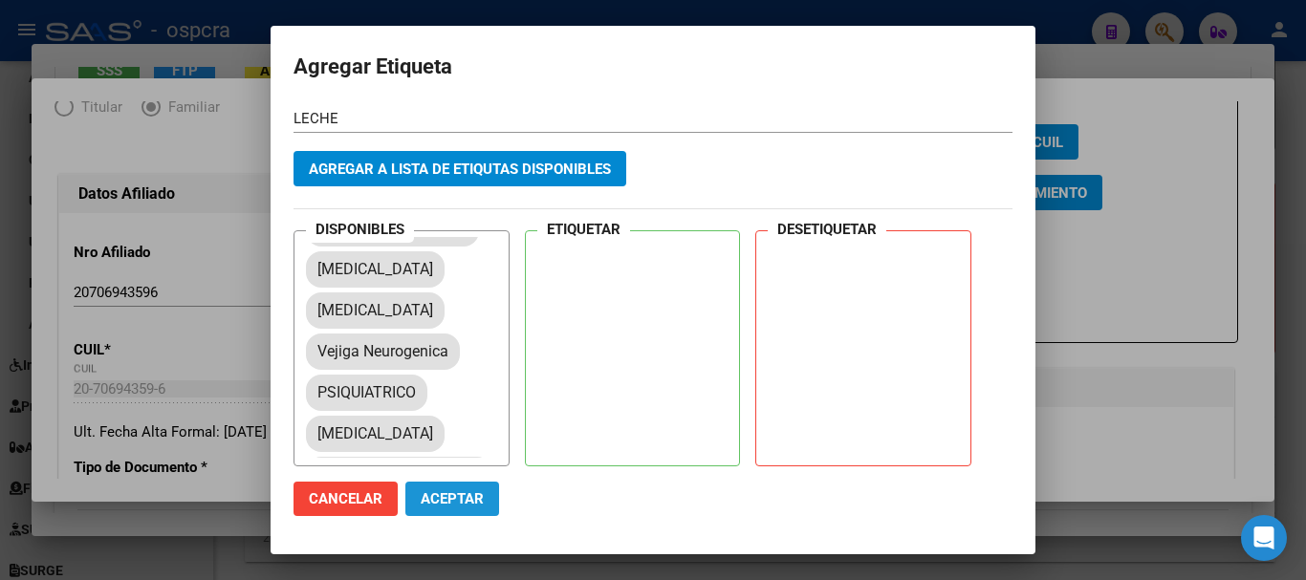
click at [457, 502] on span "Aceptar" at bounding box center [452, 498] width 63 height 17
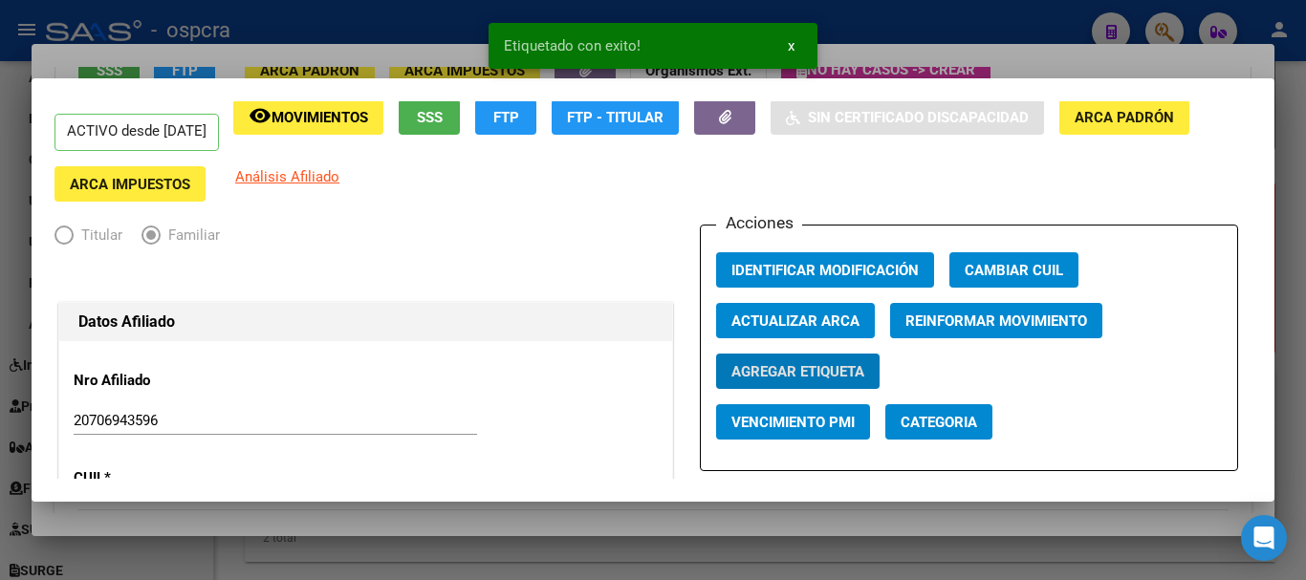
scroll to position [96, 0]
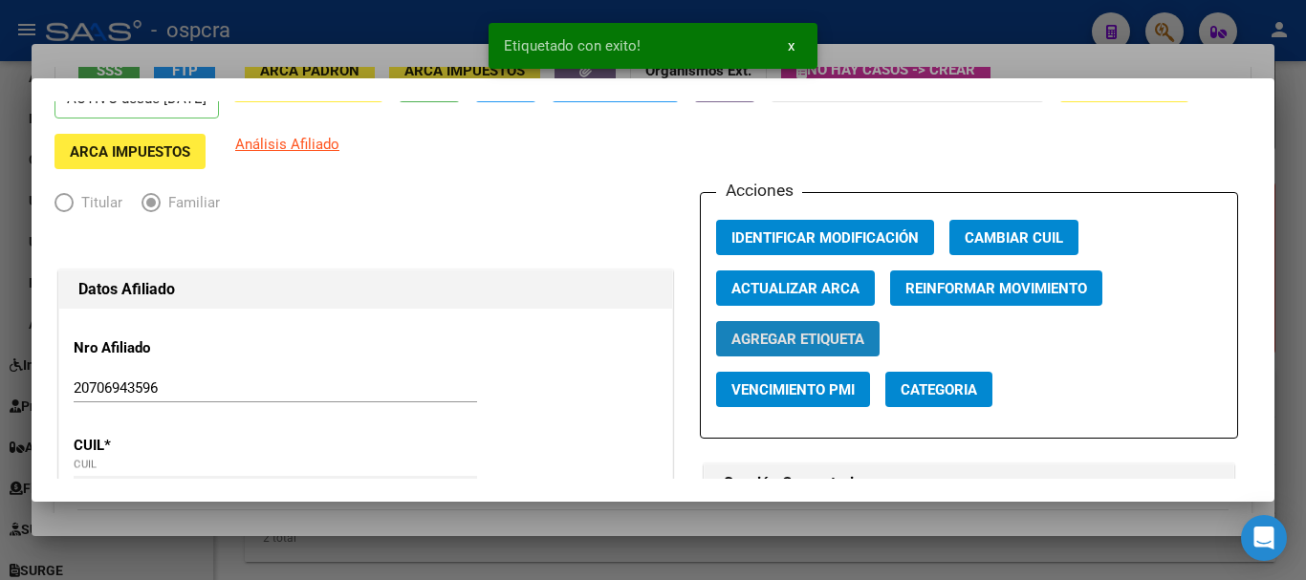
click at [807, 335] on span "Agregar Etiqueta" at bounding box center [797, 339] width 133 height 17
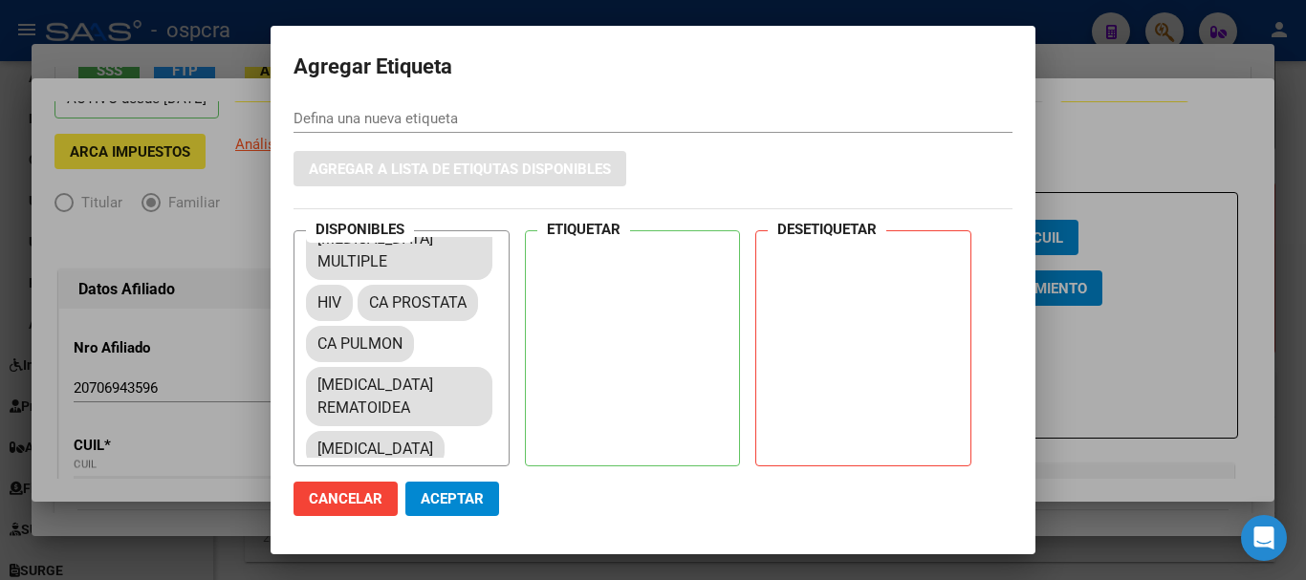
scroll to position [571, 0]
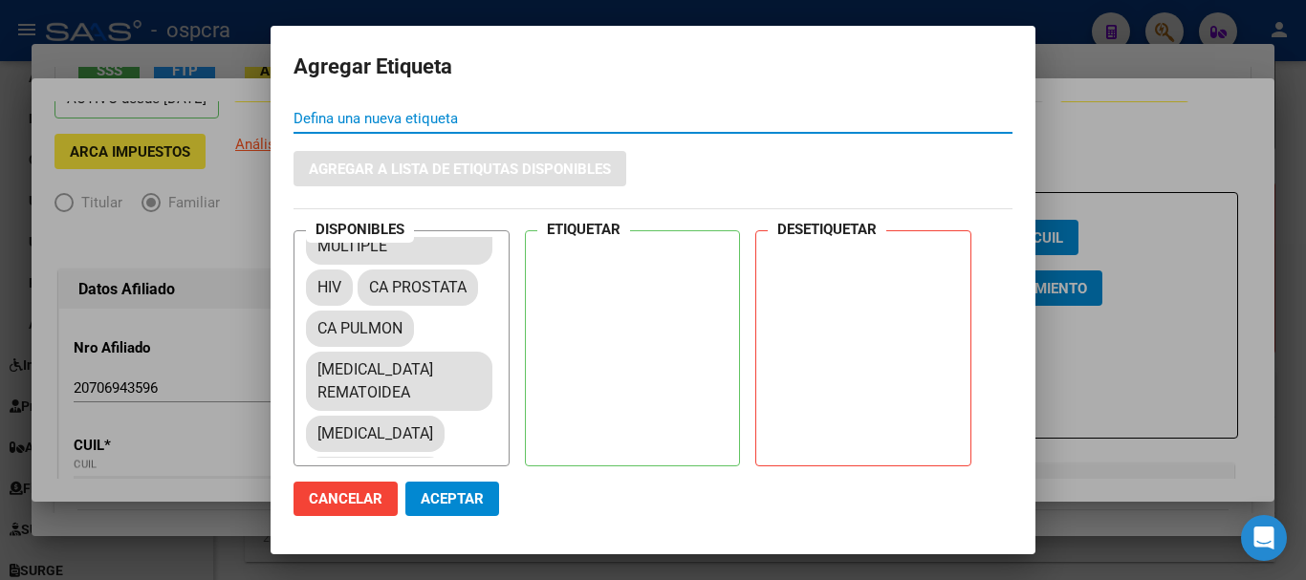
click at [482, 126] on input "Defina una nueva etiqueta" at bounding box center [652, 118] width 719 height 17
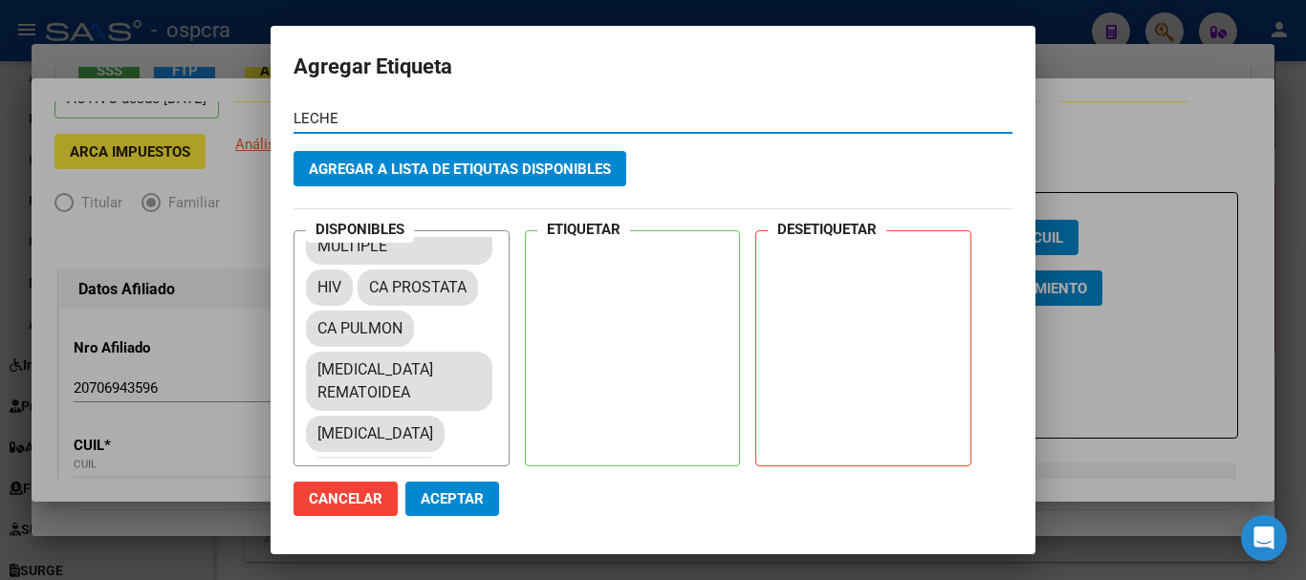
type input "LECHE"
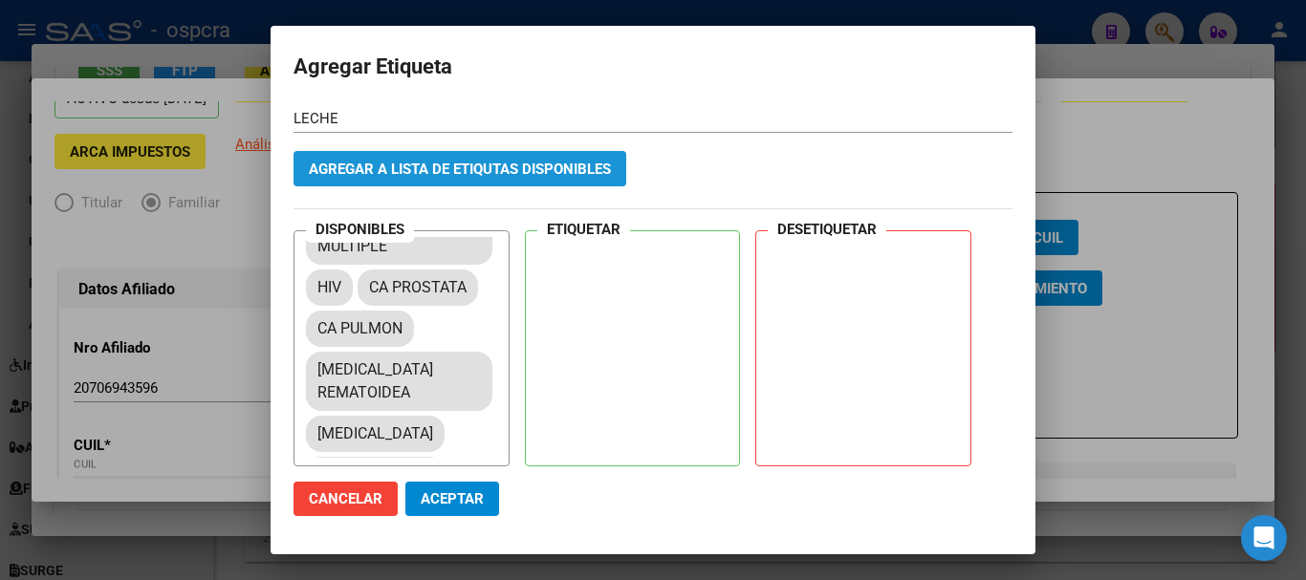
click at [476, 175] on span "Agregar a lista de etiqutas disponibles" at bounding box center [460, 169] width 302 height 17
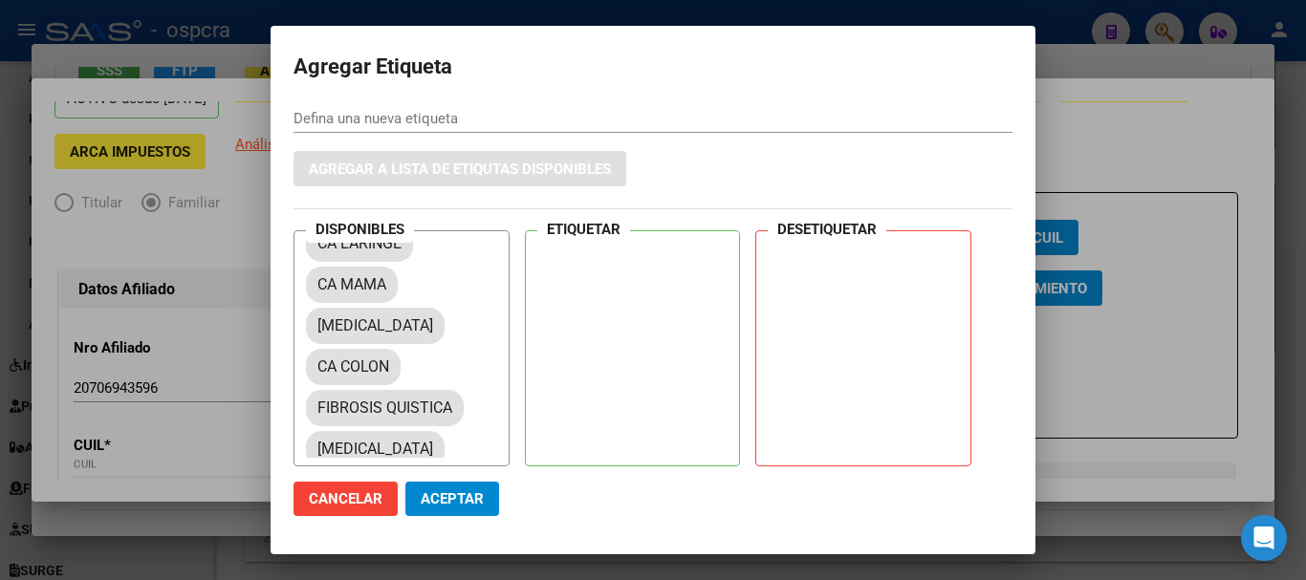
scroll to position [0, 0]
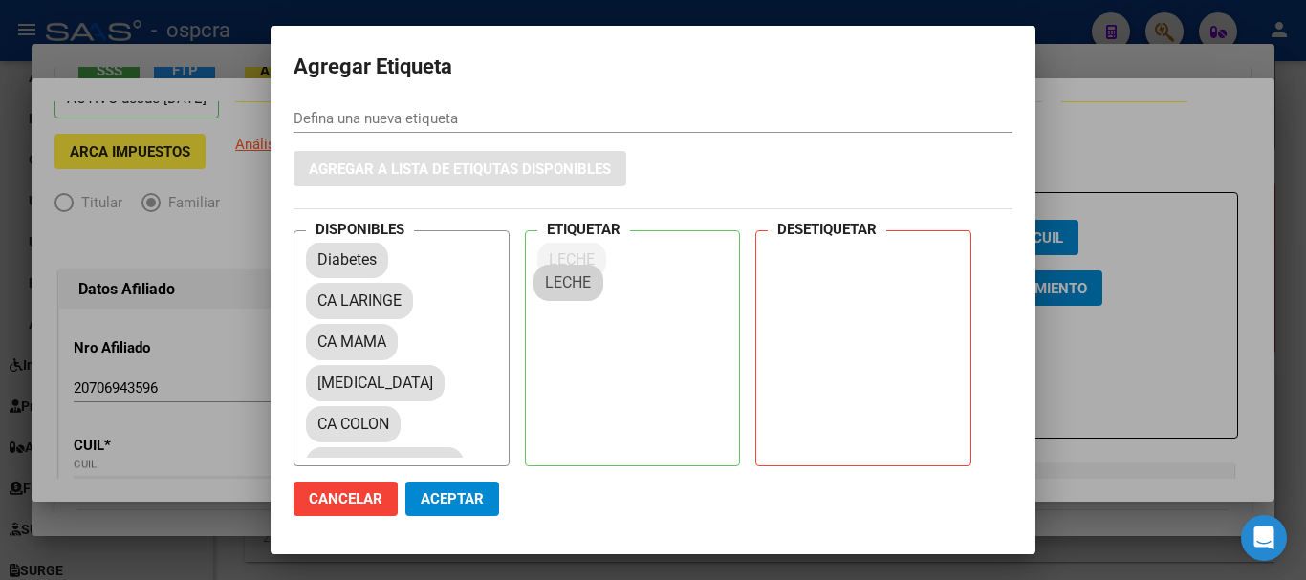
drag, startPoint x: 333, startPoint y: 254, endPoint x: 573, endPoint y: 268, distance: 241.2
click at [444, 502] on span "Aceptar" at bounding box center [452, 498] width 63 height 17
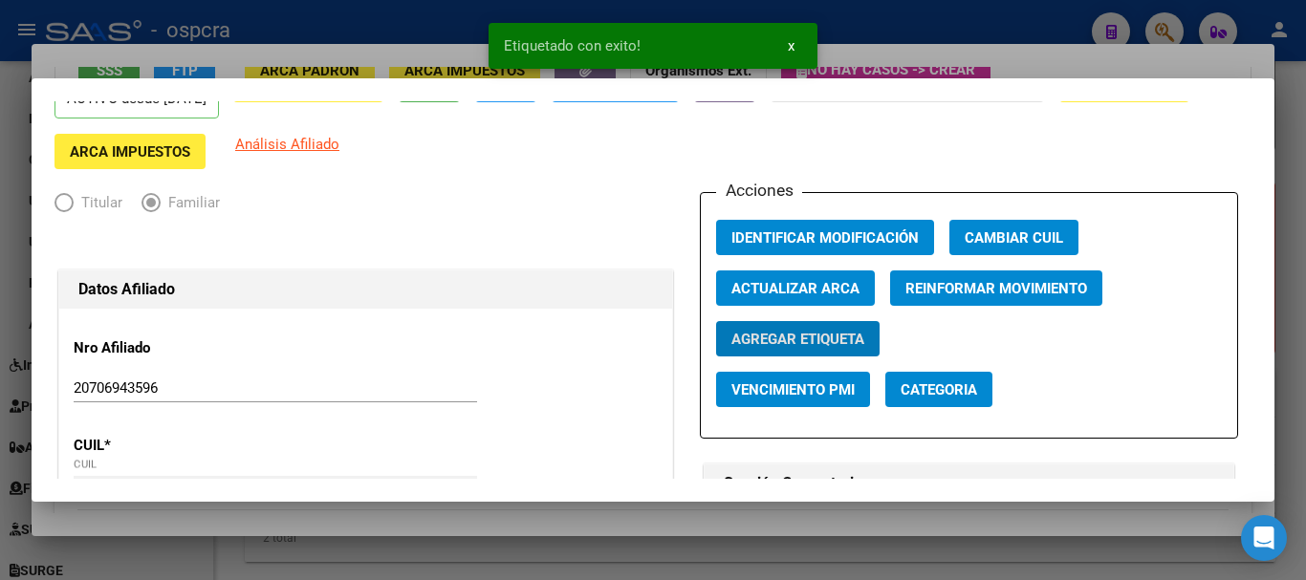
click at [0, 250] on div at bounding box center [653, 290] width 1306 height 580
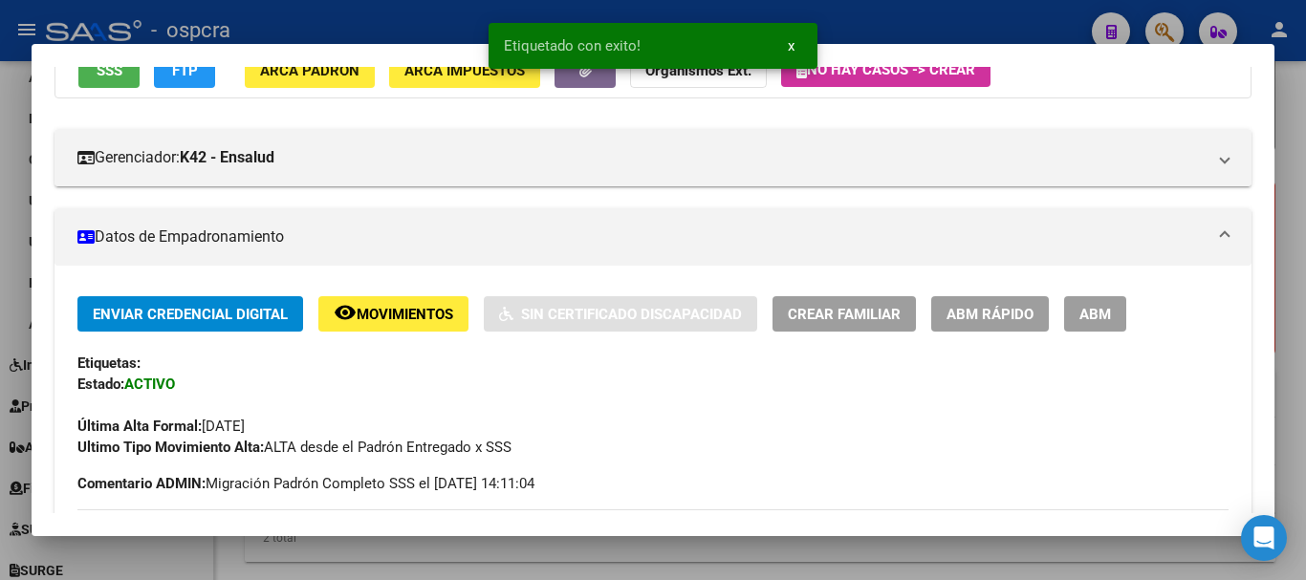
click at [0, 250] on div at bounding box center [653, 290] width 1306 height 580
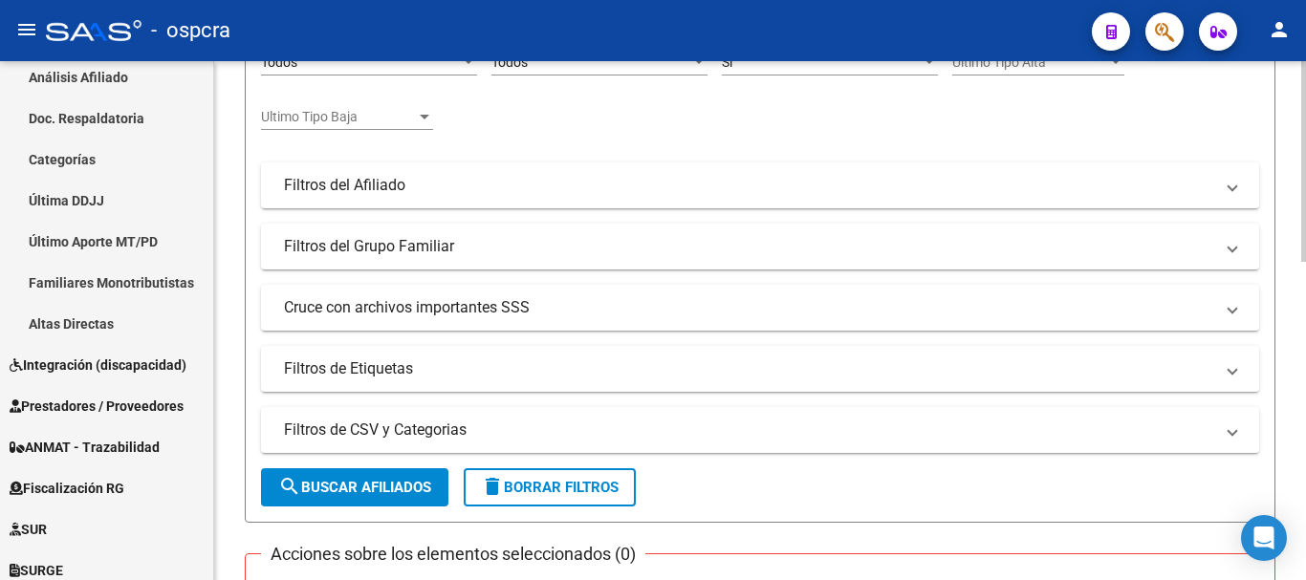
scroll to position [573, 0]
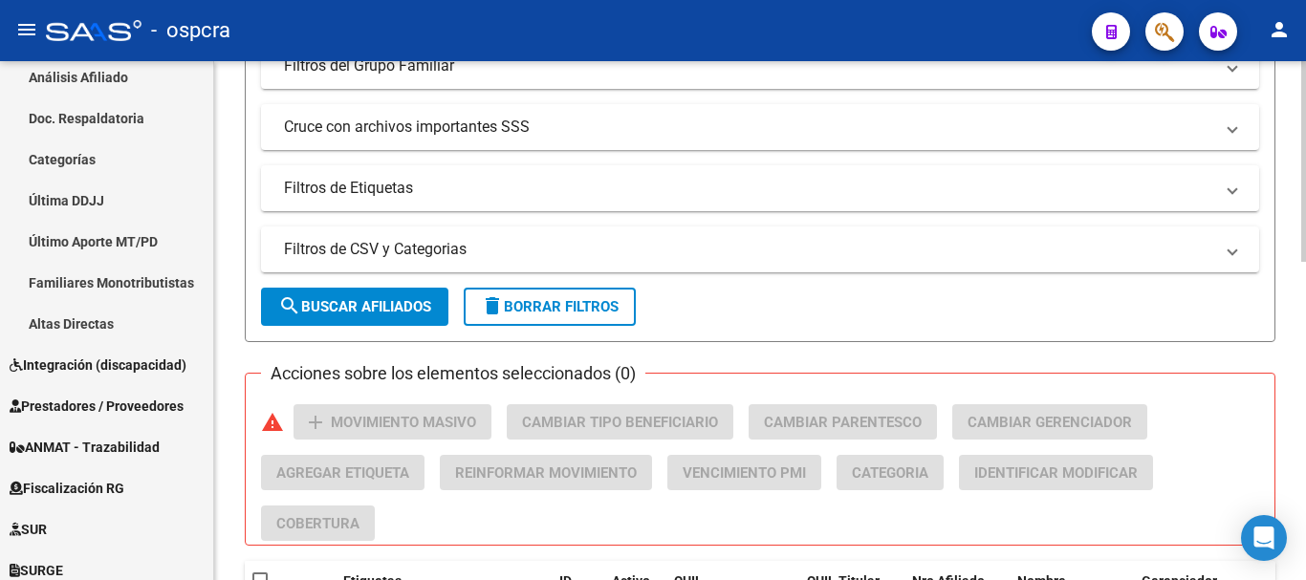
click at [381, 291] on button "search Buscar Afiliados" at bounding box center [354, 307] width 187 height 38
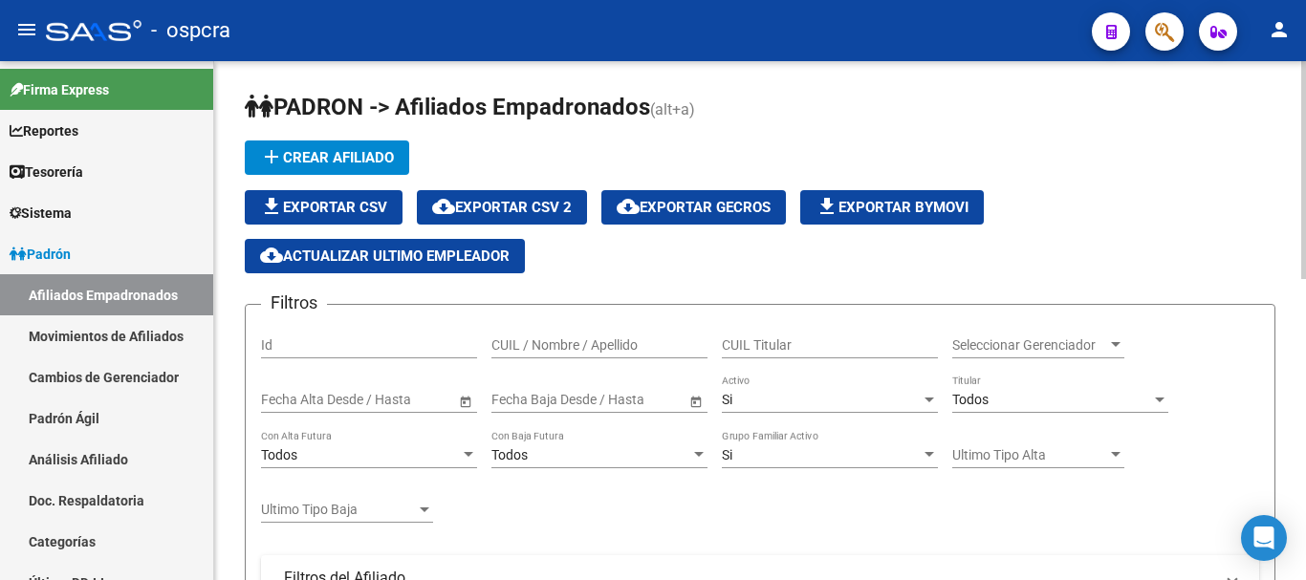
click at [569, 339] on input "CUIL / Nombre / Apellido" at bounding box center [599, 345] width 216 height 16
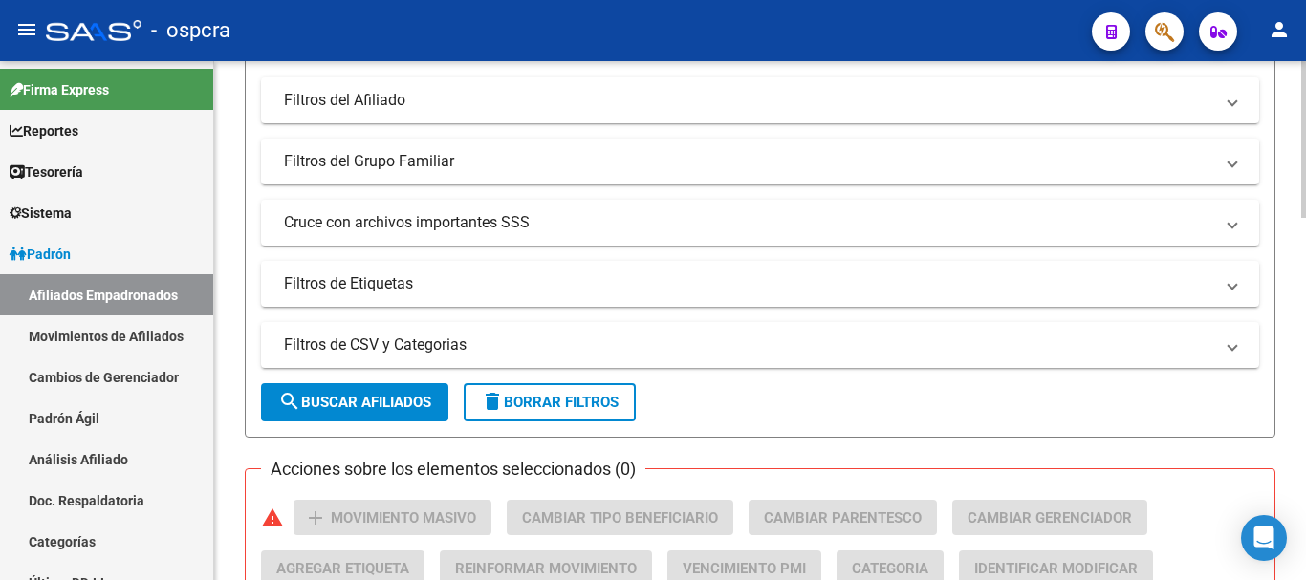
click at [431, 383] on button "search Buscar Afiliados" at bounding box center [354, 402] width 187 height 38
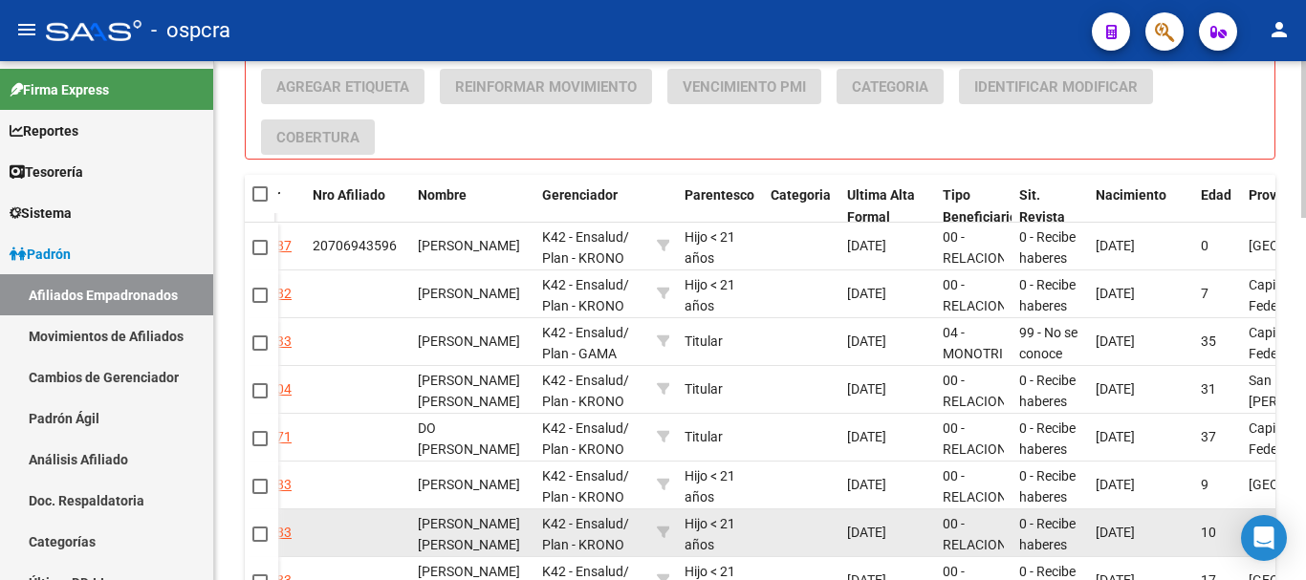
scroll to position [860, 0]
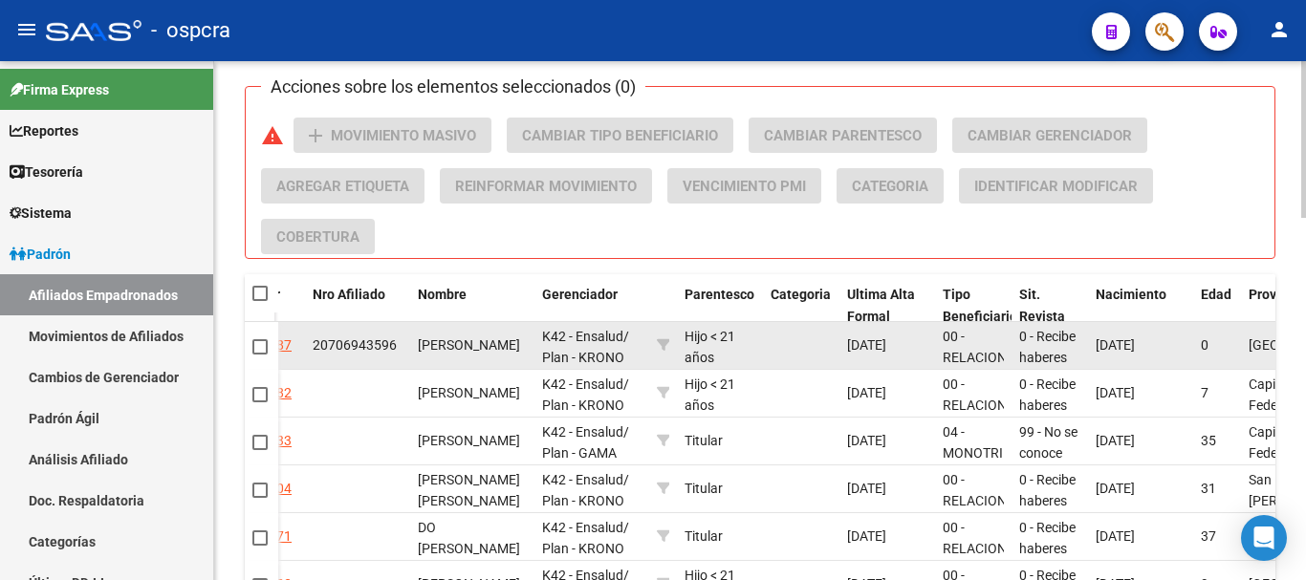
drag, startPoint x: 850, startPoint y: 348, endPoint x: 908, endPoint y: 354, distance: 58.6
click at [908, 354] on div "[DATE]" at bounding box center [887, 346] width 80 height 22
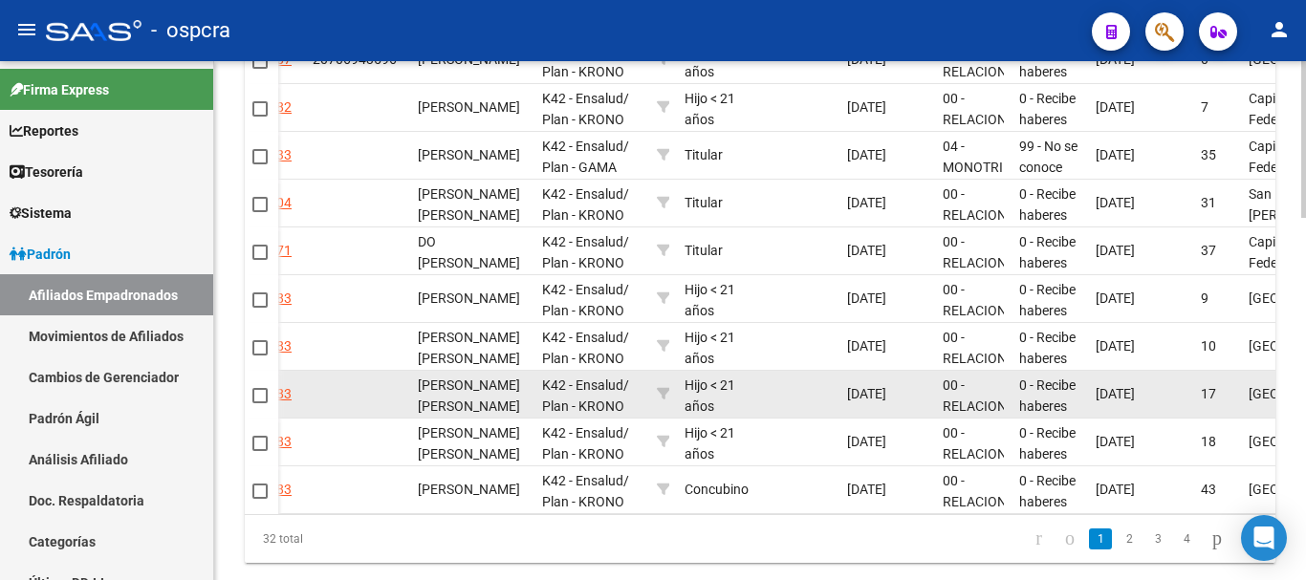
scroll to position [1147, 0]
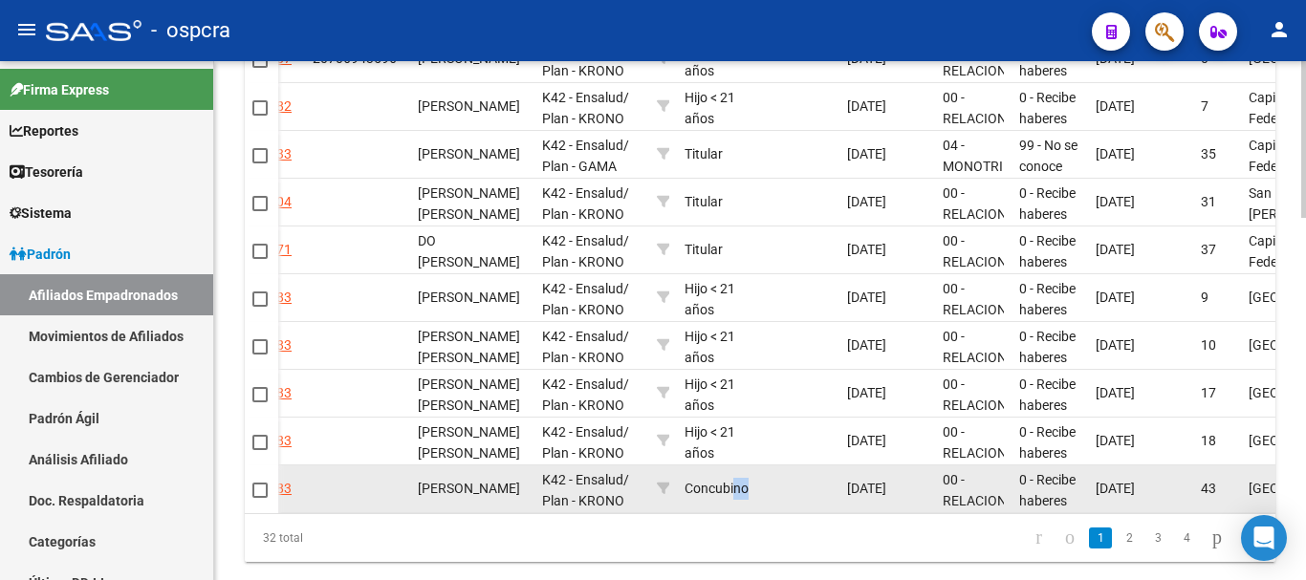
drag, startPoint x: 735, startPoint y: 510, endPoint x: 798, endPoint y: 512, distance: 63.1
click at [798, 512] on div "3541 27295642098 20294916483 BARRERA LORENA ELIZABETH K42 - Ensalud / Plan - KR…" at bounding box center [765, 489] width 2173 height 48
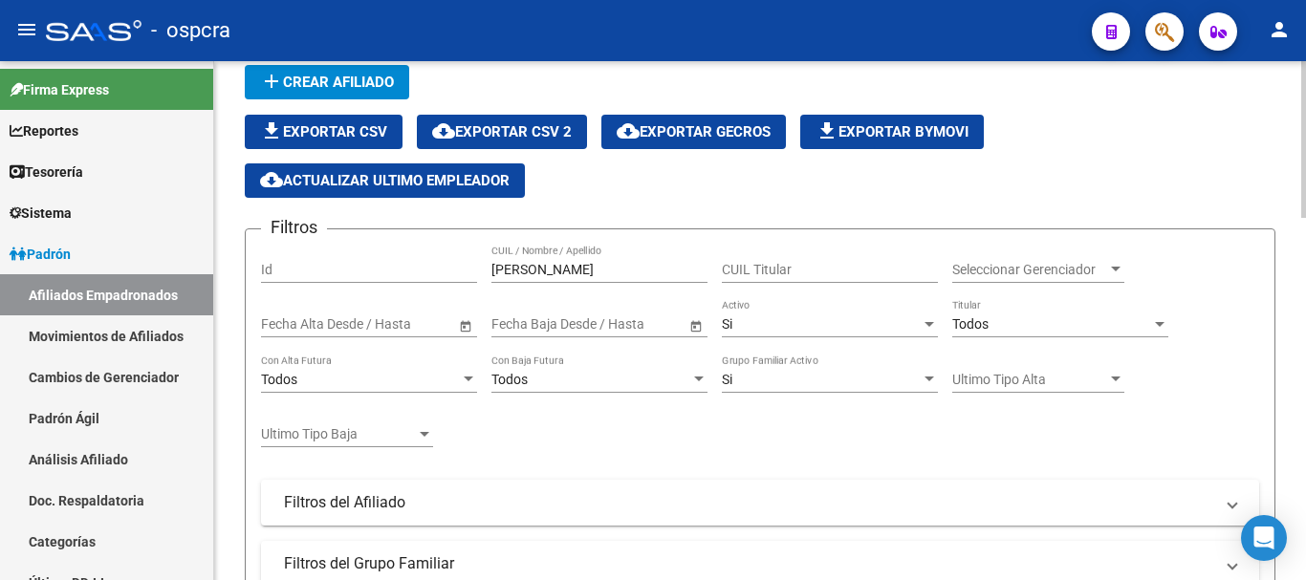
scroll to position [0, 0]
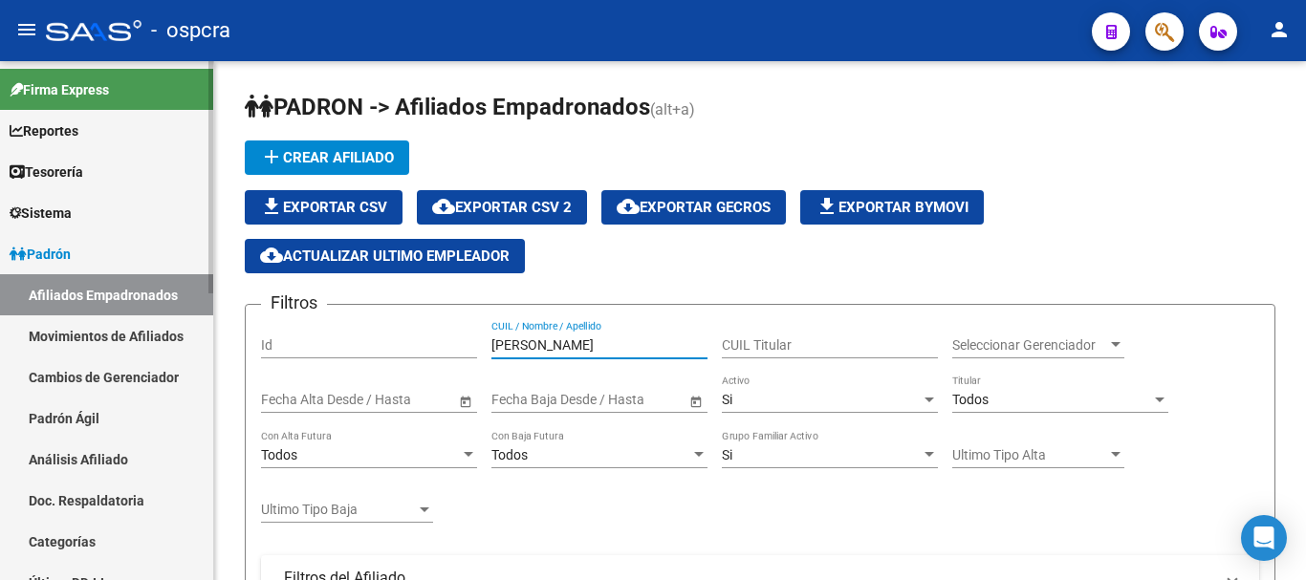
drag, startPoint x: 568, startPoint y: 343, endPoint x: 39, endPoint y: 270, distance: 533.6
click at [343, 341] on div "Filtros Id barr CUIL / Nombre / Apellido CUIL Titular Seleccionar Gerenciador S…" at bounding box center [760, 552] width 998 height 464
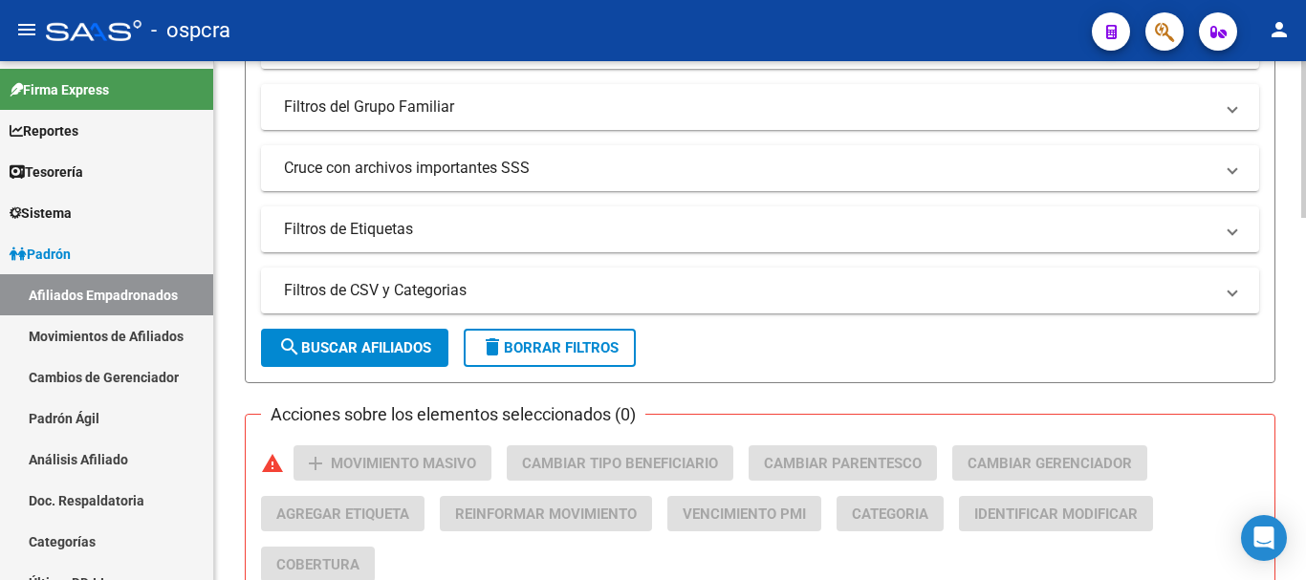
scroll to position [573, 0]
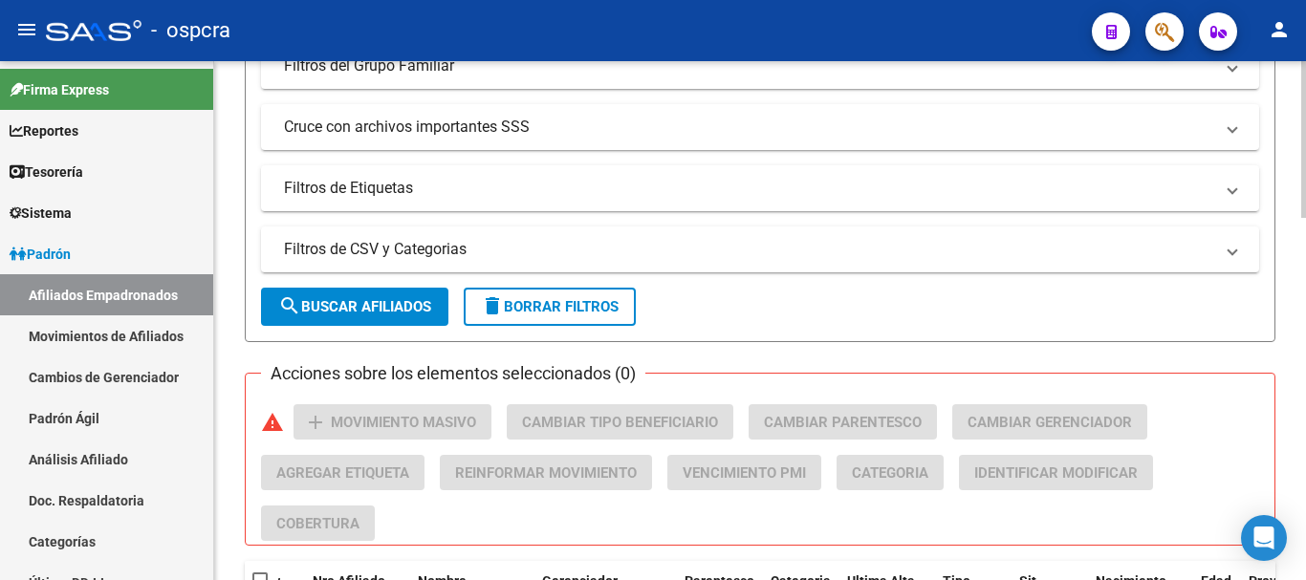
type input "CONSTA"
click at [421, 313] on span "search Buscar Afiliados" at bounding box center [354, 306] width 153 height 17
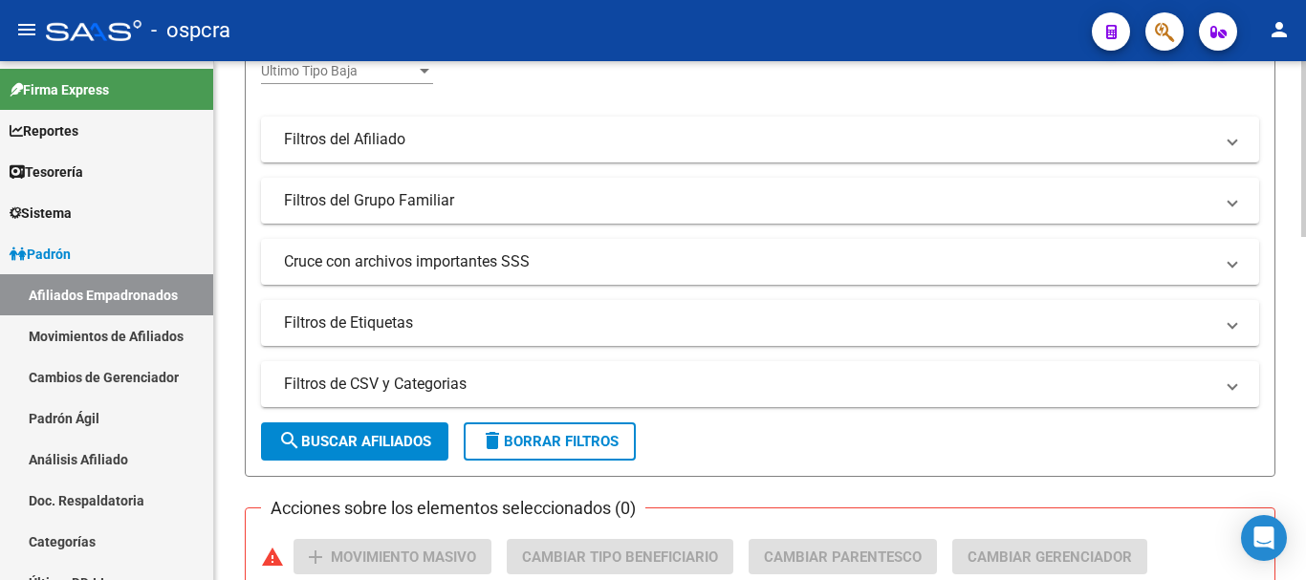
scroll to position [440, 0]
click at [388, 434] on span "search Buscar Afiliados" at bounding box center [354, 440] width 153 height 17
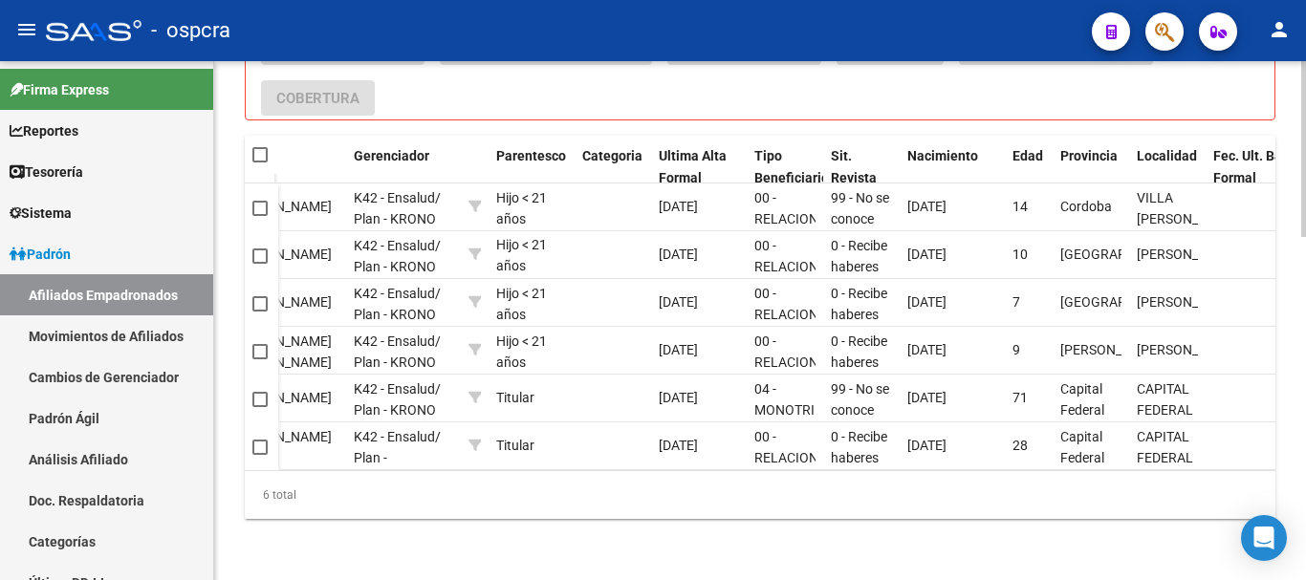
scroll to position [0, 0]
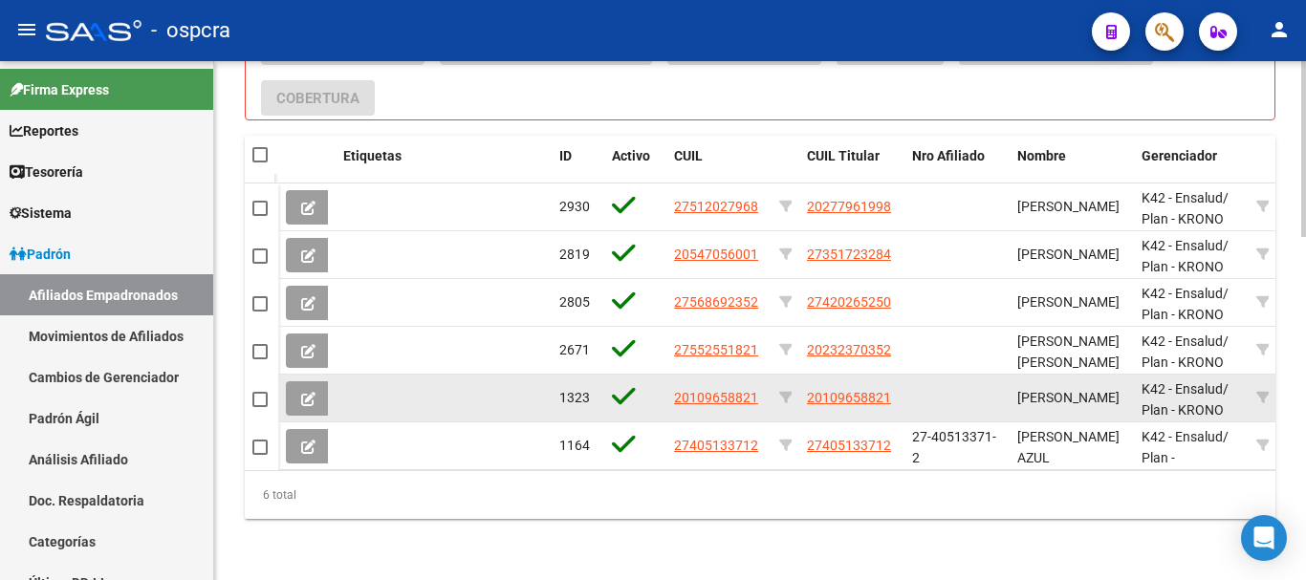
click at [1124, 388] on div "CONSTANTINO NESTOR MARIO" at bounding box center [1071, 398] width 109 height 22
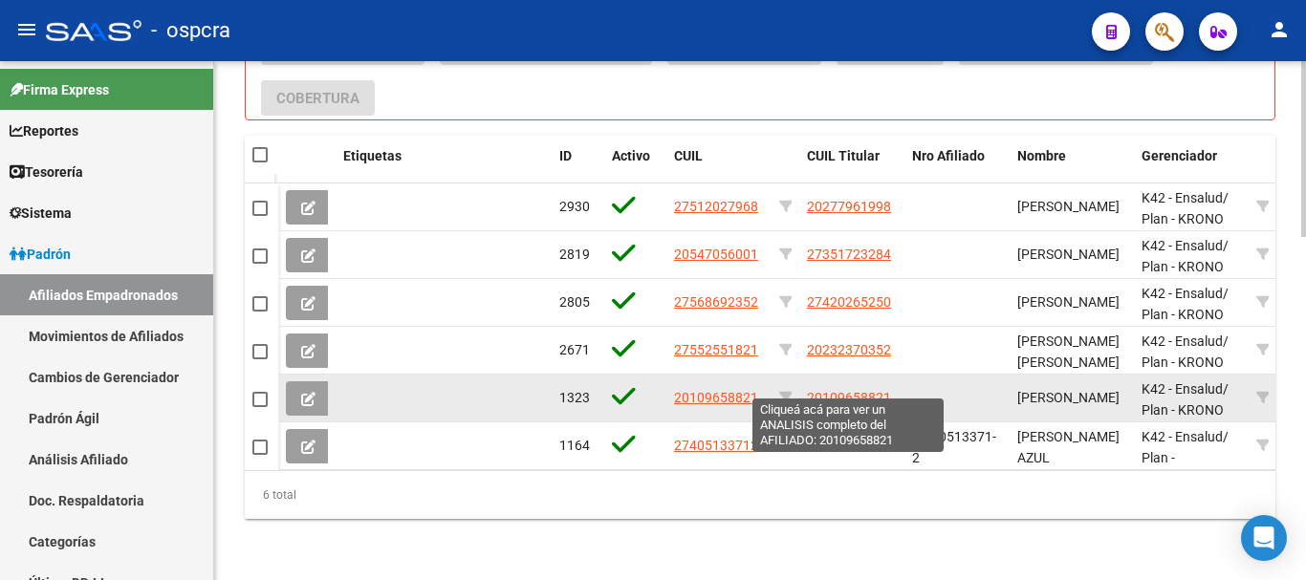
click at [825, 390] on span "20109658821" at bounding box center [849, 397] width 84 height 15
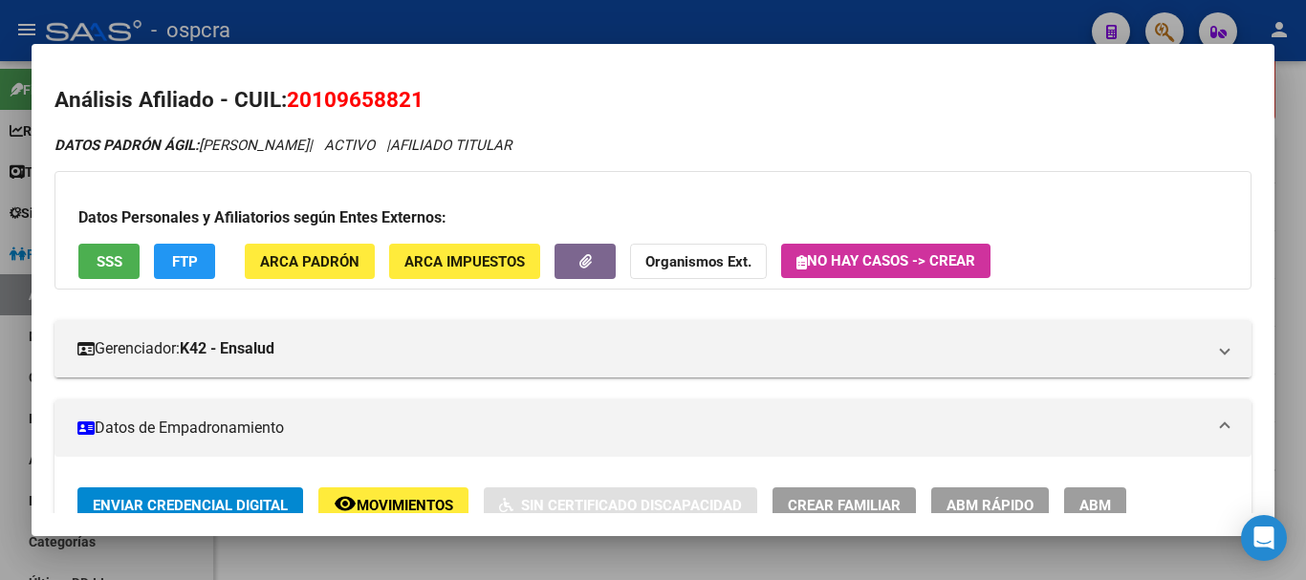
drag, startPoint x: 313, startPoint y: 98, endPoint x: 406, endPoint y: 97, distance: 92.7
click at [406, 97] on span "20109658821" at bounding box center [355, 99] width 137 height 25
copy span "10965882"
click at [0, 259] on div at bounding box center [653, 290] width 1306 height 580
